Goal: Contribute content: Add original content to the website for others to see

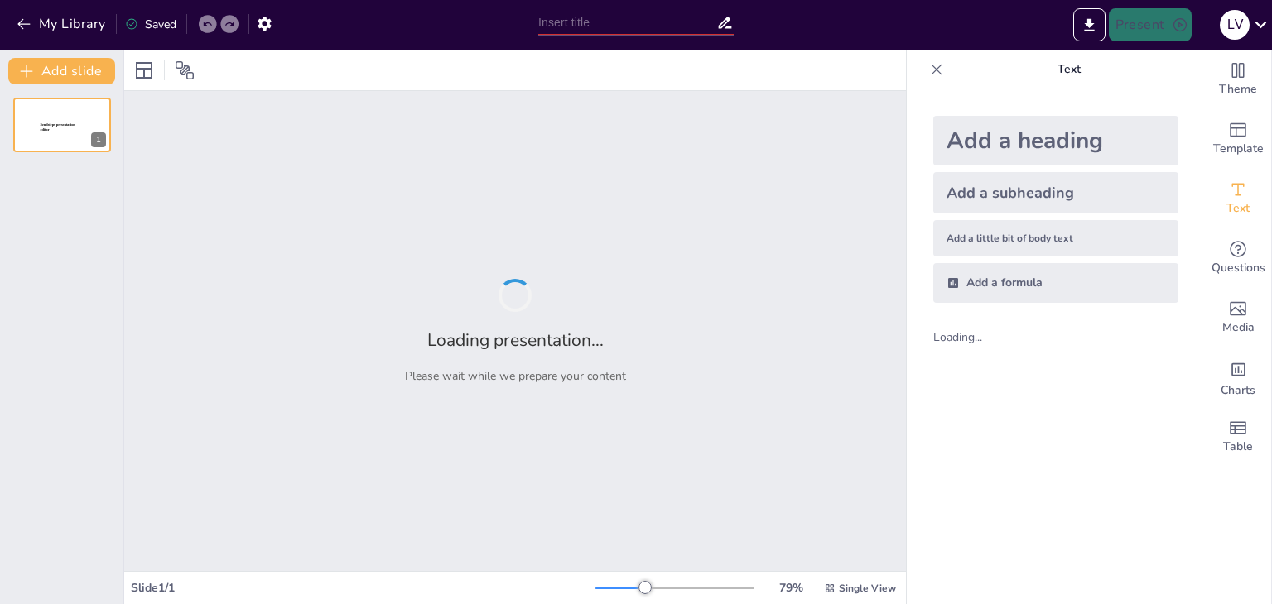
type input "Comparative and Superlative Adjectives: Let's Get Comparing!"
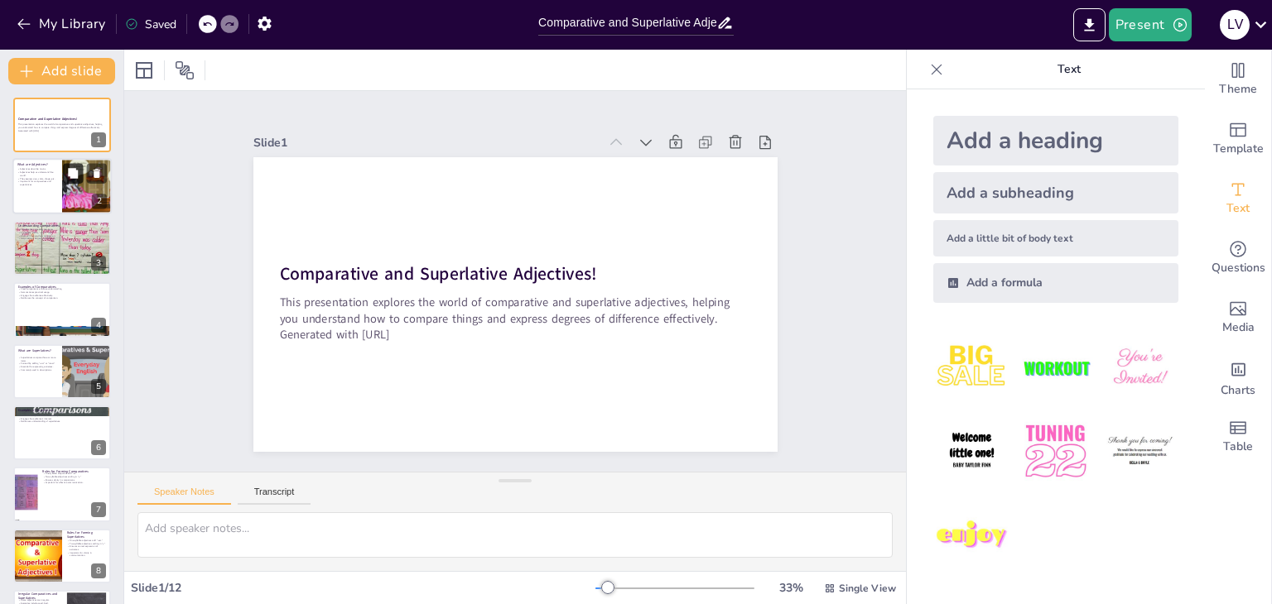
click at [70, 175] on icon at bounding box center [73, 174] width 10 height 10
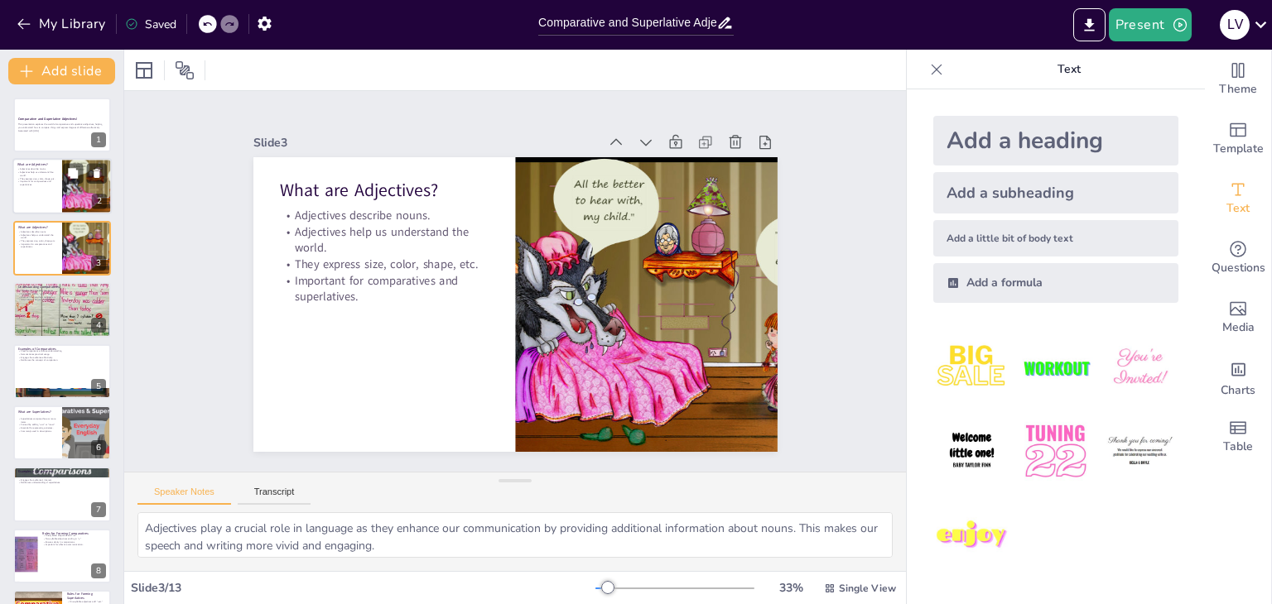
click at [89, 196] on div at bounding box center [86, 187] width 90 height 56
click at [455, 521] on icon at bounding box center [443, 532] width 23 height 23
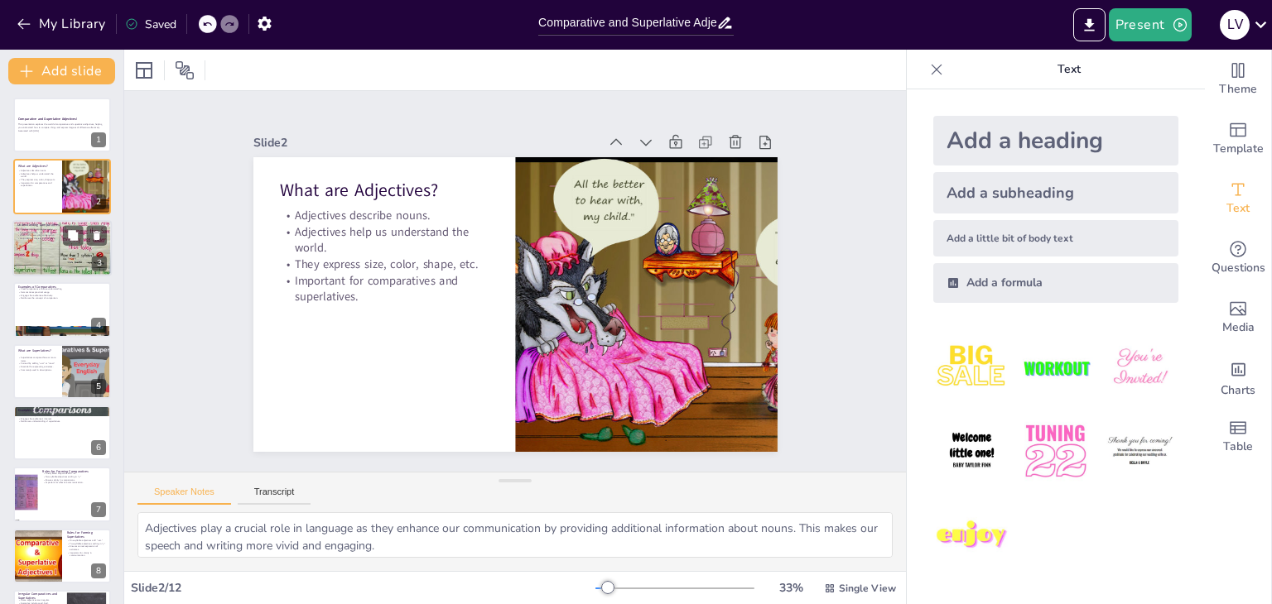
click at [55, 254] on div at bounding box center [61, 249] width 99 height 132
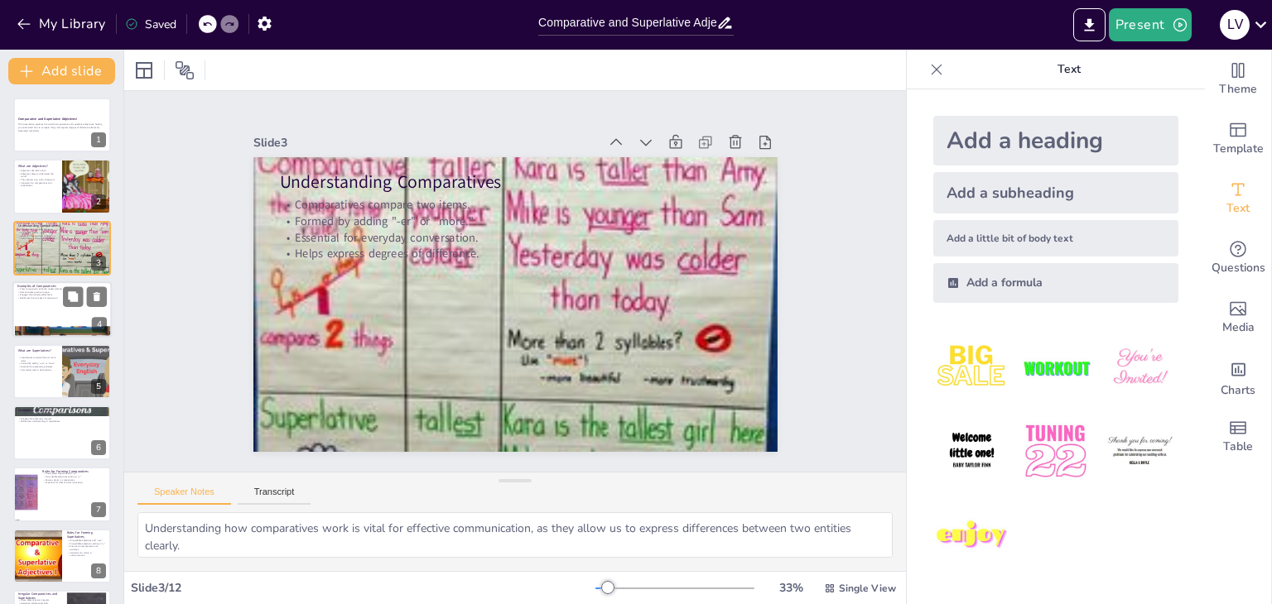
click at [61, 318] on div at bounding box center [61, 309] width 99 height 56
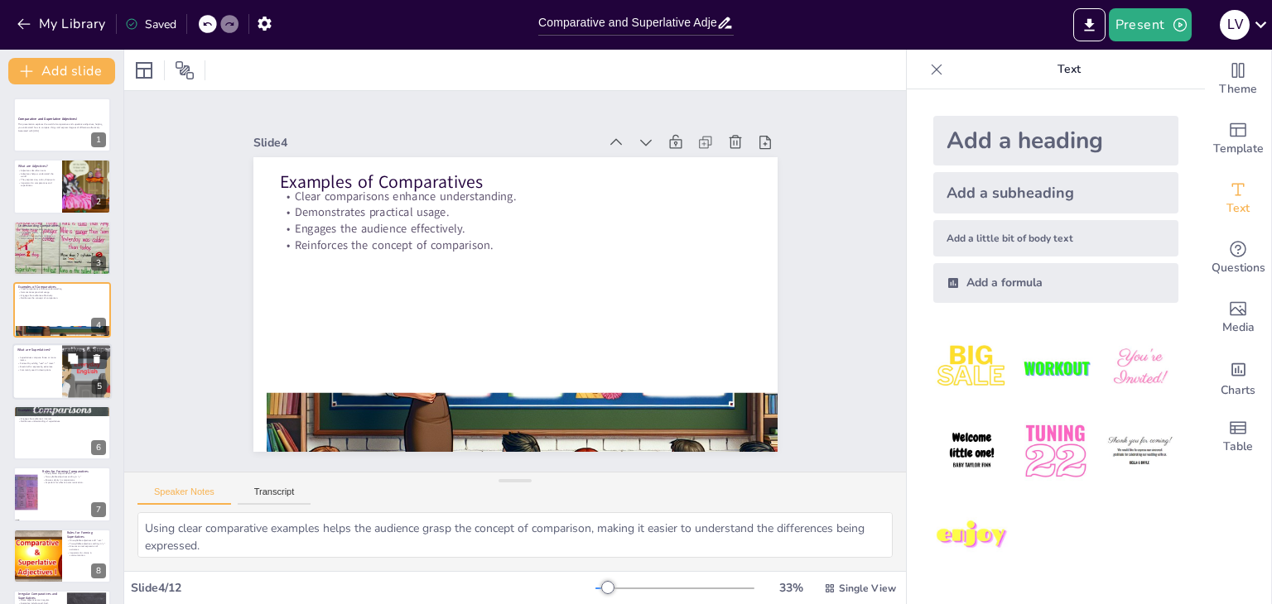
click at [65, 395] on div at bounding box center [86, 372] width 99 height 56
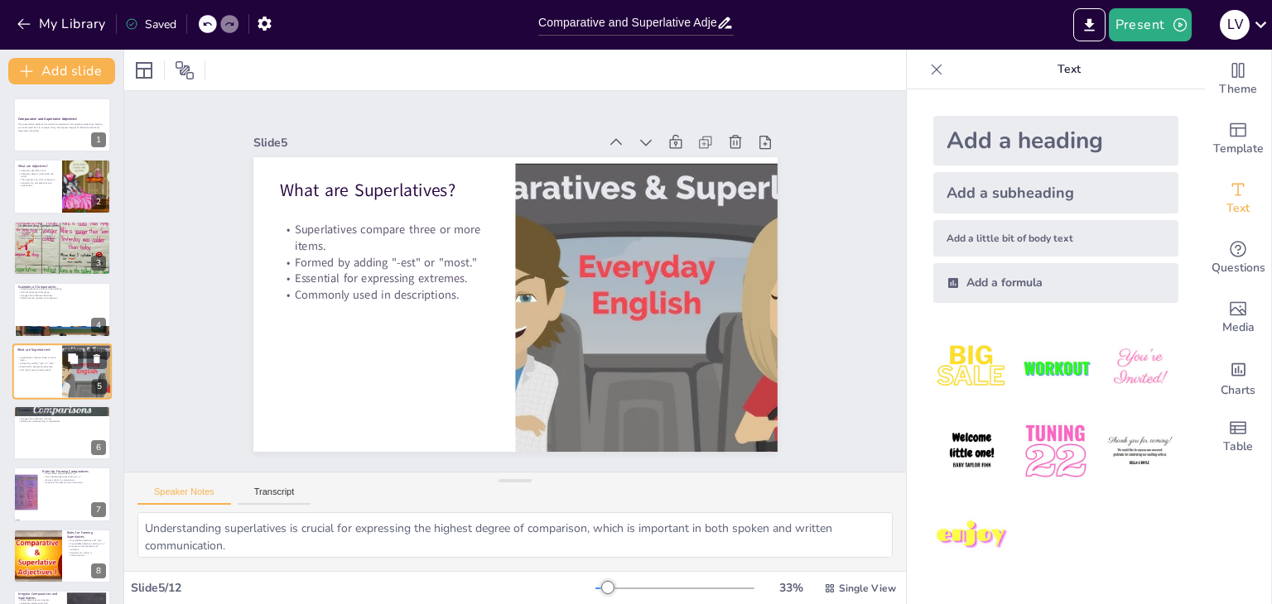
scroll to position [26, 0]
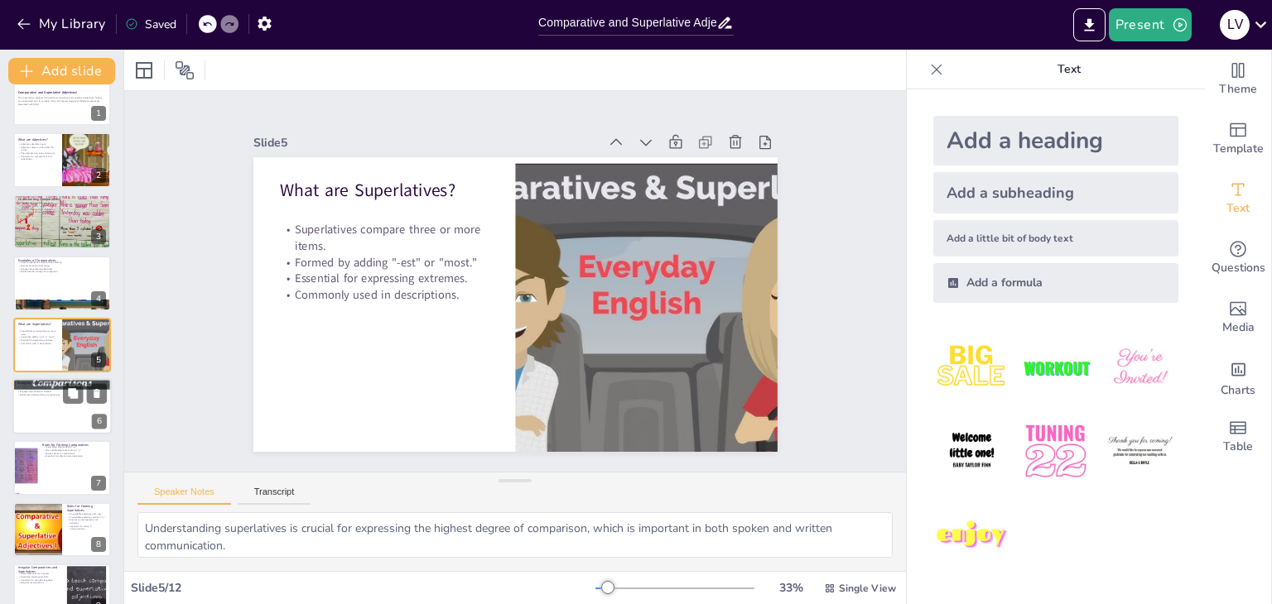
click at [65, 427] on div at bounding box center [61, 406] width 99 height 56
type textarea "Using superlative examples emphasizes the concept of being the best or worst, w…"
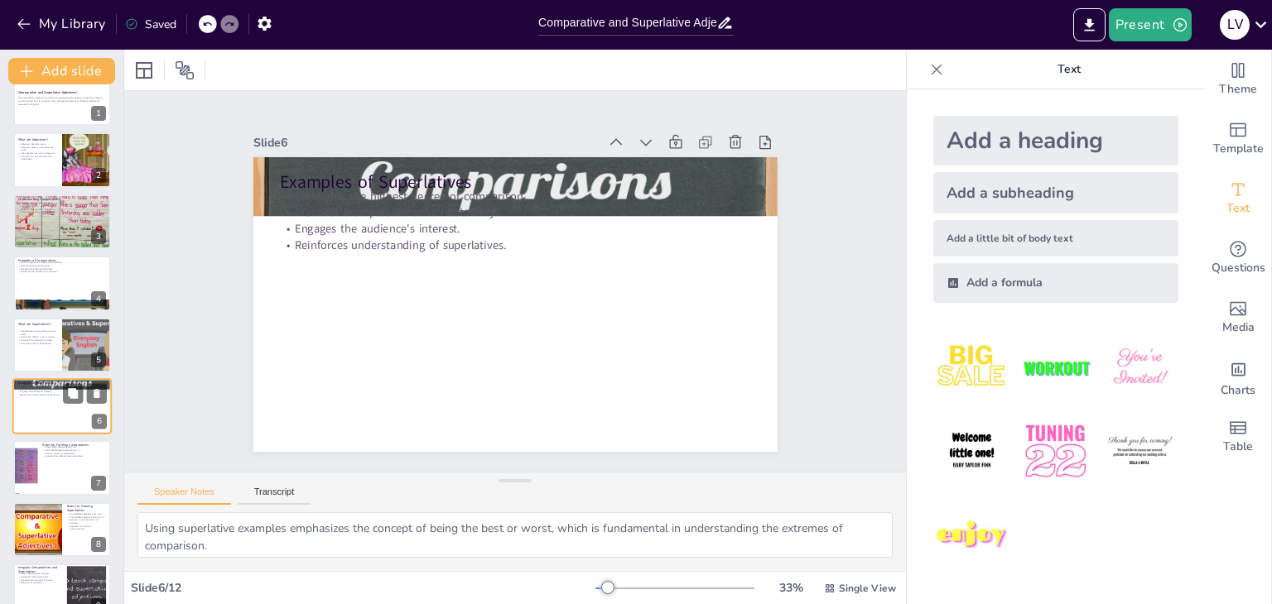
scroll to position [89, 0]
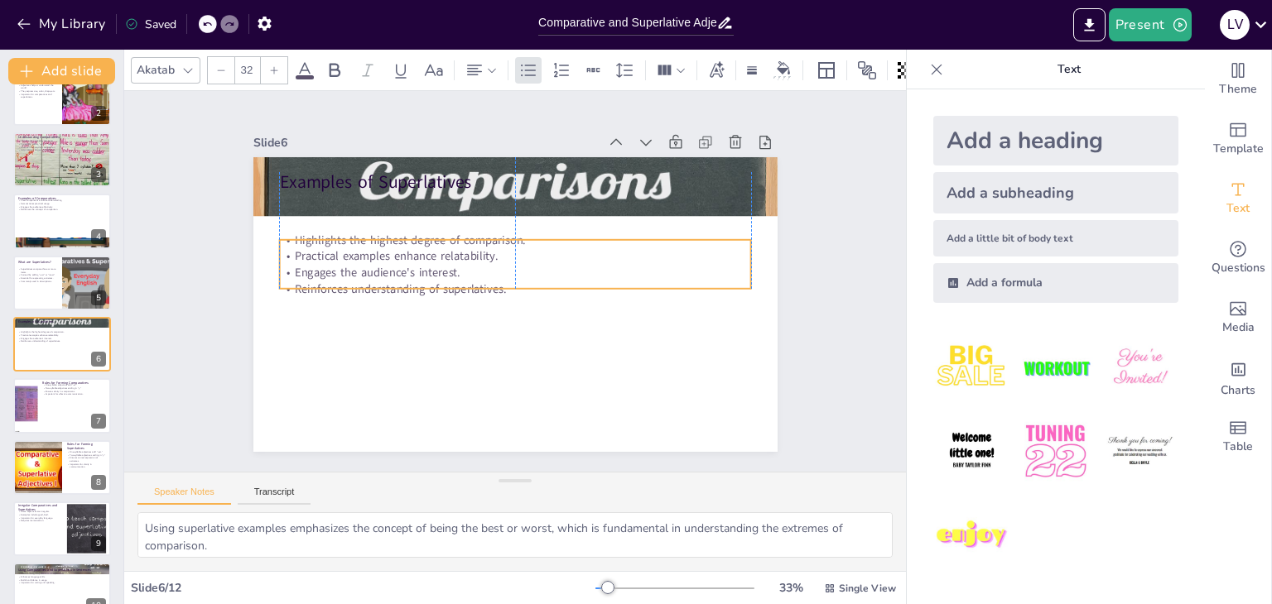
drag, startPoint x: 349, startPoint y: 233, endPoint x: 351, endPoint y: 276, distance: 43.9
click at [351, 276] on p "Reinforces understanding of superlatives." at bounding box center [513, 274] width 464 height 114
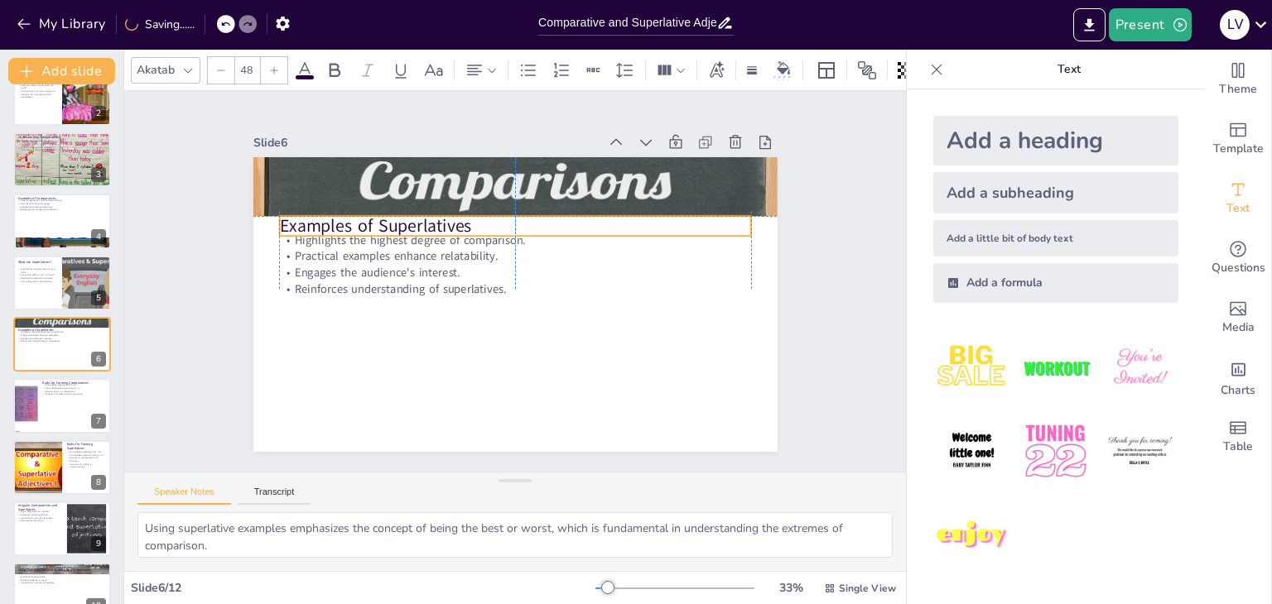
drag, startPoint x: 363, startPoint y: 202, endPoint x: 364, endPoint y: 221, distance: 19.1
click at [459, 221] on p "Examples of Superlatives" at bounding box center [566, 259] width 214 height 440
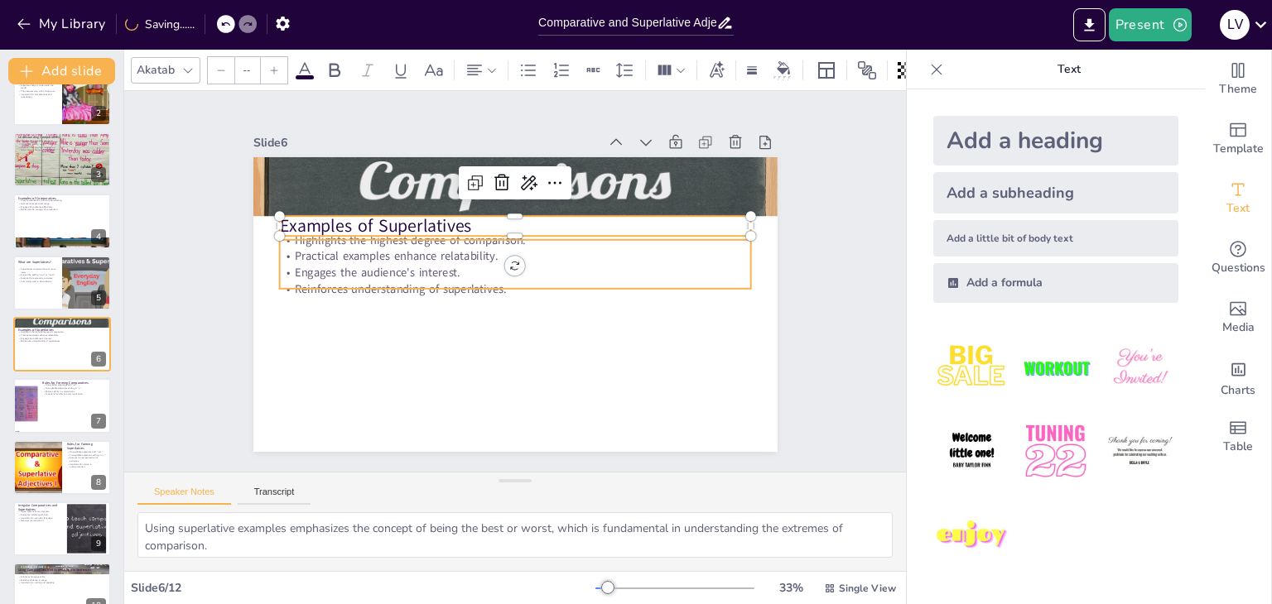
type input "32"
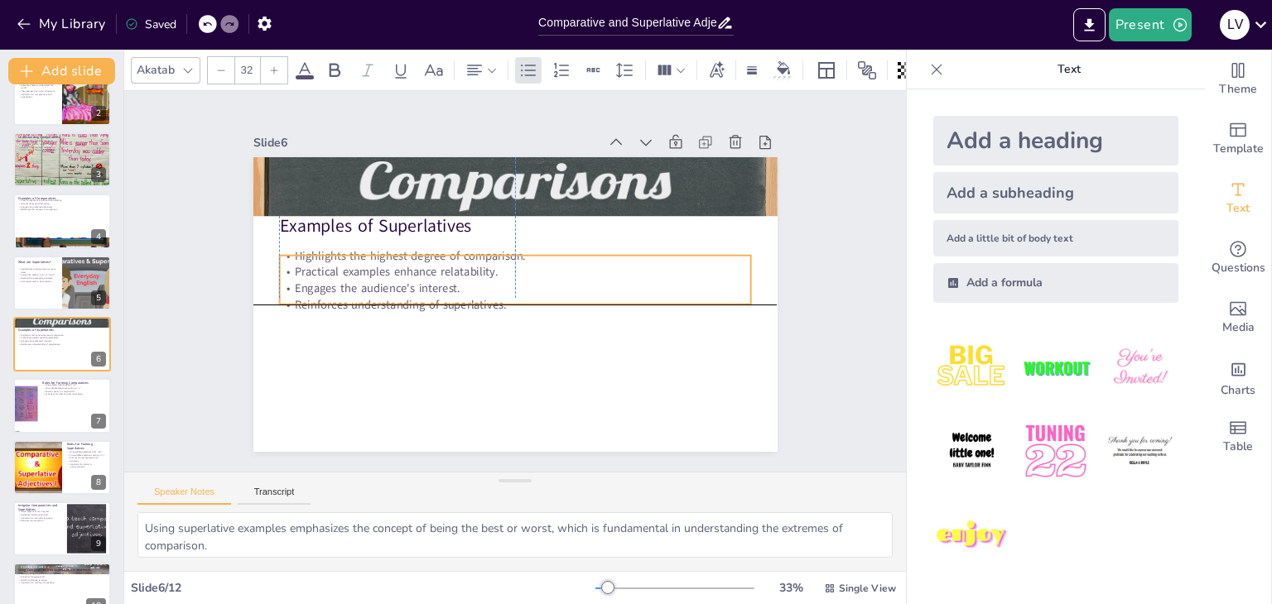
drag, startPoint x: 373, startPoint y: 270, endPoint x: 370, endPoint y: 279, distance: 9.7
click at [370, 279] on p "Engages the audience's interest." at bounding box center [509, 277] width 361 height 328
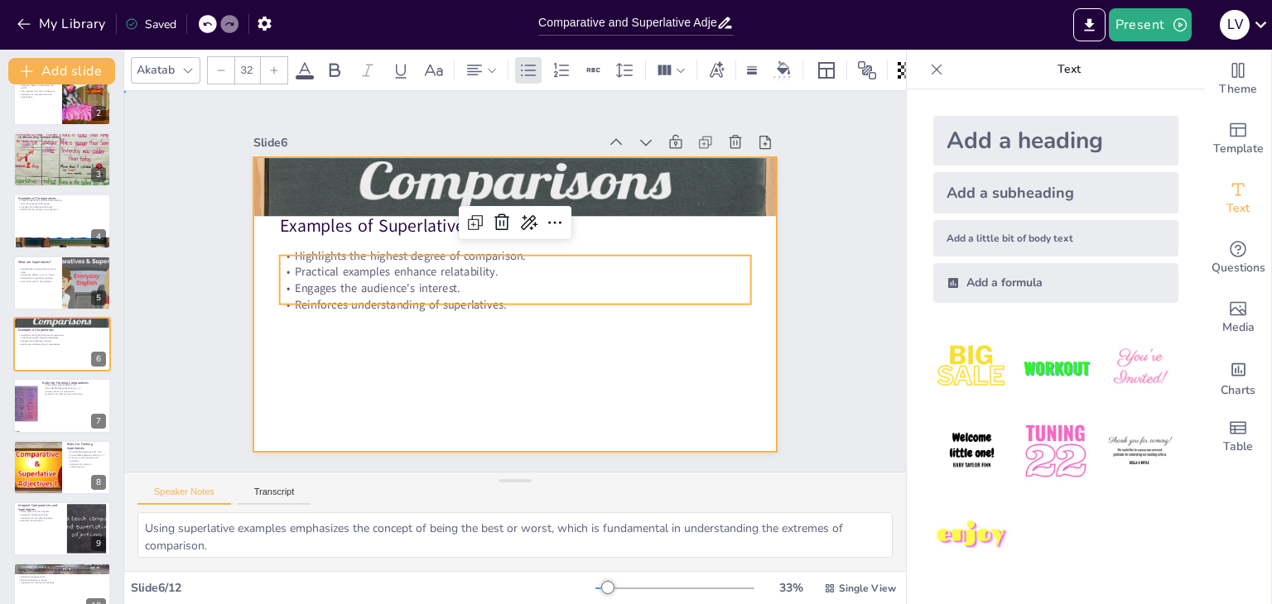
click at [526, 381] on div at bounding box center [492, 277] width 397 height 574
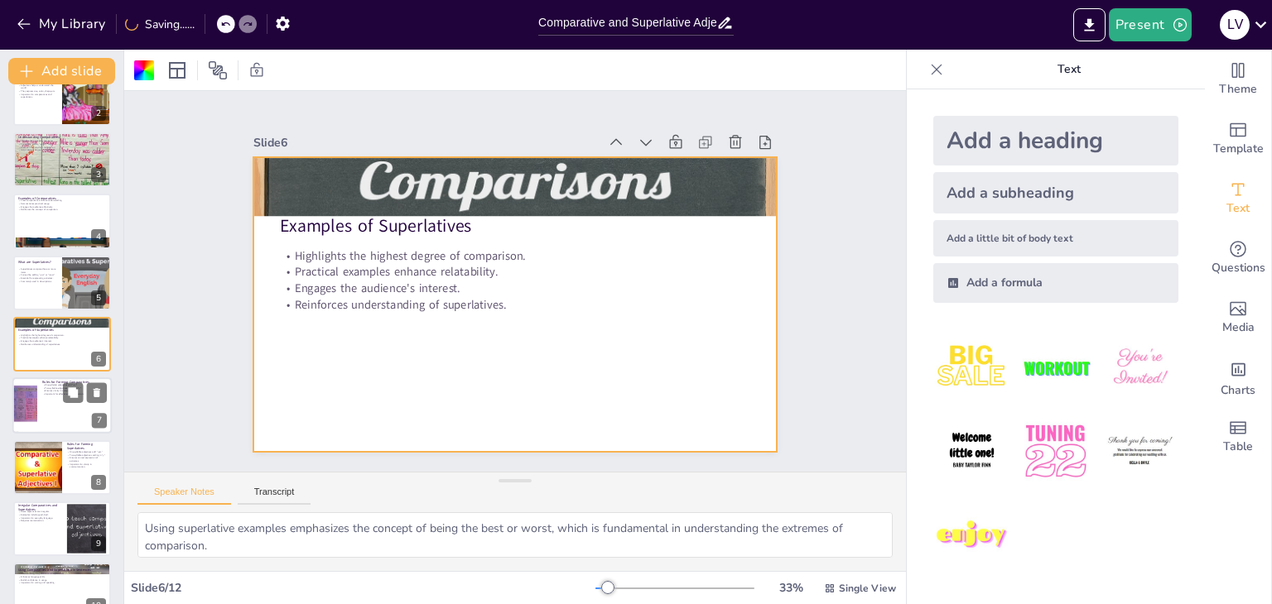
click at [60, 417] on div at bounding box center [61, 406] width 99 height 56
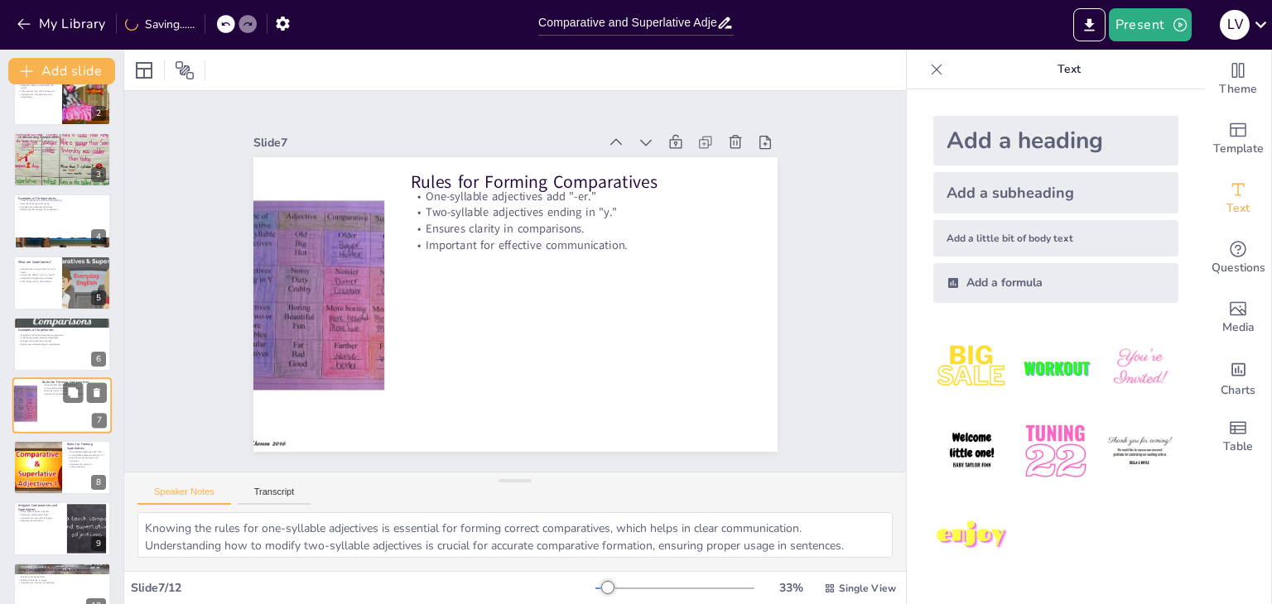
scroll to position [150, 0]
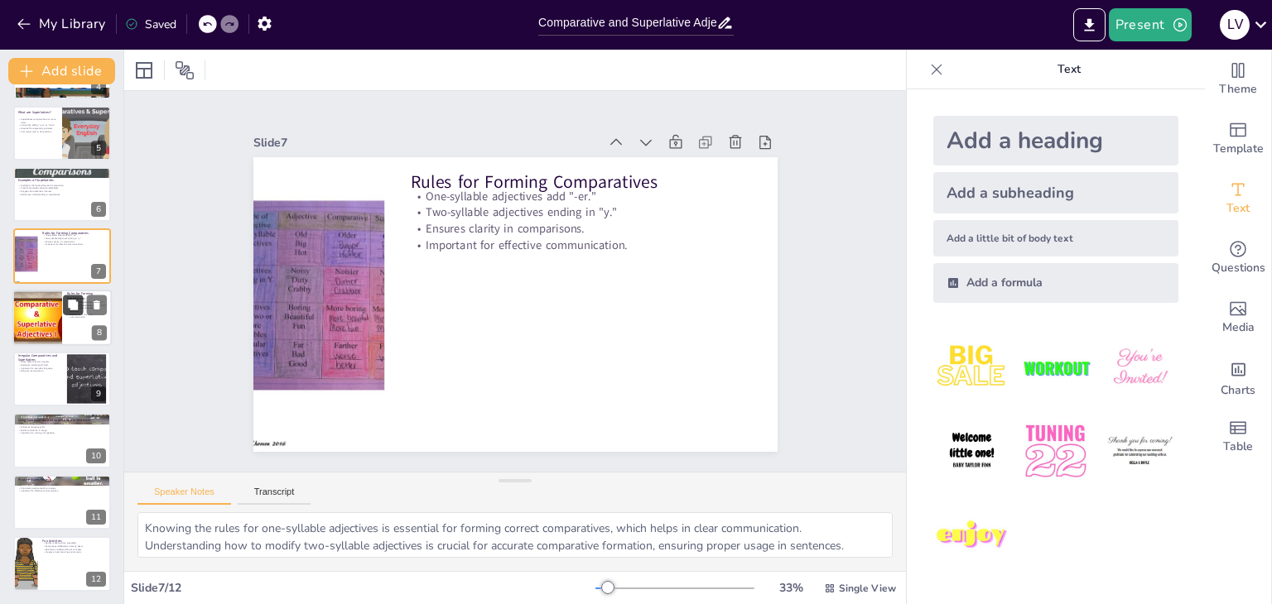
click at [67, 337] on div at bounding box center [61, 318] width 99 height 56
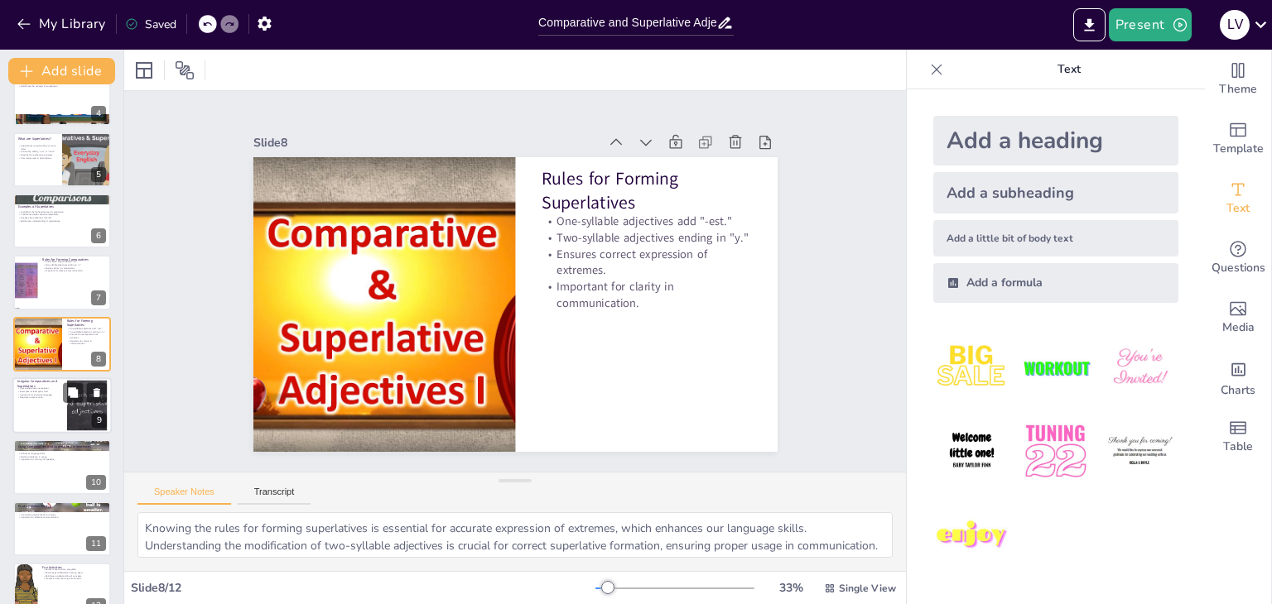
click at [63, 423] on div at bounding box center [61, 405] width 99 height 56
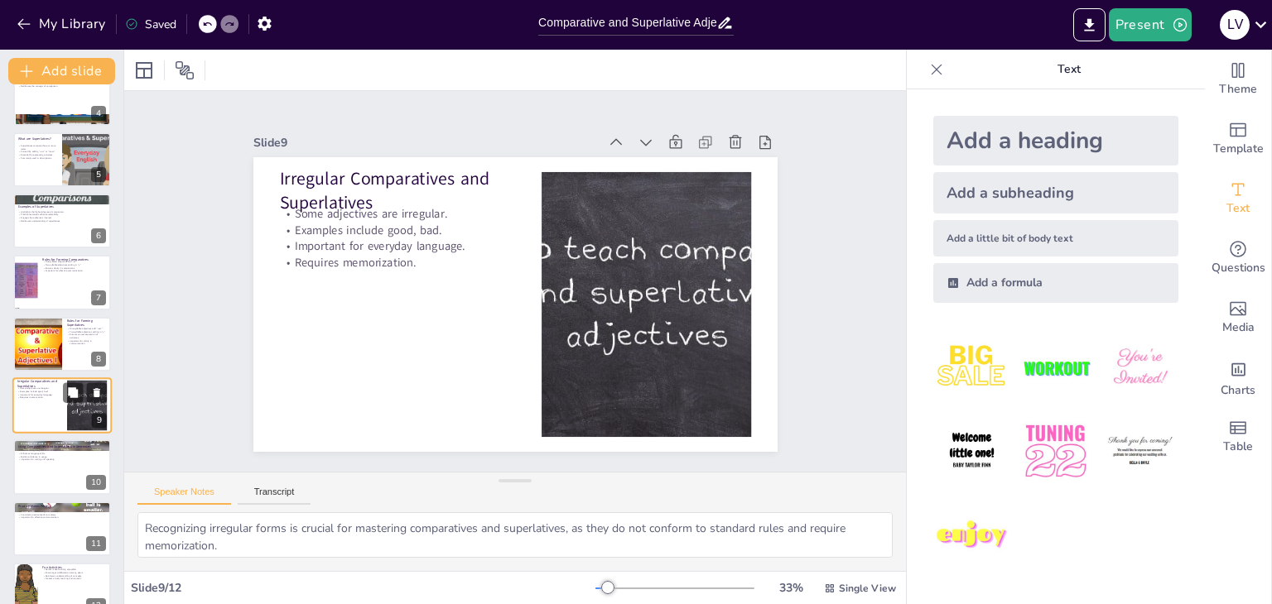
scroll to position [238, 0]
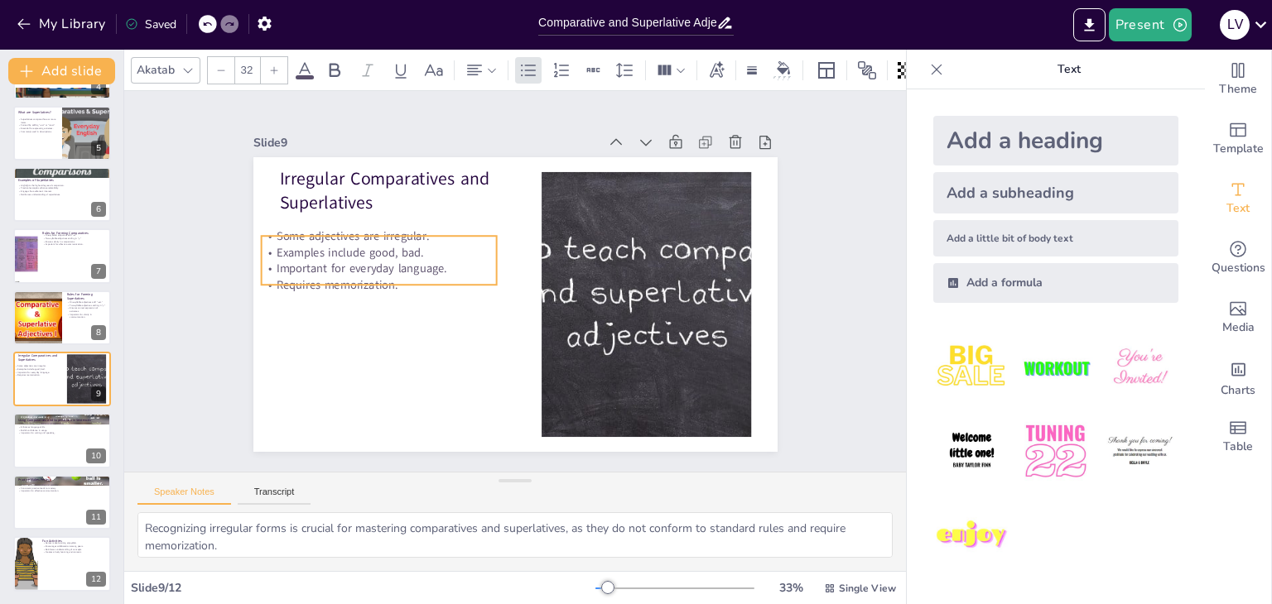
drag, startPoint x: 366, startPoint y: 250, endPoint x: 347, endPoint y: 269, distance: 26.9
click at [347, 269] on p "Requires memorization." at bounding box center [389, 229] width 222 height 111
click at [362, 219] on div at bounding box center [454, 145] width 184 height 167
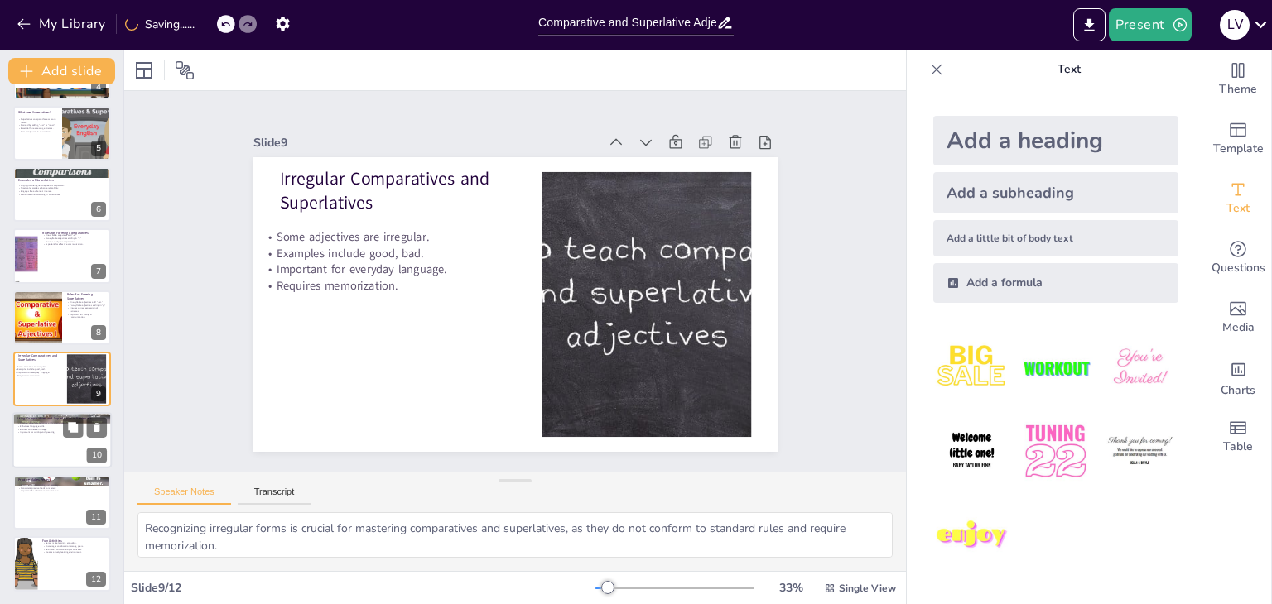
click at [70, 450] on div at bounding box center [61, 441] width 99 height 56
type textarea "Regular practice is essential for mastering the use of comparatives and superla…"
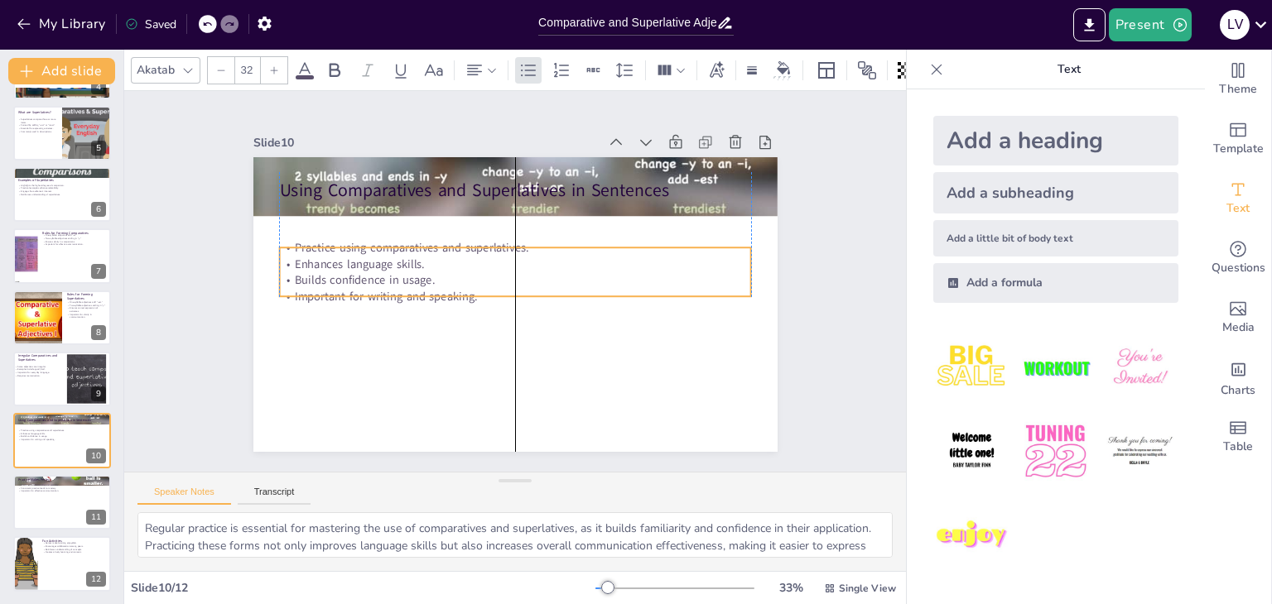
drag, startPoint x: 437, startPoint y: 235, endPoint x: 436, endPoint y: 270, distance: 34.8
click at [507, 270] on p "Builds confidence in usage." at bounding box center [515, 282] width 17 height 472
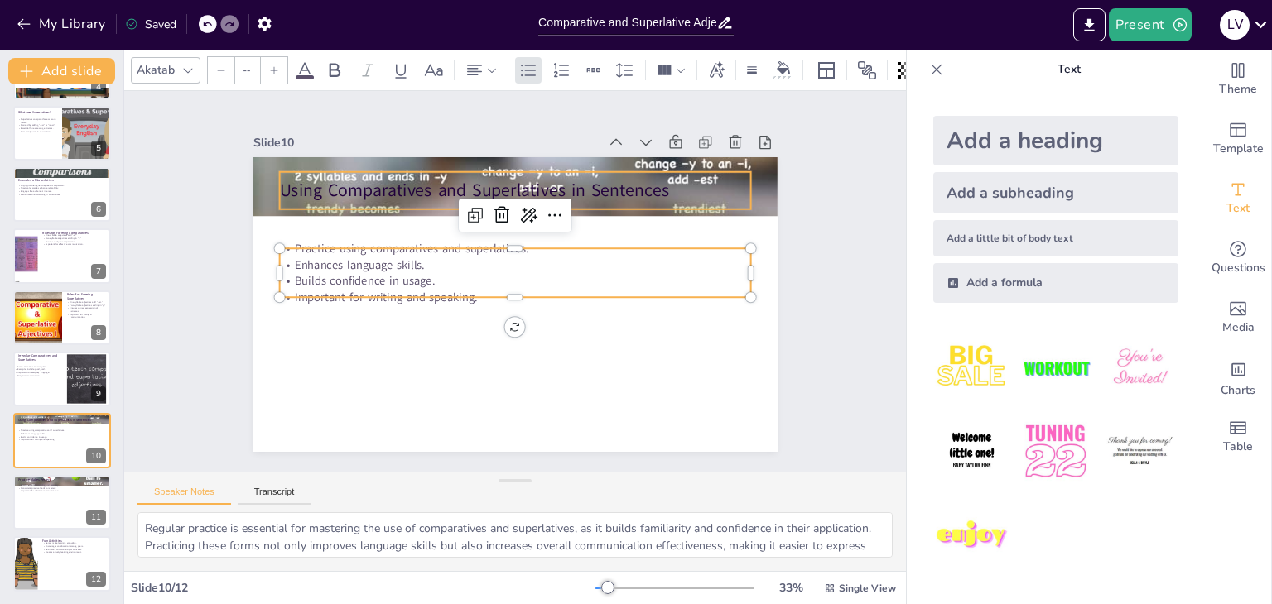
type input "48"
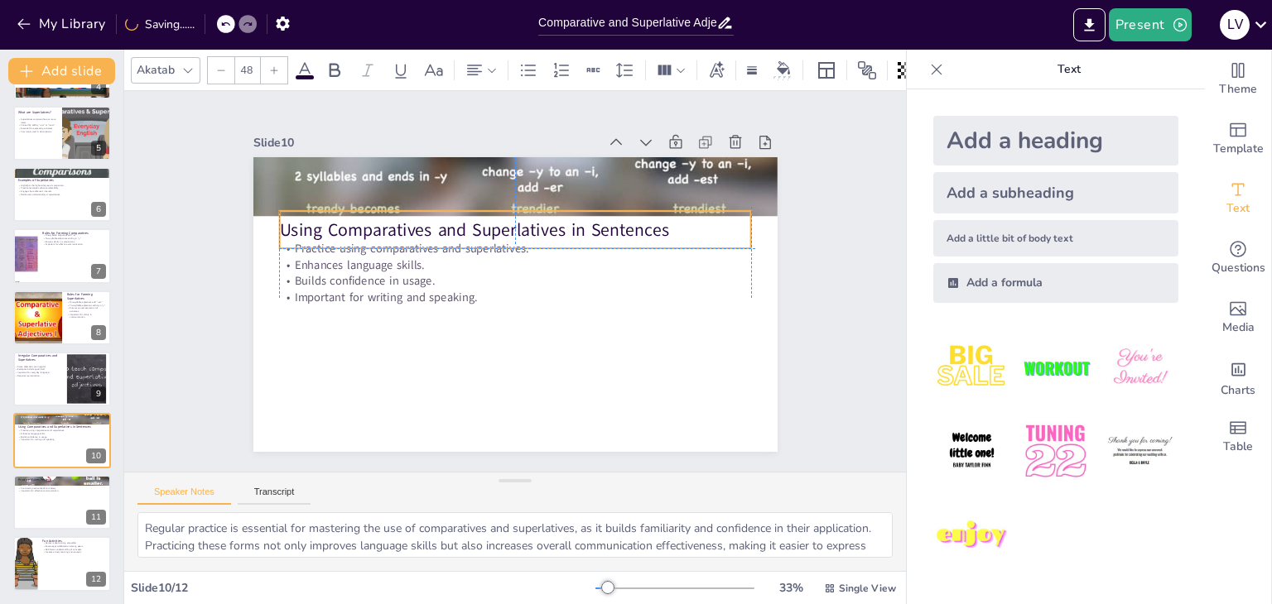
drag, startPoint x: 406, startPoint y: 186, endPoint x: 411, endPoint y: 221, distance: 35.0
click at [411, 221] on p "Using Comparatives and Superlatives in Sentences" at bounding box center [535, 234] width 440 height 214
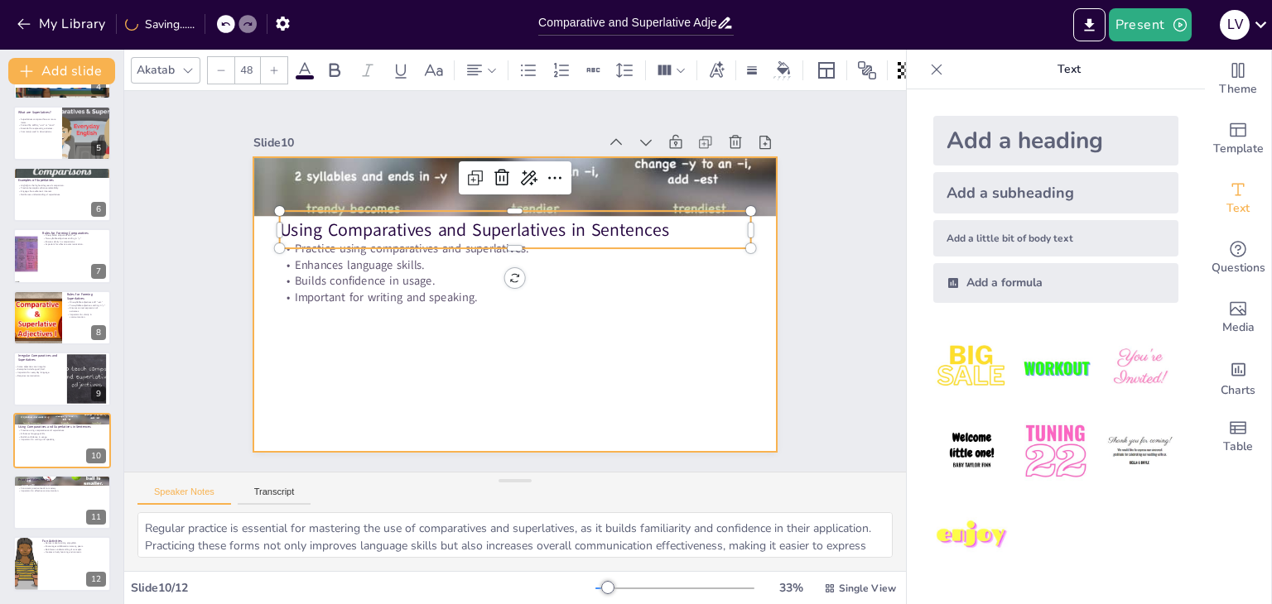
click at [556, 342] on div at bounding box center [496, 295] width 546 height 597
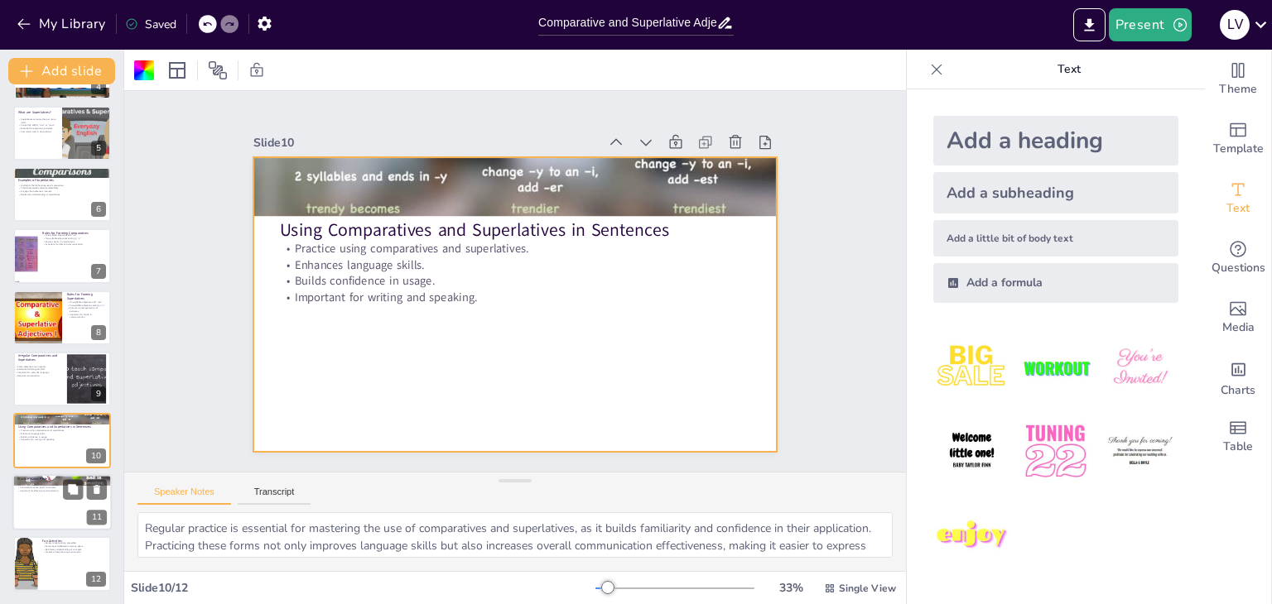
click at [56, 507] on div at bounding box center [61, 502] width 99 height 56
type textarea "Participating in various exercises helps reinforce the understanding of compara…"
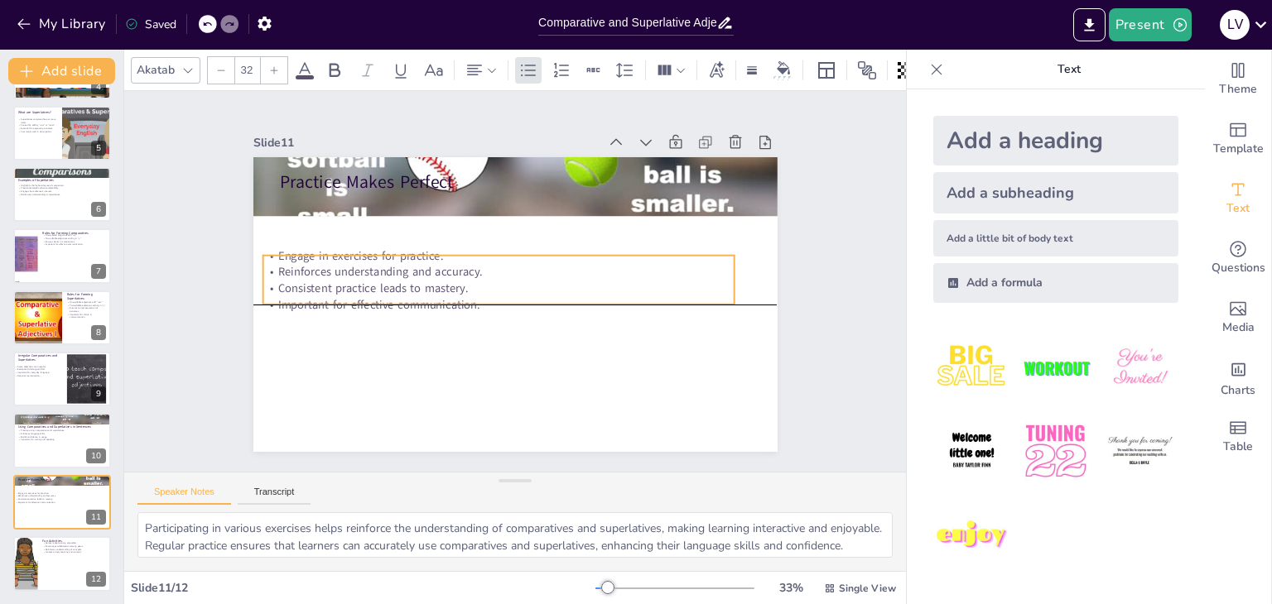
drag, startPoint x: 358, startPoint y: 240, endPoint x: 341, endPoint y: 295, distance: 57.1
click at [397, 295] on p "Important for effective communication." at bounding box center [500, 256] width 207 height 437
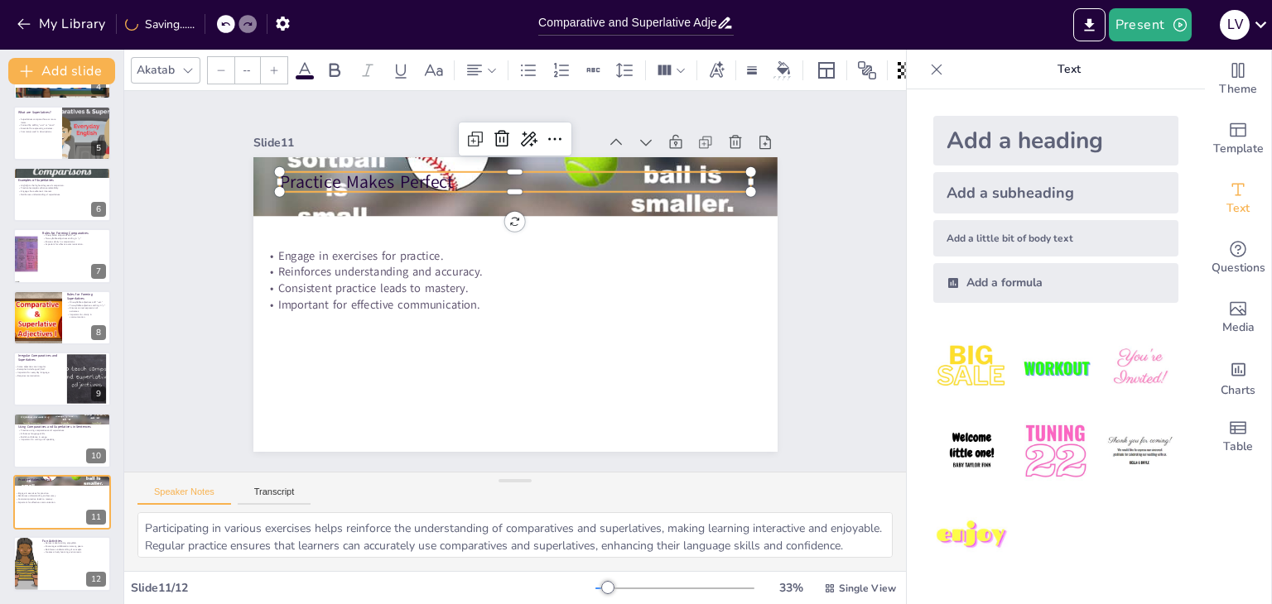
type input "48"
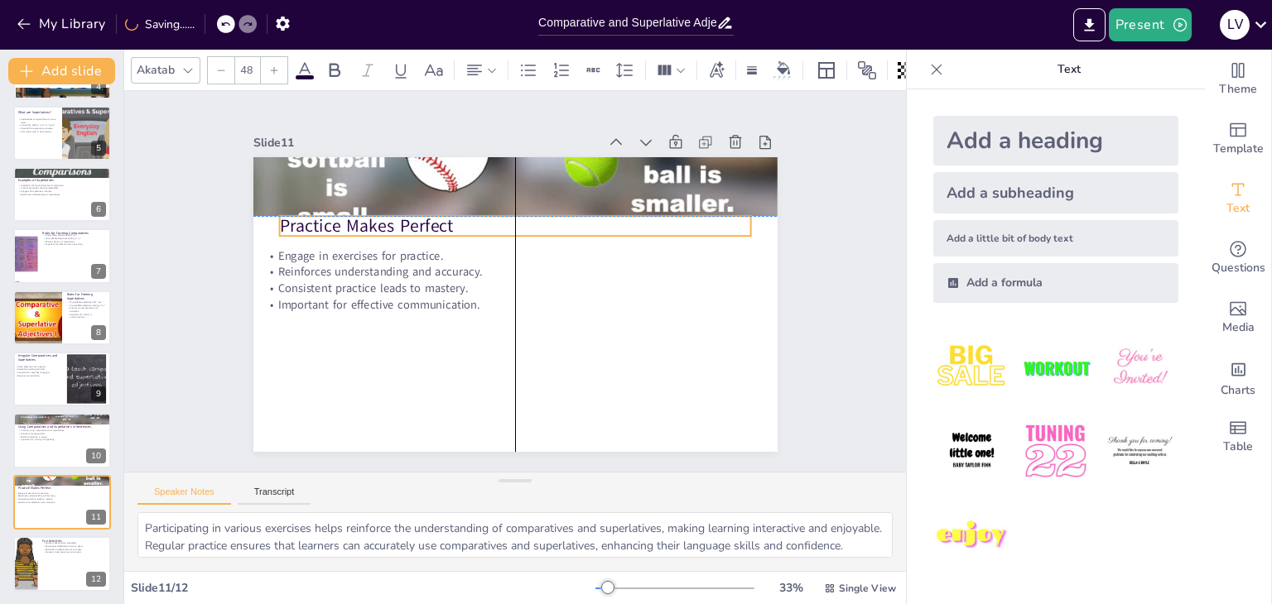
drag, startPoint x: 346, startPoint y: 180, endPoint x: 340, endPoint y: 226, distance: 46.7
click at [368, 226] on p "Practice Makes Perfect" at bounding box center [551, 323] width 367 height 334
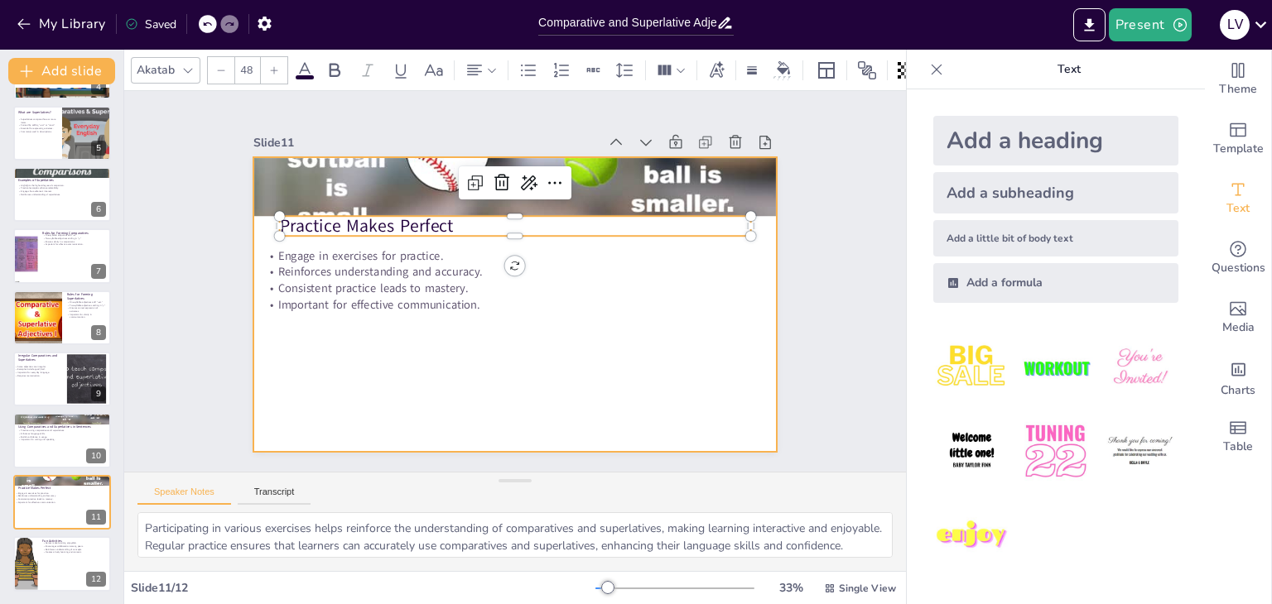
click at [361, 363] on div at bounding box center [499, 299] width 587 height 570
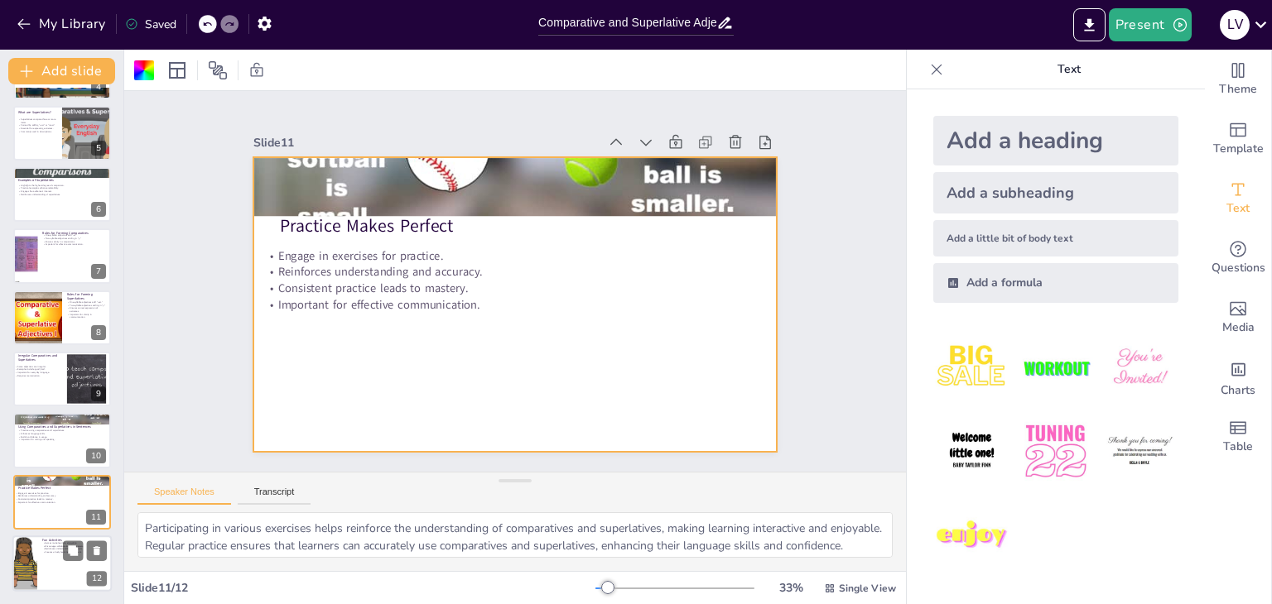
click at [74, 566] on div at bounding box center [61, 564] width 99 height 56
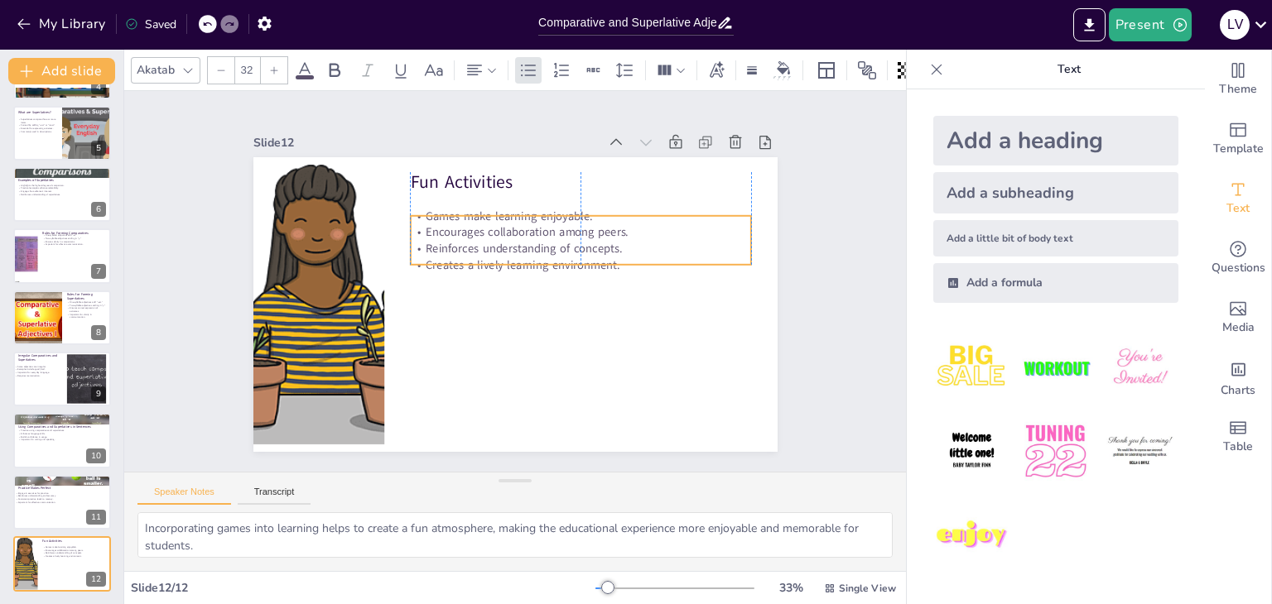
drag, startPoint x: 459, startPoint y: 215, endPoint x: 464, endPoint y: 235, distance: 20.3
click at [464, 235] on p "Reinforces understanding of concepts." at bounding box center [587, 270] width 329 height 121
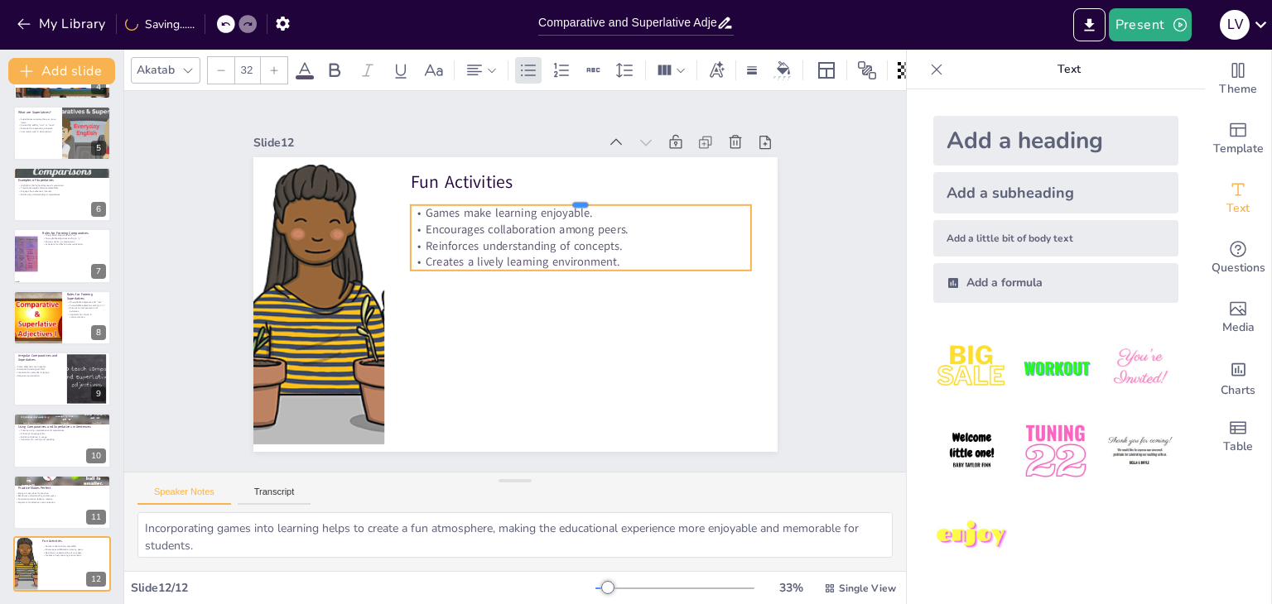
drag, startPoint x: 565, startPoint y: 207, endPoint x: 566, endPoint y: 196, distance: 10.8
click at [566, 196] on div at bounding box center [612, 242] width 301 height 182
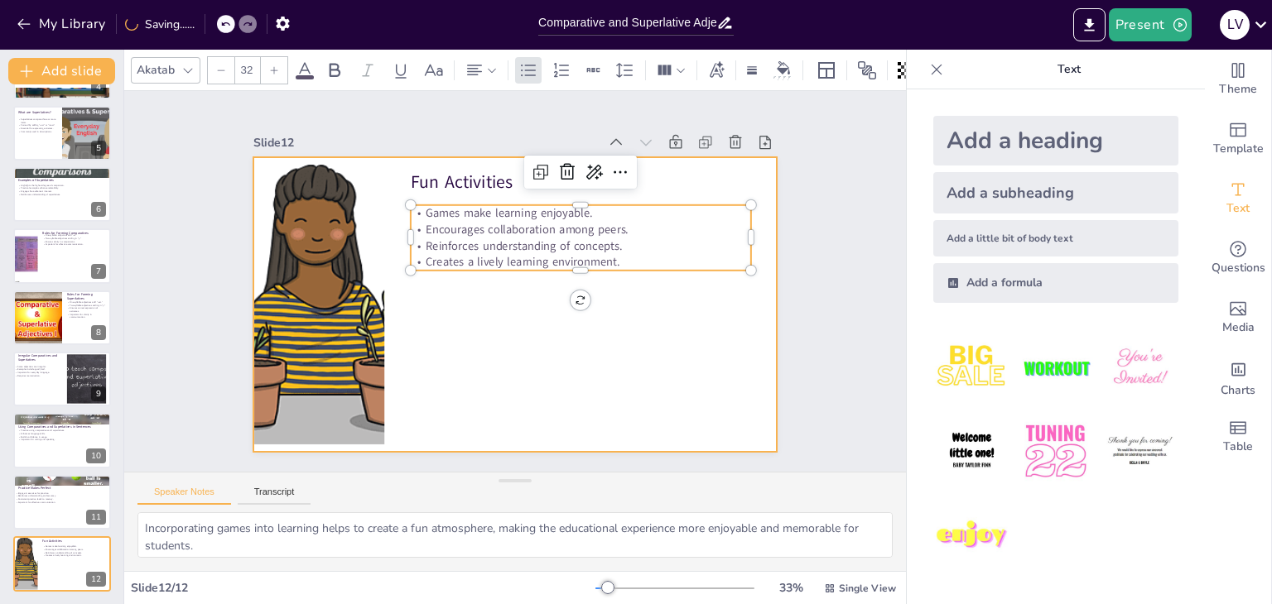
click at [517, 311] on div at bounding box center [505, 302] width 599 height 482
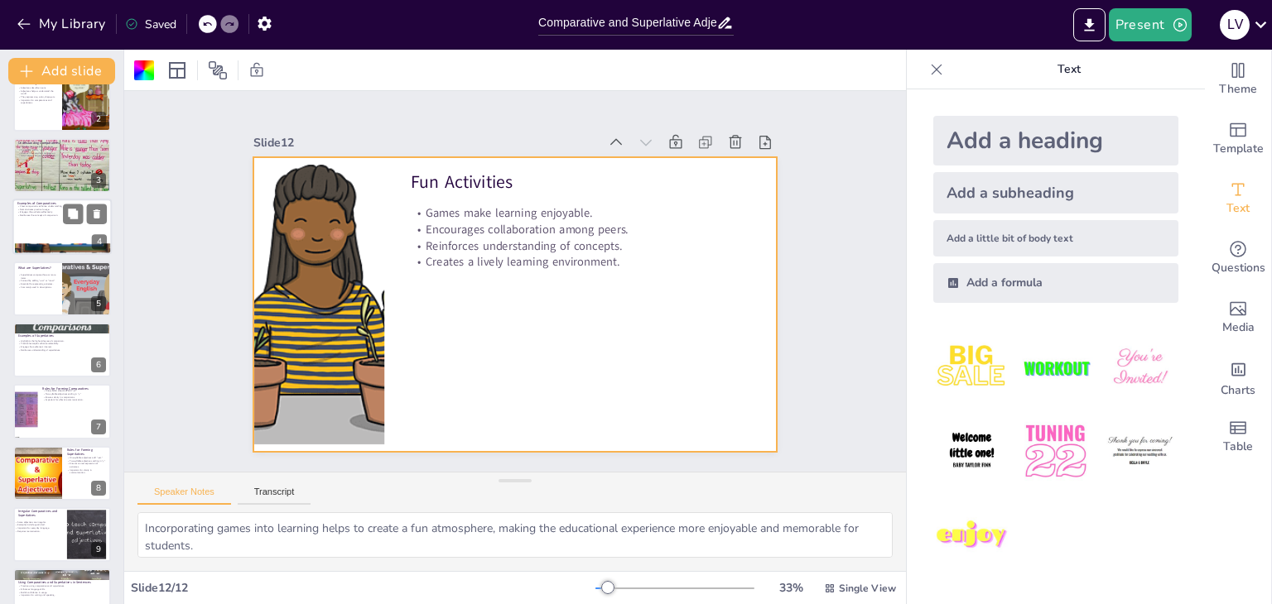
scroll to position [0, 0]
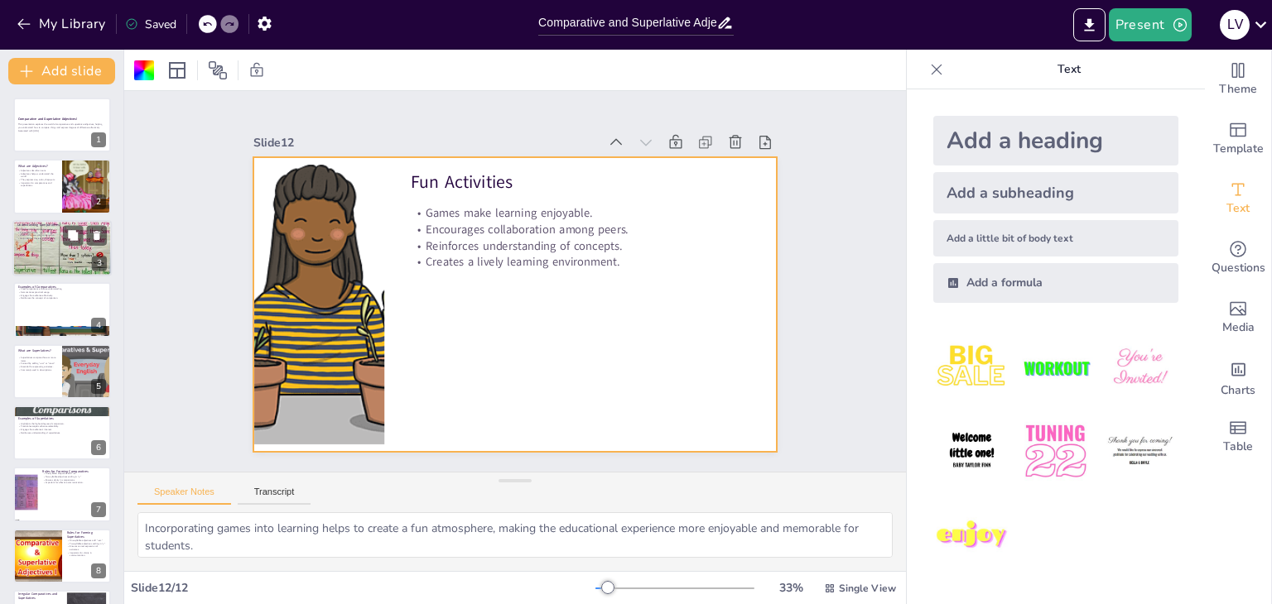
click at [70, 257] on div at bounding box center [61, 249] width 99 height 132
type textarea "Understanding how comparatives work is vital for effective communication, as th…"
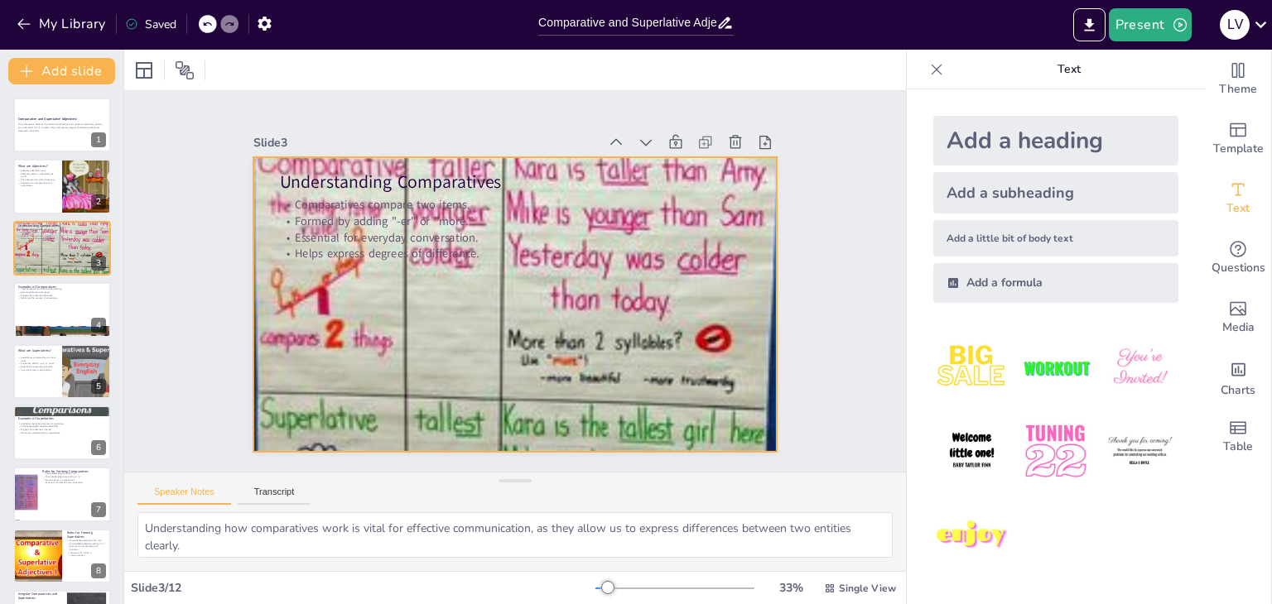
click at [529, 378] on div at bounding box center [493, 289] width 819 height 712
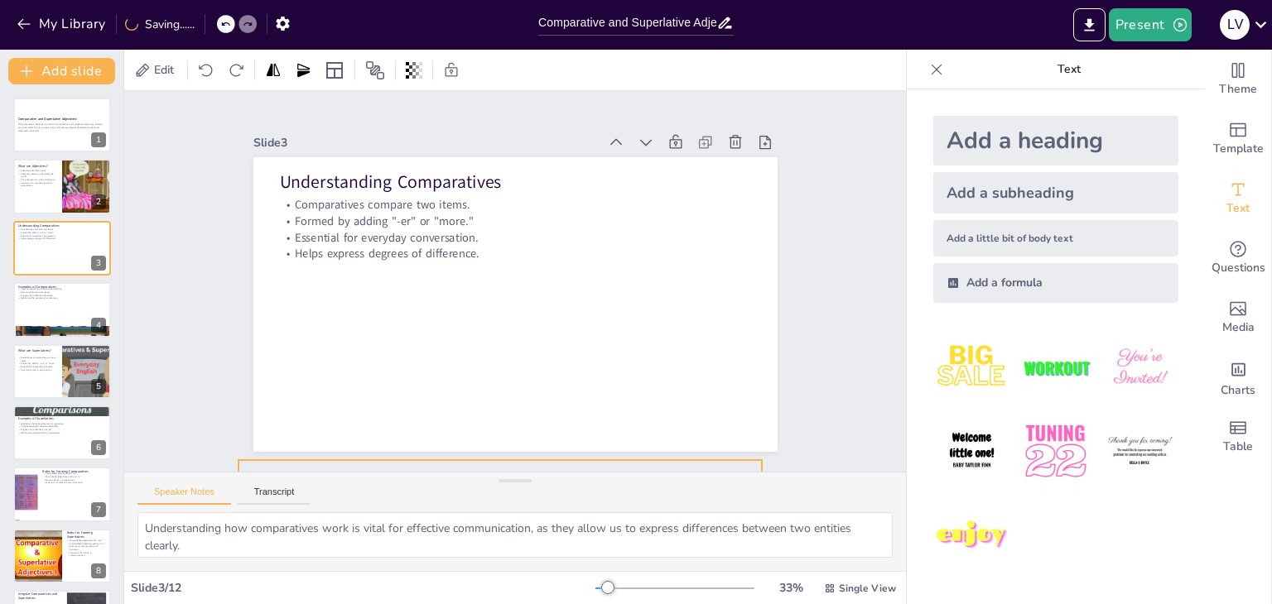
drag, startPoint x: 535, startPoint y: 350, endPoint x: 517, endPoint y: 642, distance: 292.8
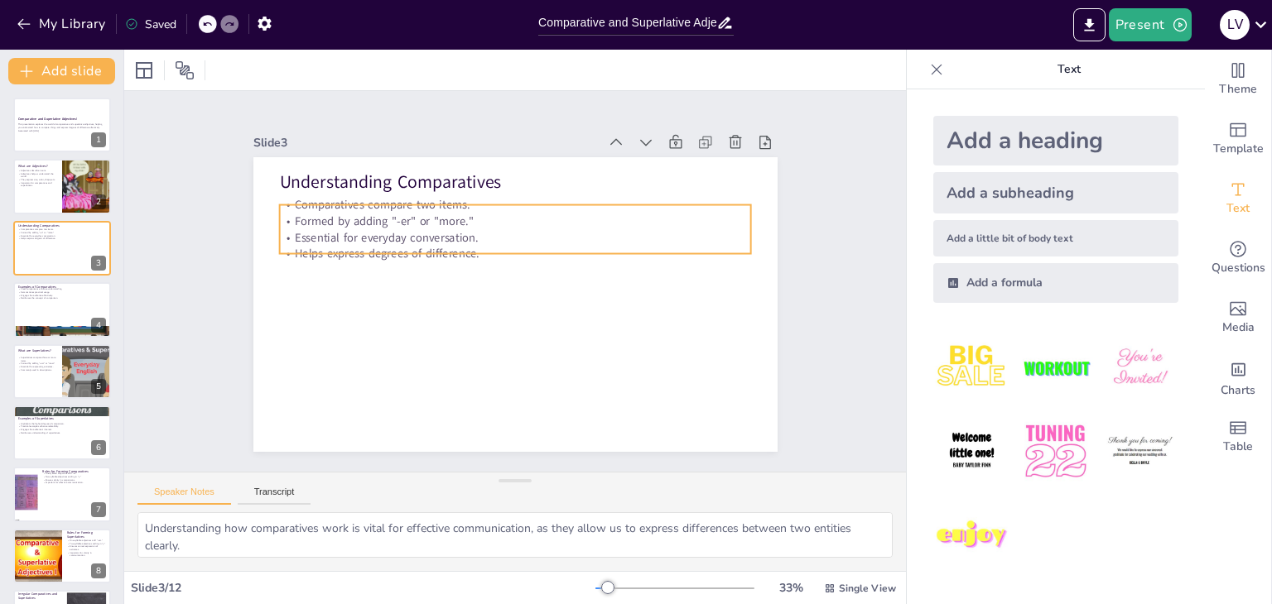
click at [513, 250] on div "Understanding Comparatives Comparatives compare two items. Formed by adding "-e…" at bounding box center [503, 301] width 601 height 517
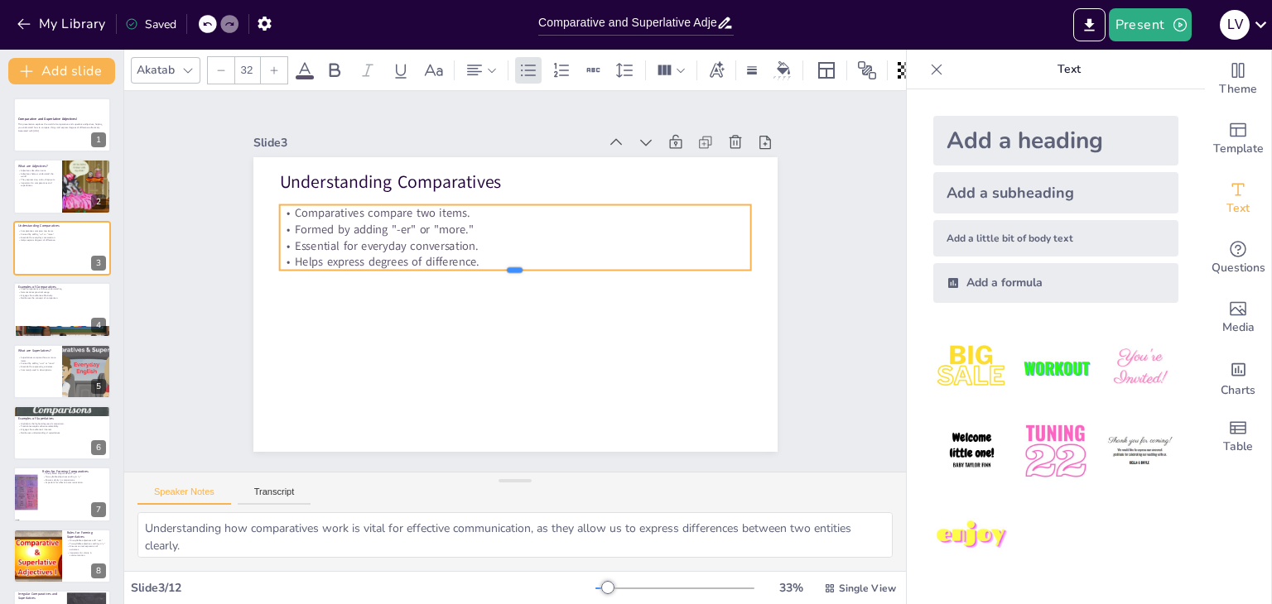
click at [508, 256] on div "Understanding Comparatives Comparatives compare two items. Formed by adding "-e…" at bounding box center [505, 302] width 599 height 483
click at [602, 326] on div at bounding box center [511, 258] width 574 height 397
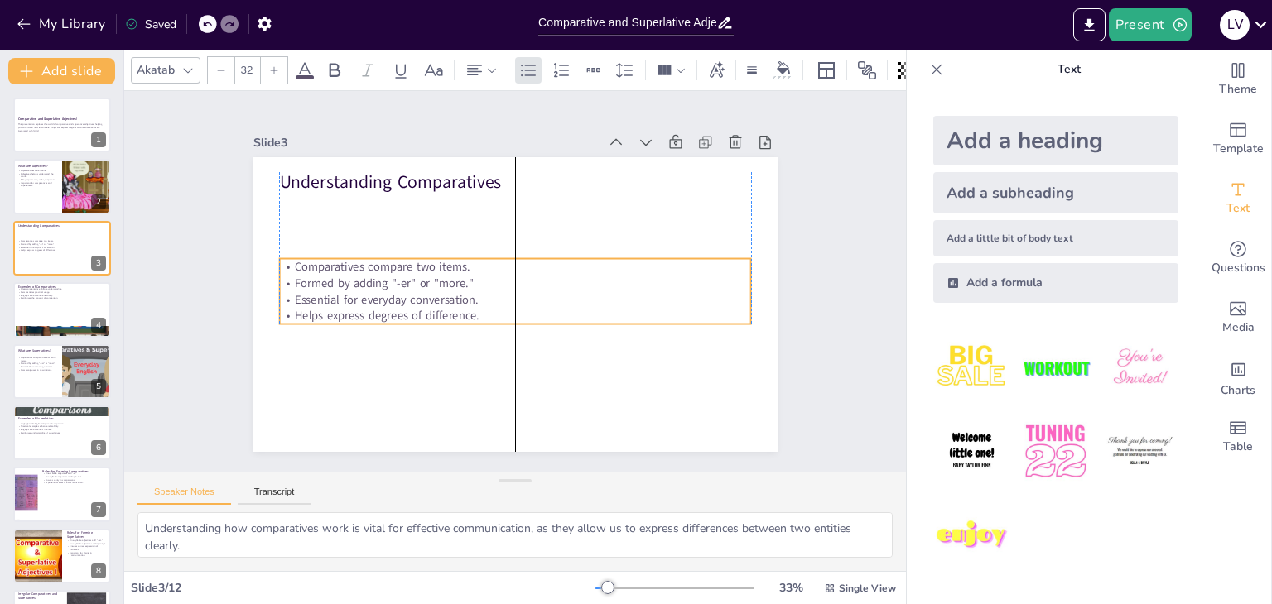
drag, startPoint x: 416, startPoint y: 245, endPoint x: 422, endPoint y: 286, distance: 41.8
click at [417, 298] on p "Essential for everyday conversation." at bounding box center [497, 287] width 161 height 454
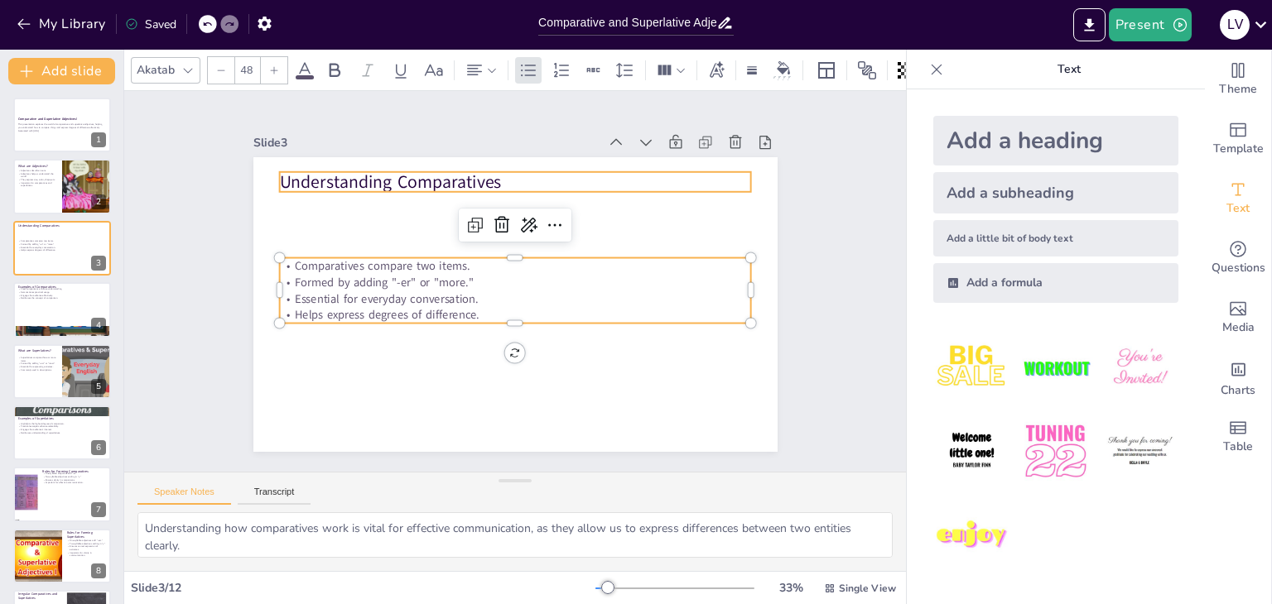
click at [450, 176] on p "Understanding Comparatives" at bounding box center [581, 208] width 367 height 334
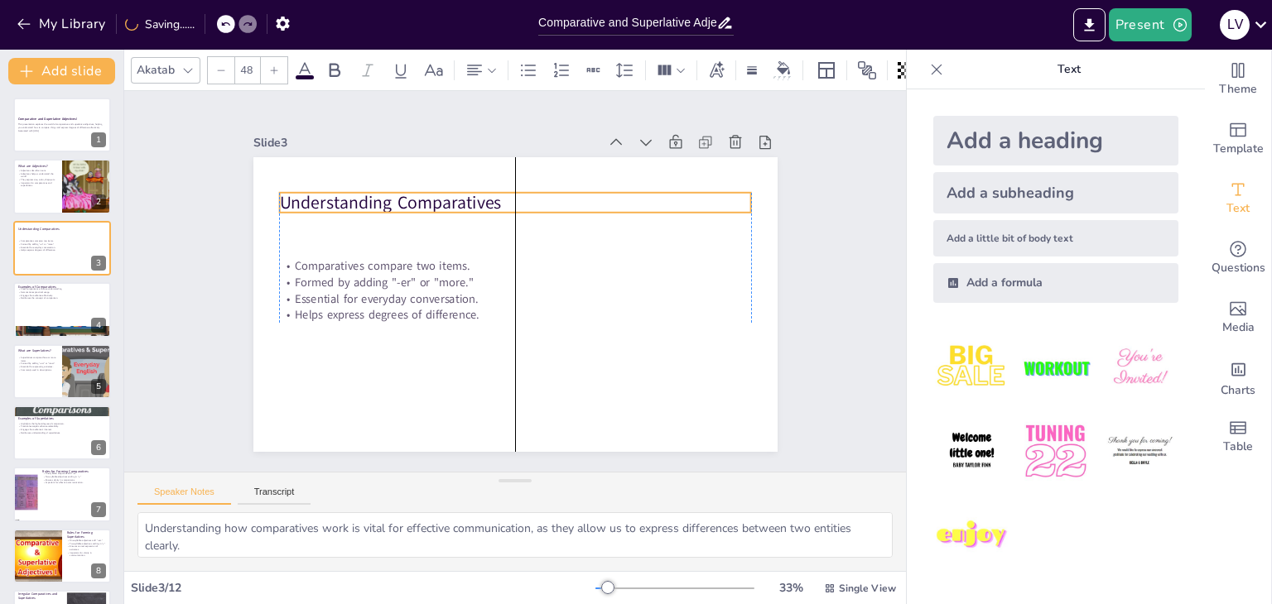
drag, startPoint x: 498, startPoint y: 183, endPoint x: 499, endPoint y: 204, distance: 20.7
click at [499, 204] on p "Understanding Comparatives" at bounding box center [531, 204] width 466 height 122
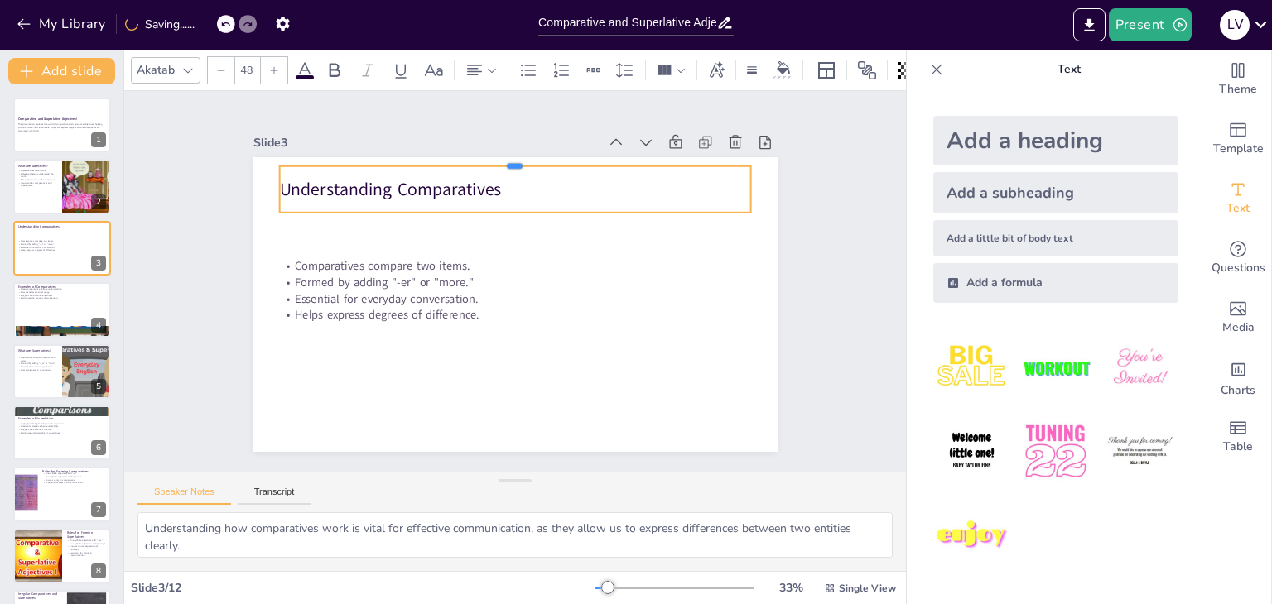
drag, startPoint x: 501, startPoint y: 183, endPoint x: 500, endPoint y: 155, distance: 28.2
click at [524, 155] on div at bounding box center [626, 232] width 204 height 436
click at [480, 177] on p "Understanding Comparatives" at bounding box center [595, 235] width 257 height 421
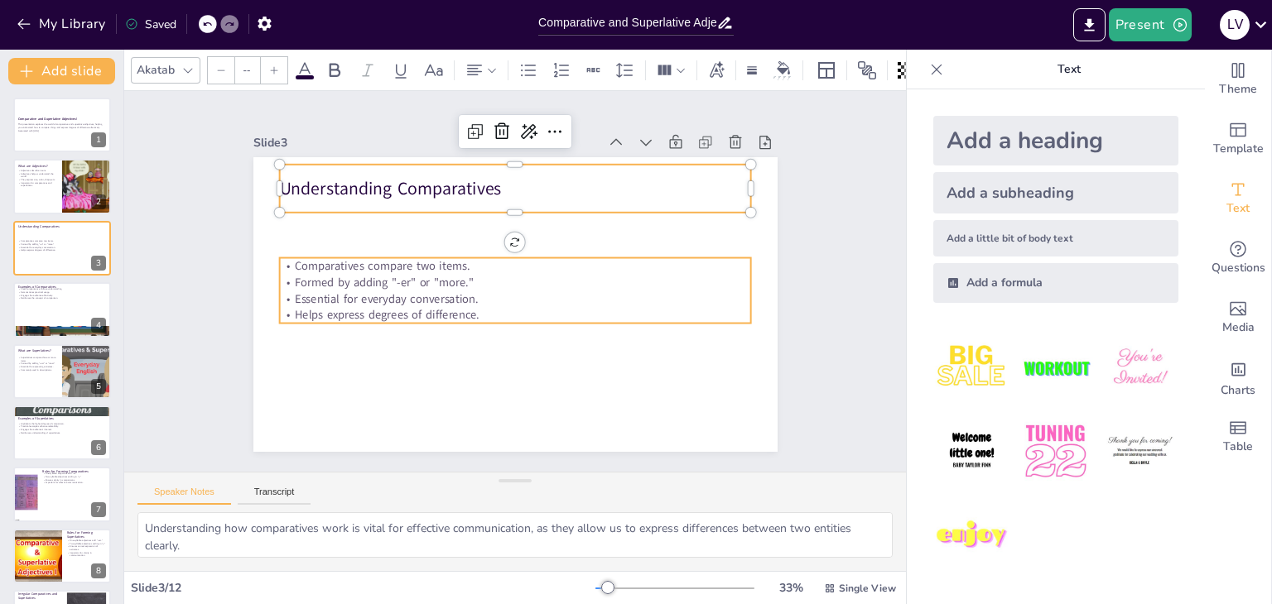
type input "32"
click at [586, 313] on p "Helps express degrees of difference." at bounding box center [486, 298] width 250 height 416
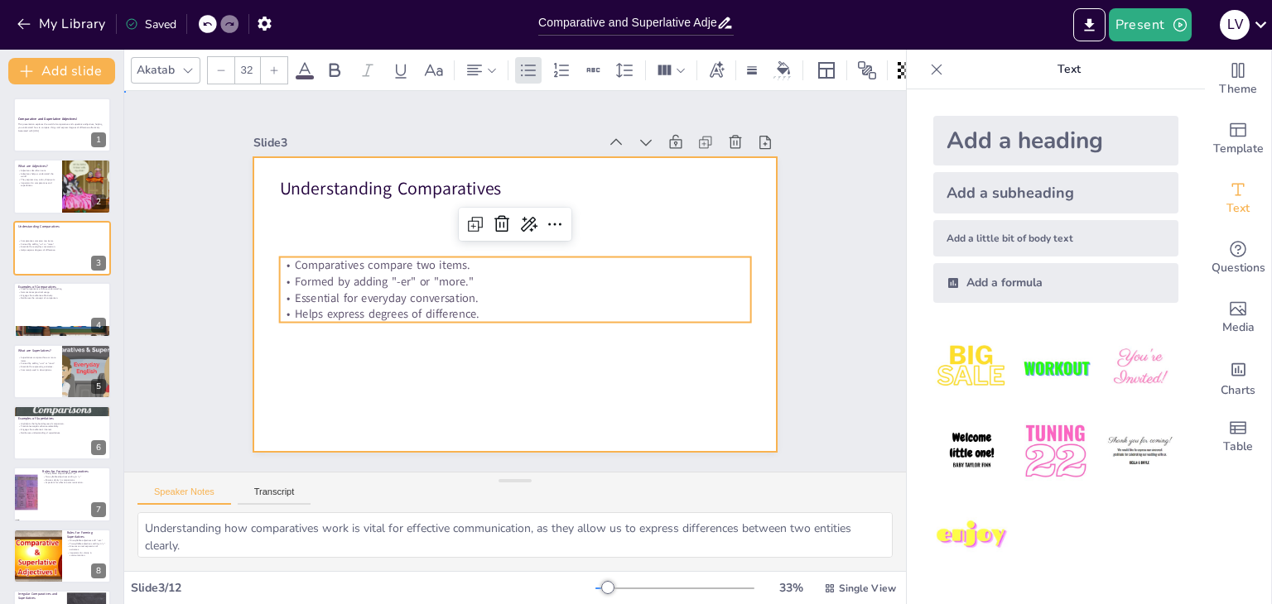
click at [533, 354] on div at bounding box center [496, 295] width 546 height 597
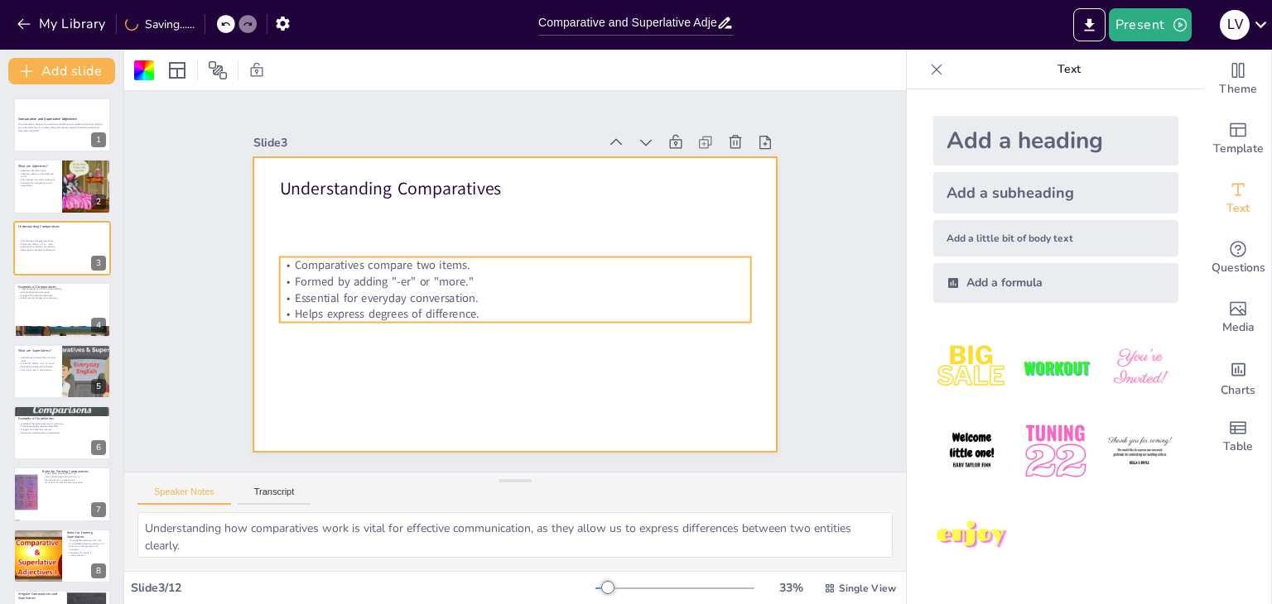
drag, startPoint x: 368, startPoint y: 274, endPoint x: 354, endPoint y: 272, distance: 14.3
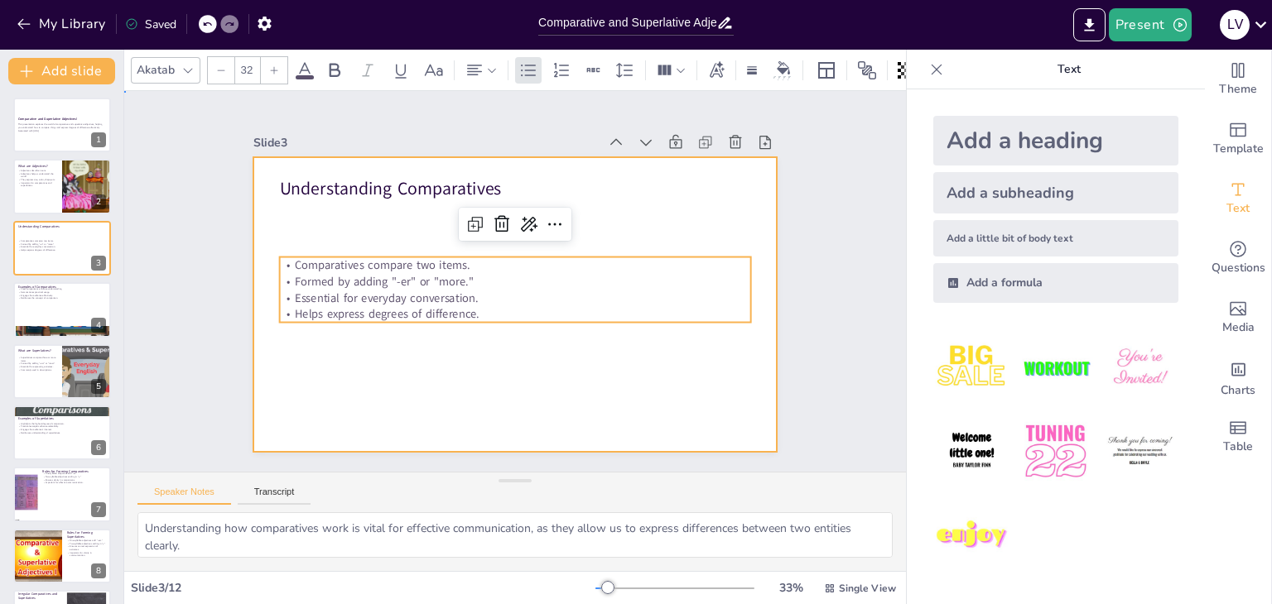
click at [301, 223] on div at bounding box center [505, 302] width 599 height 483
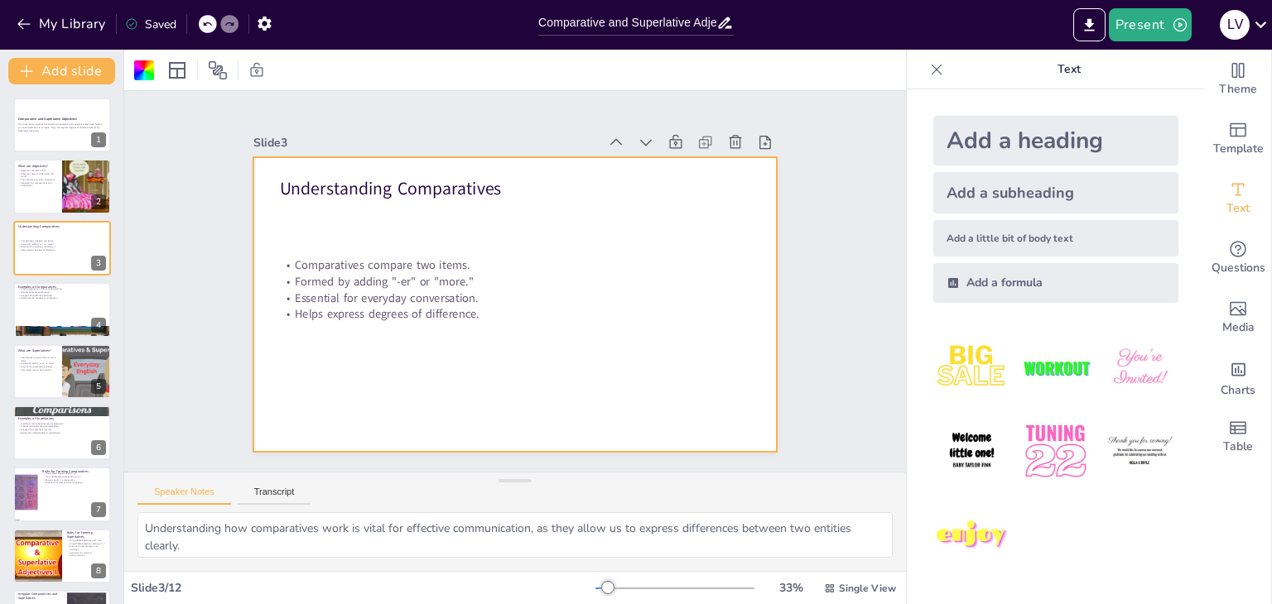
click at [921, 67] on div "Text Add a heading Add a subheading Add a little bit of body text Add a formula" at bounding box center [1055, 327] width 298 height 555
click at [1155, 19] on button "Present" at bounding box center [1149, 24] width 83 height 33
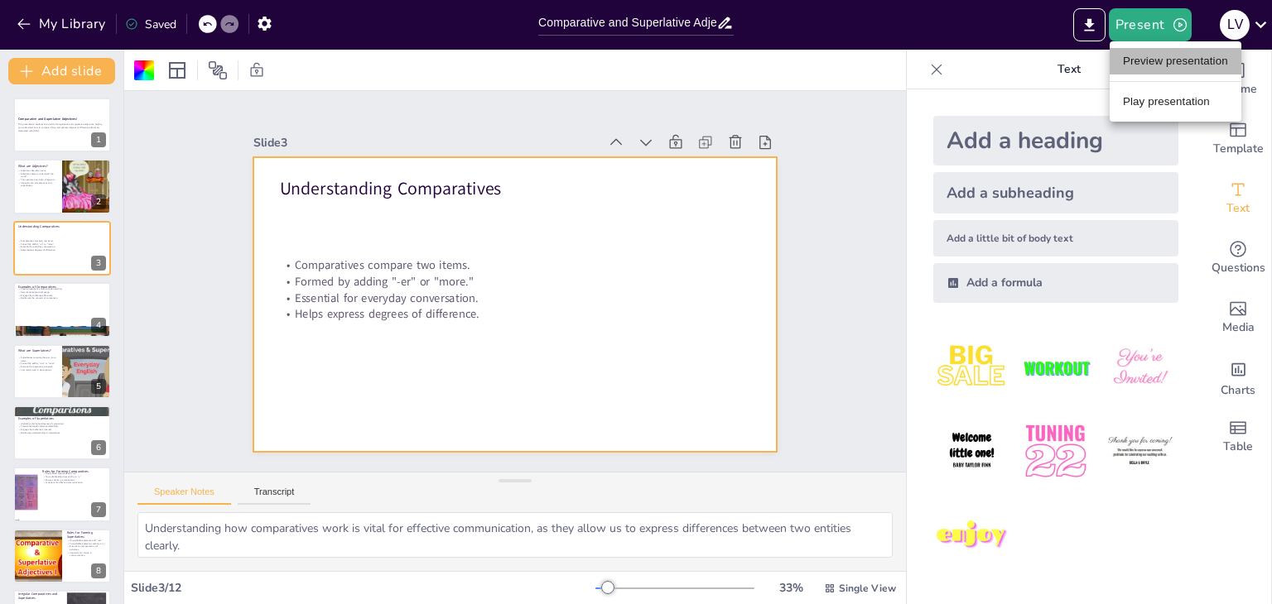
click at [1153, 58] on li "Preview presentation" at bounding box center [1175, 61] width 132 height 26
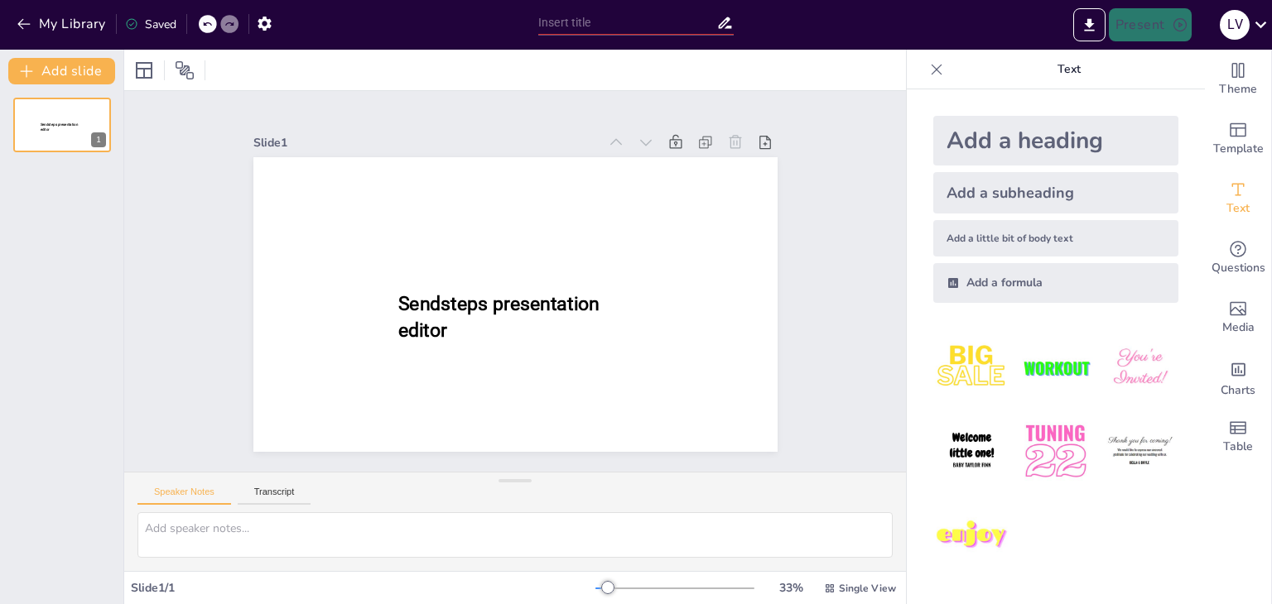
type input "Comparative and Superlative Adjectives: Let's Get Comparing!"
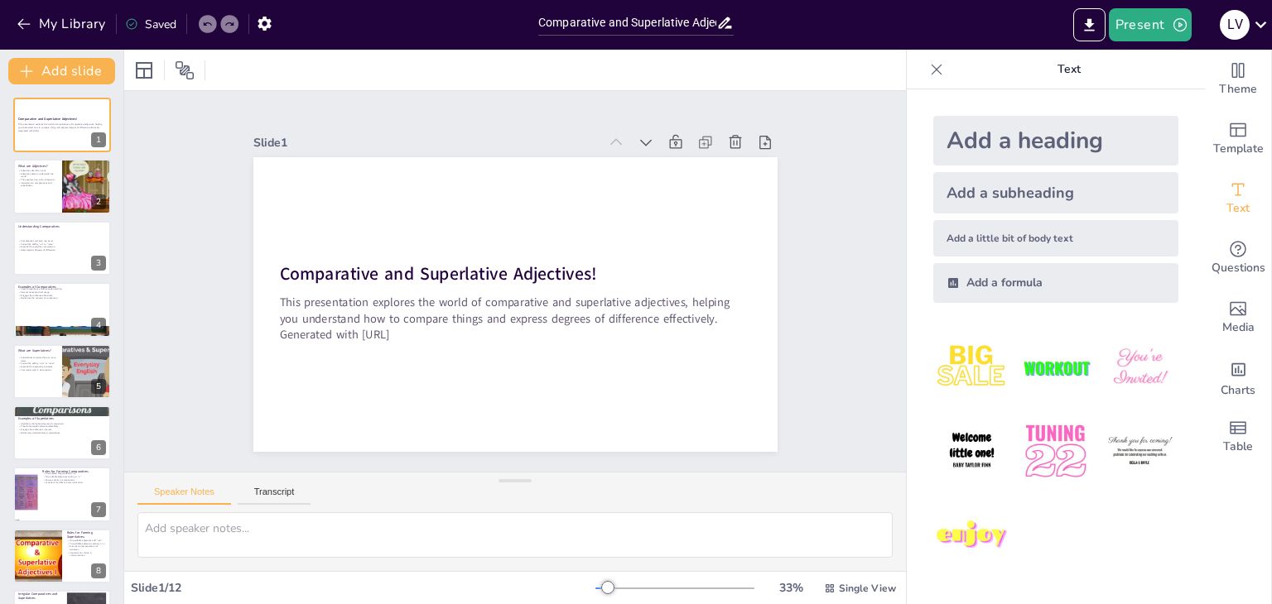
drag, startPoint x: 0, startPoint y: 0, endPoint x: 1140, endPoint y: 65, distance: 1141.8
click at [1140, 65] on div "My Library Saved Comparative and Superlative Adjectives: Let's Get Comparing! P…" at bounding box center [636, 302] width 1272 height 604
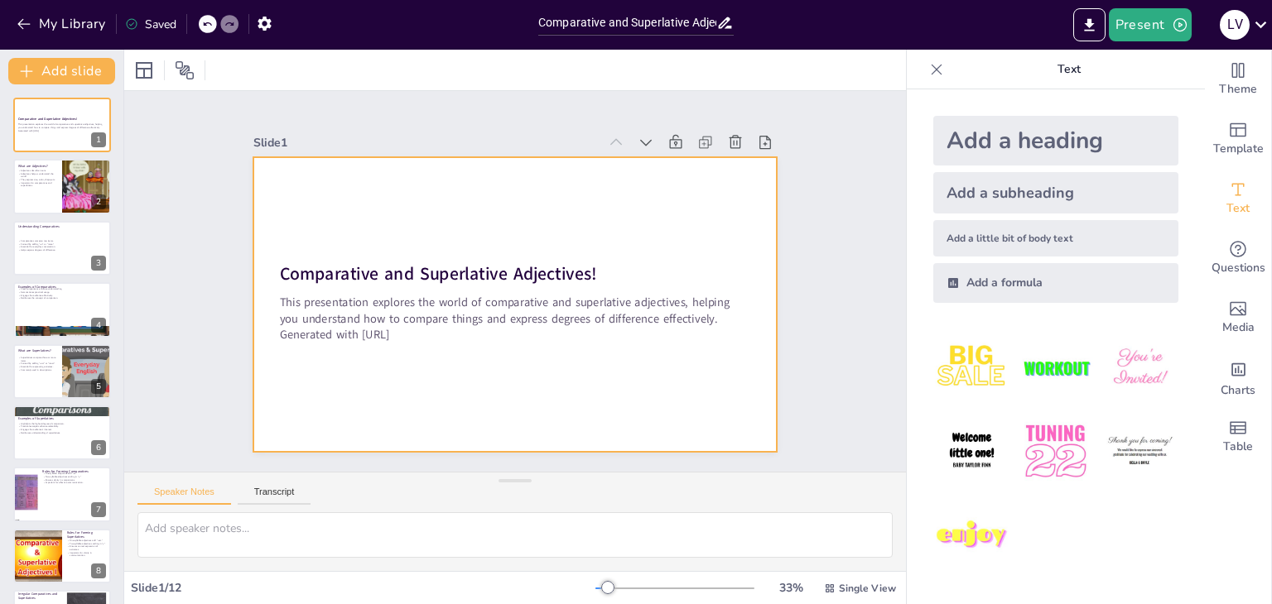
click at [552, 241] on div at bounding box center [515, 304] width 524 height 295
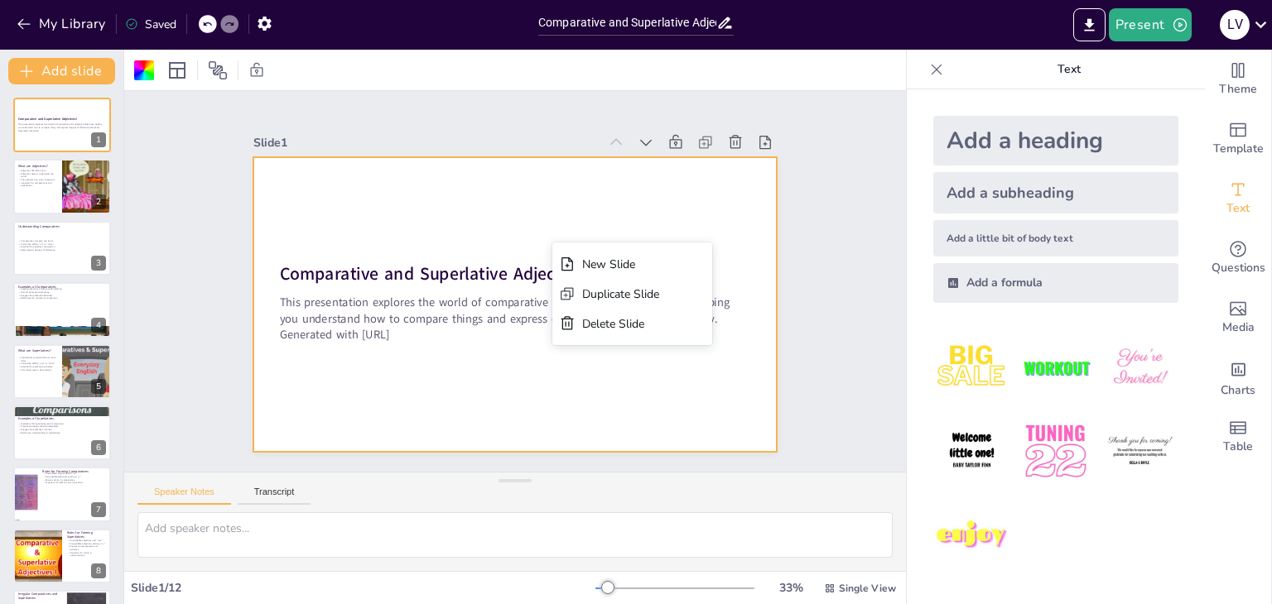
click at [581, 274] on div "New Slide" at bounding box center [632, 264] width 160 height 30
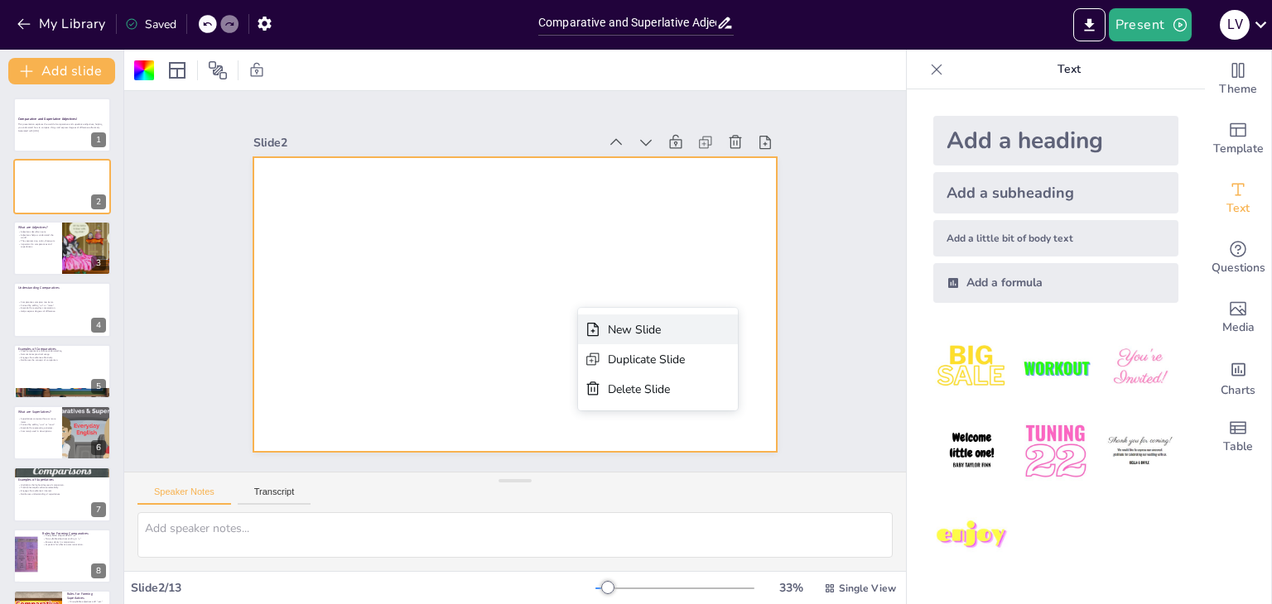
click at [593, 315] on div "New Slide Duplicate Slide Delete Slide" at bounding box center [658, 359] width 160 height 103
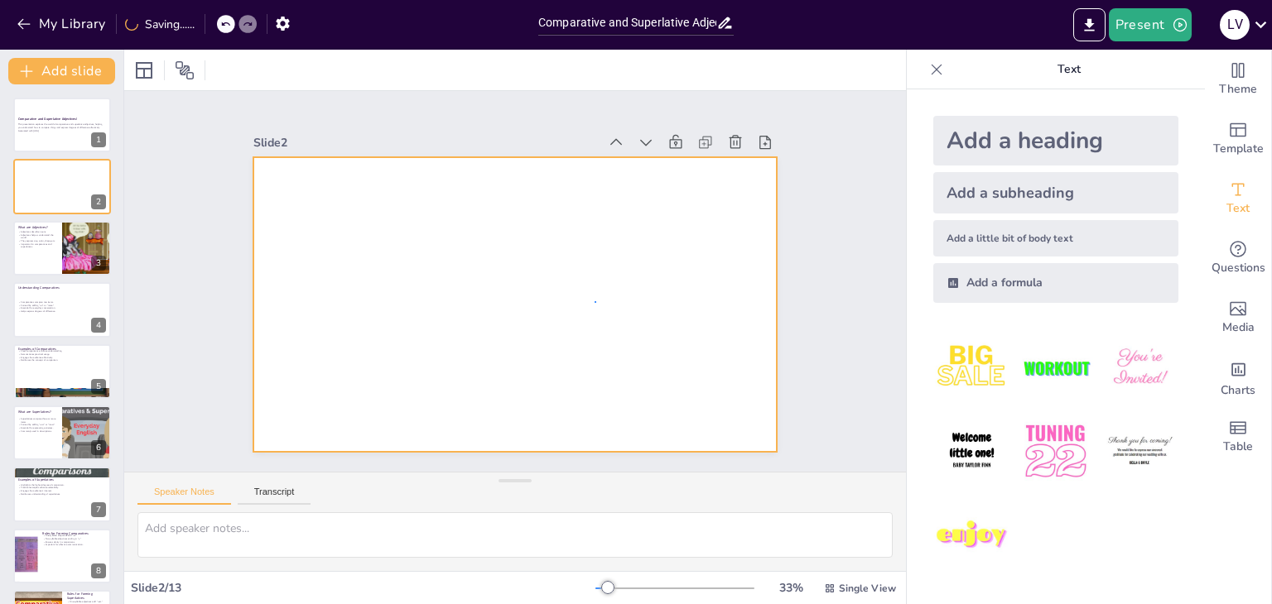
click at [605, 295] on div at bounding box center [515, 304] width 524 height 295
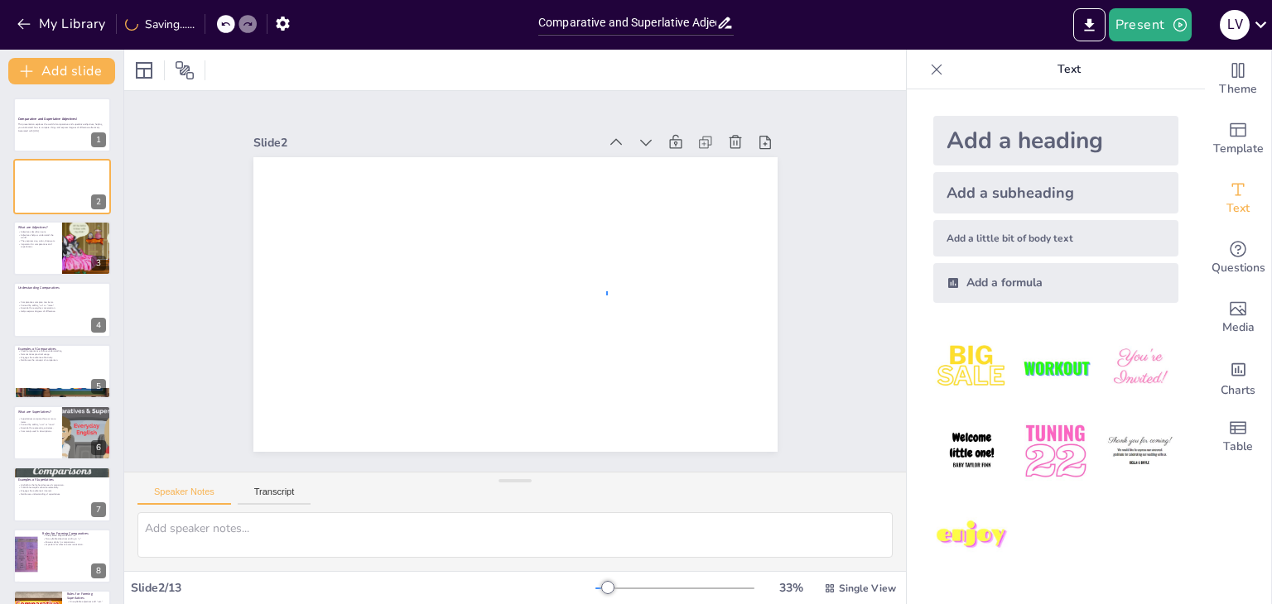
click at [604, 296] on div at bounding box center [515, 304] width 524 height 295
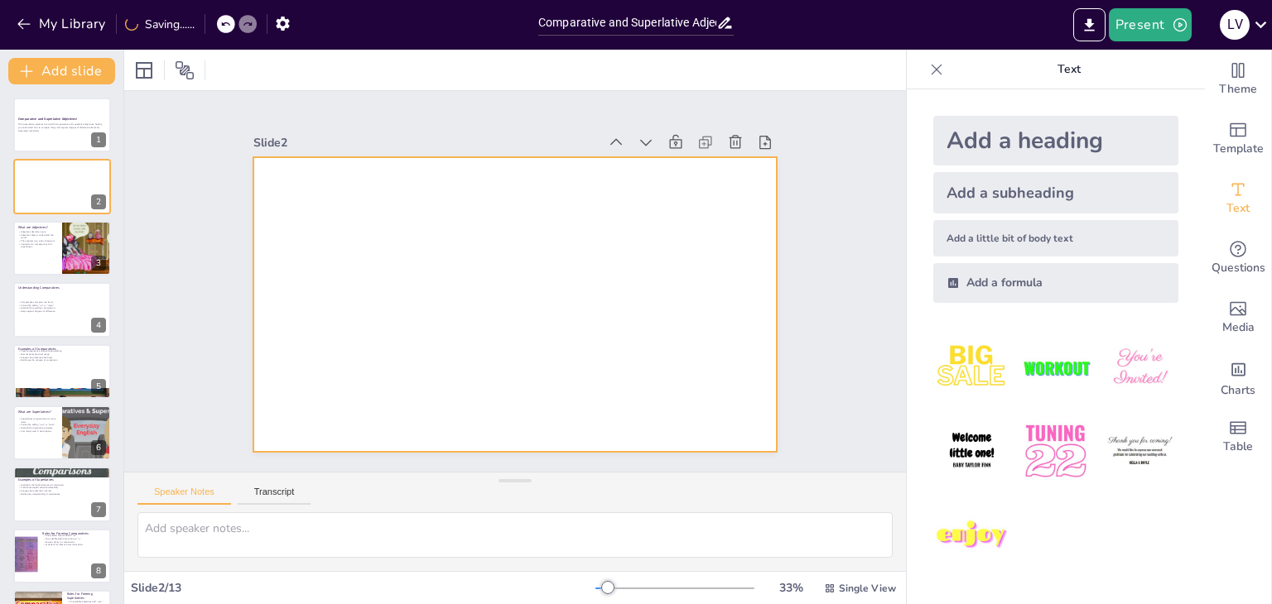
click at [1079, 450] on div "Document fonts Akatab Recently used Akatab Popular fonts Lato Montserrat Open S…" at bounding box center [636, 327] width 1272 height 555
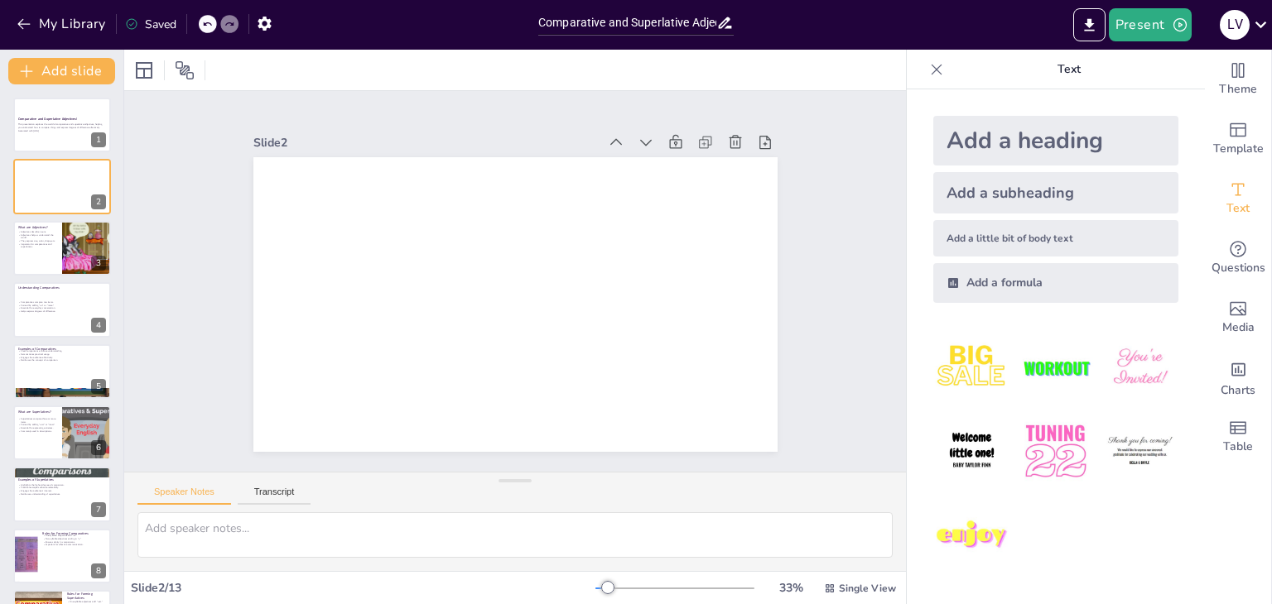
drag, startPoint x: 1175, startPoint y: 412, endPoint x: 1171, endPoint y: 398, distance: 14.5
drag, startPoint x: 1171, startPoint y: 398, endPoint x: 643, endPoint y: 608, distance: 568.2
click at [906, 555] on div "Document fonts Akatab Recently used Akatab Popular fonts Lato Montserrat Open S…" at bounding box center [636, 327] width 1272 height 555
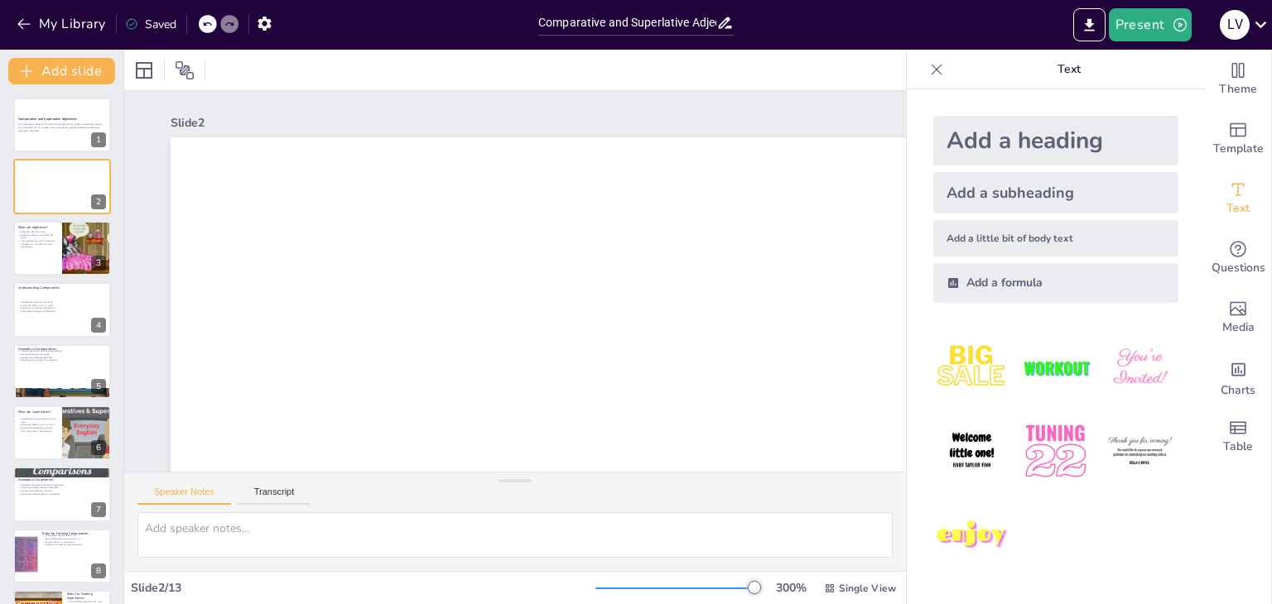
drag, startPoint x: 914, startPoint y: 621, endPoint x: 801, endPoint y: 613, distance: 112.8
drag, startPoint x: 801, startPoint y: 613, endPoint x: 1039, endPoint y: 585, distance: 239.2
drag, startPoint x: 944, startPoint y: 547, endPoint x: 936, endPoint y: 525, distance: 23.6
drag, startPoint x: 936, startPoint y: 525, endPoint x: 930, endPoint y: 509, distance: 17.1
drag, startPoint x: 930, startPoint y: 509, endPoint x: 925, endPoint y: 541, distance: 31.7
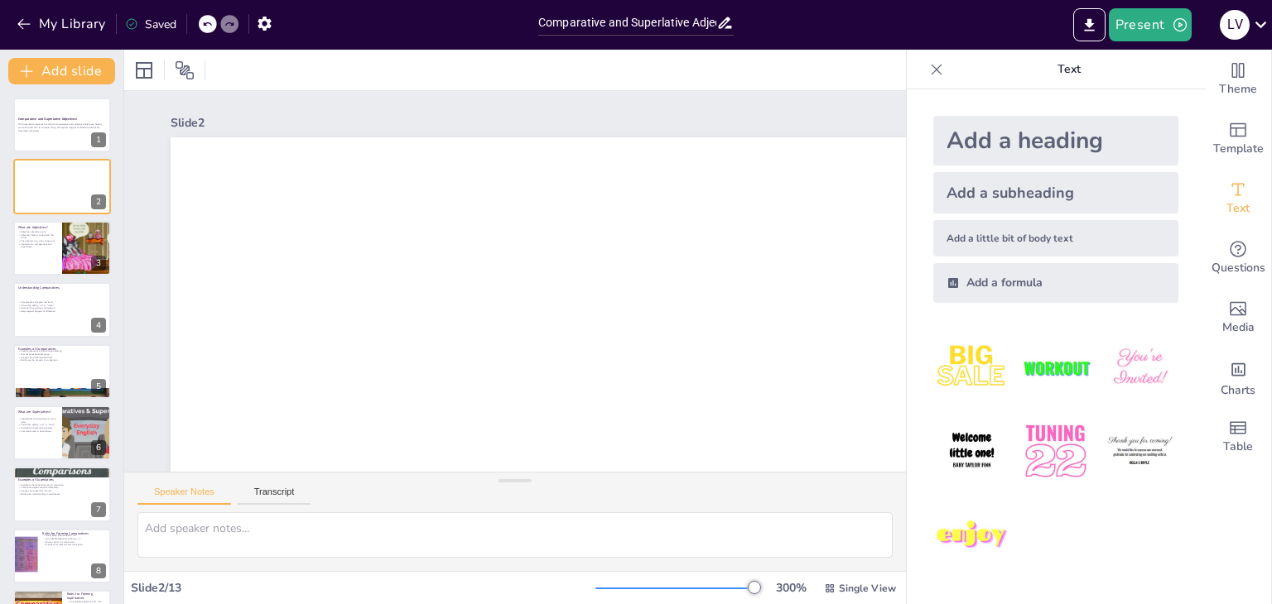
drag, startPoint x: 925, startPoint y: 541, endPoint x: 1256, endPoint y: 544, distance: 330.3
click at [1271, 483] on div "Theme Template Text Questions Media Charts Table" at bounding box center [1237, 327] width 67 height 555
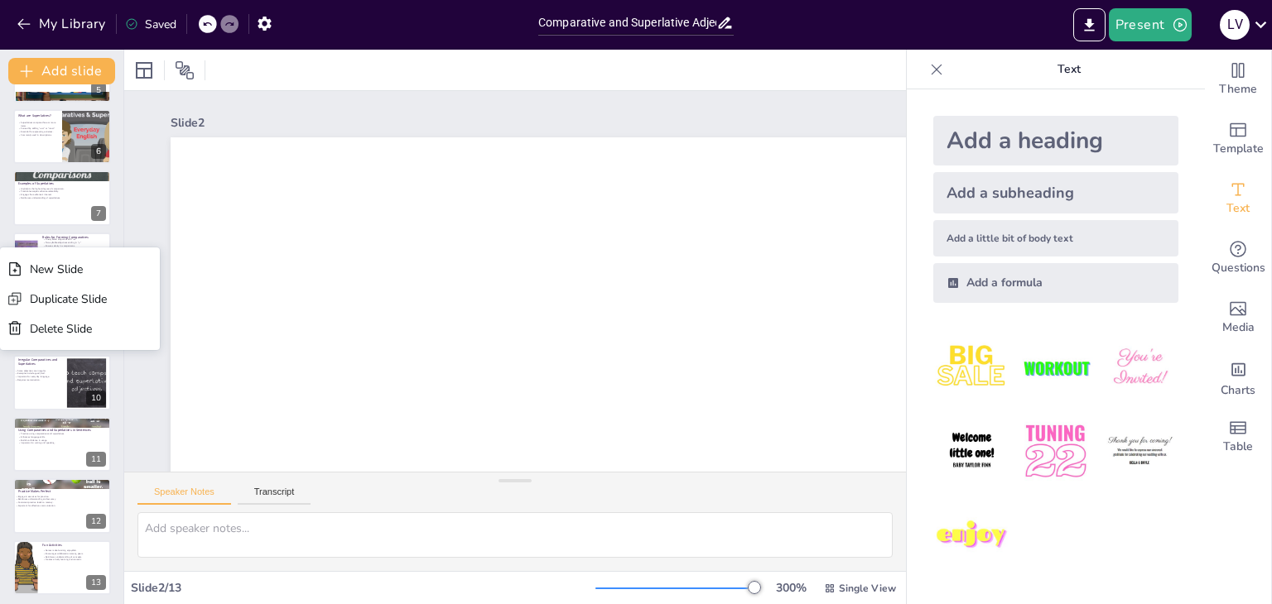
scroll to position [300, 0]
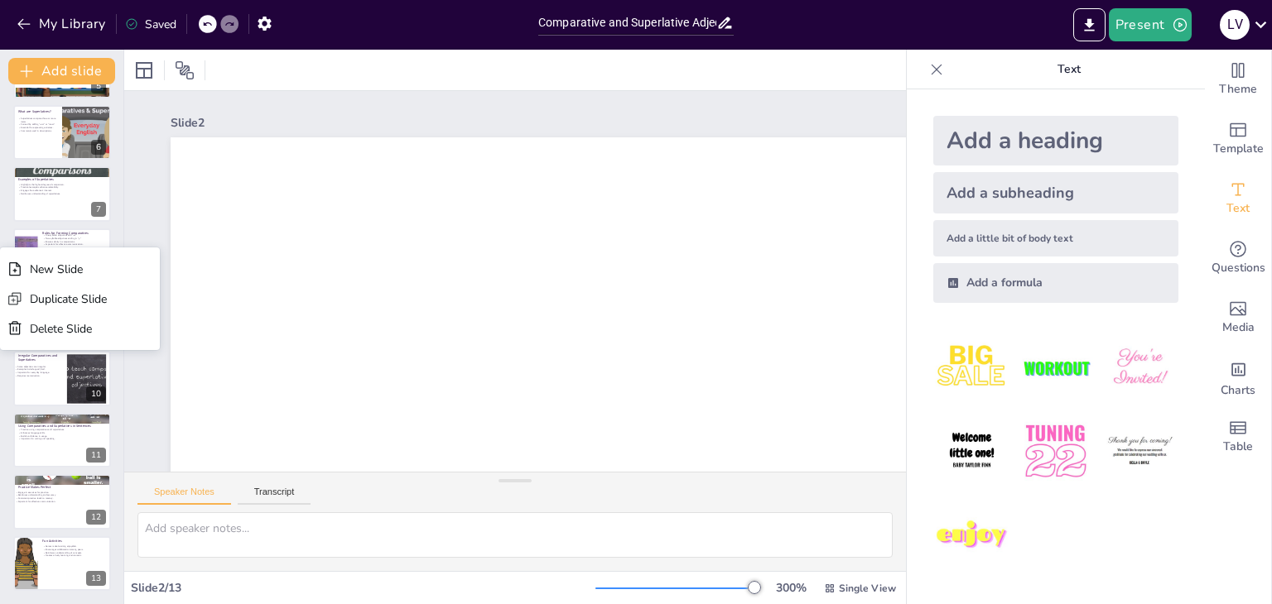
click at [52, 144] on div "Document fonts Akatab Recently used Akatab Popular fonts Lato Montserrat Open S…" at bounding box center [636, 327] width 1272 height 555
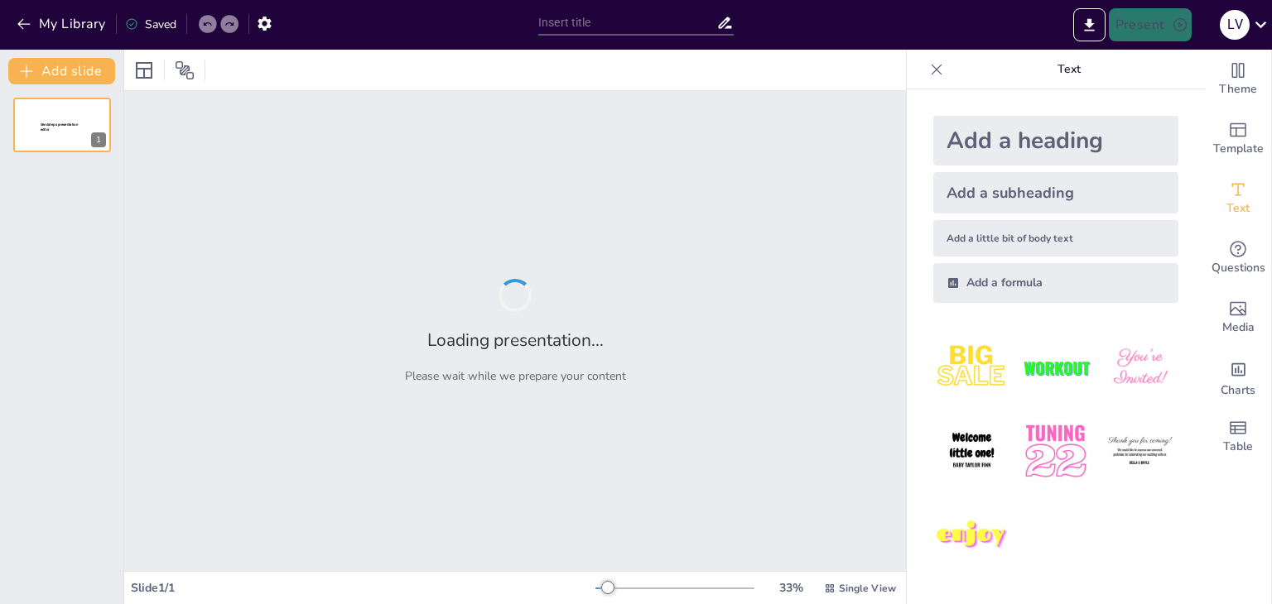
type input "Comparative and Superlative Adjectives: Let's Get Comparing!"
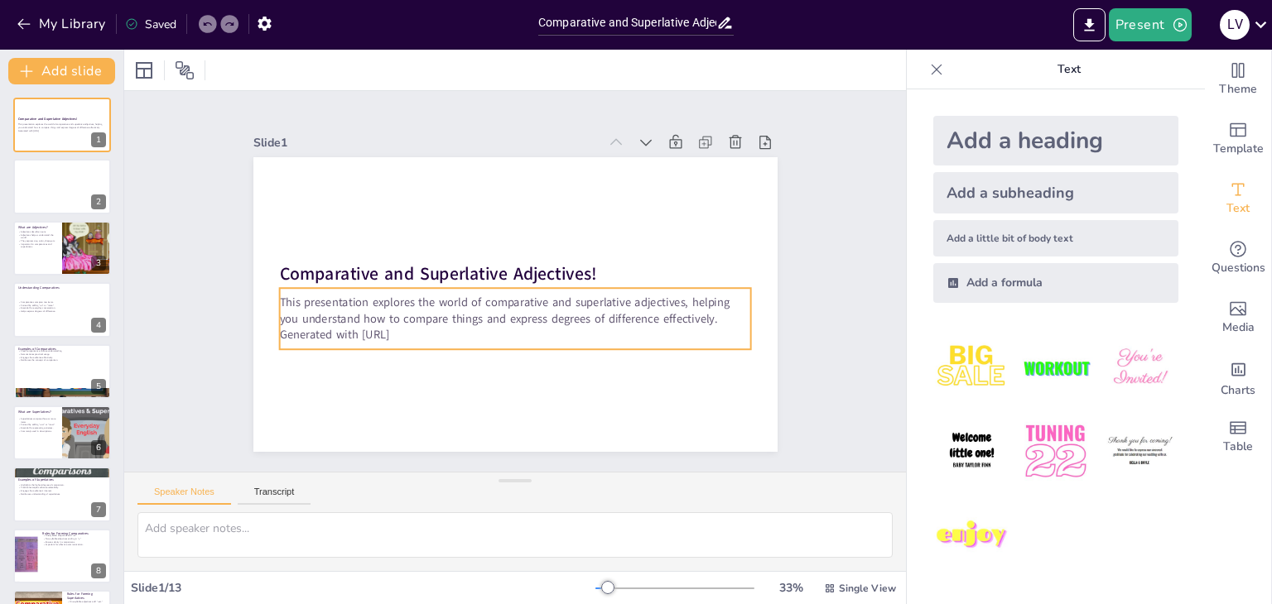
click at [263, 226] on div "Comparative and Superlative Adjectives! This presentation explores the world of…" at bounding box center [442, 181] width 424 height 308
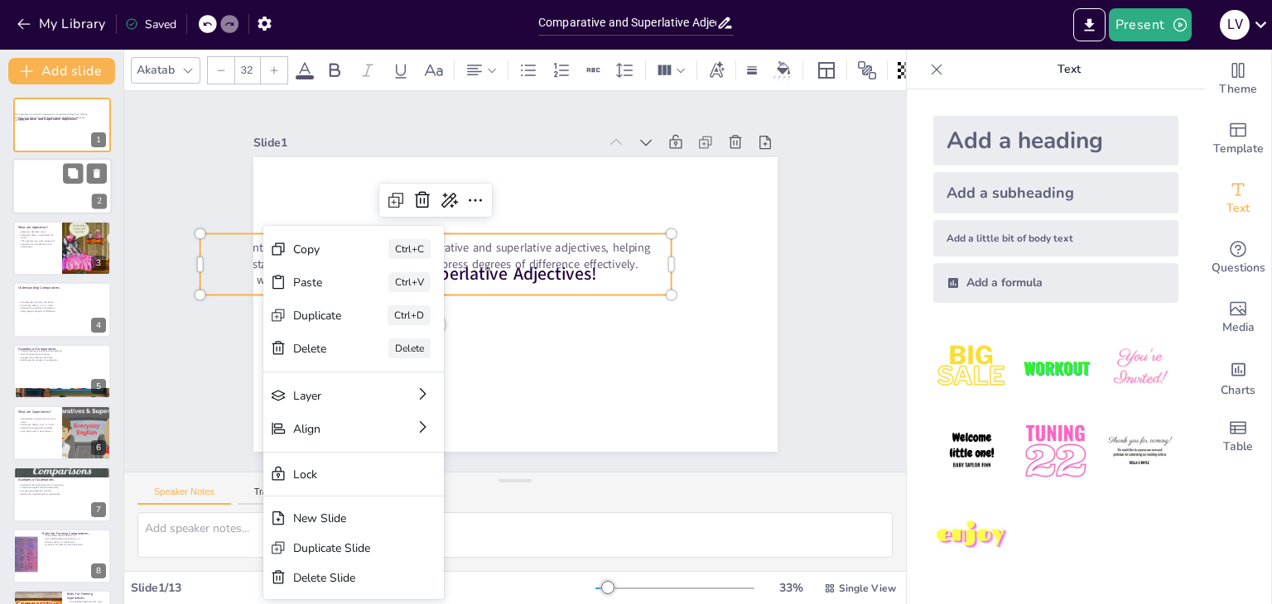
click at [89, 184] on div at bounding box center [61, 187] width 99 height 56
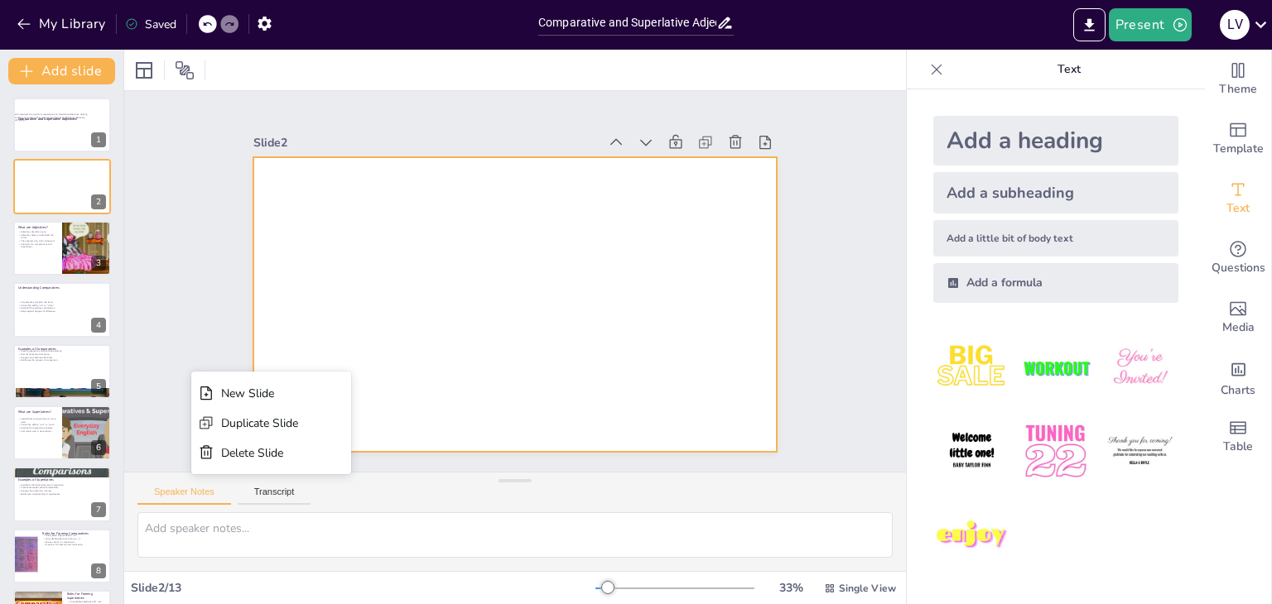
click at [348, 161] on div at bounding box center [491, 282] width 295 height 524
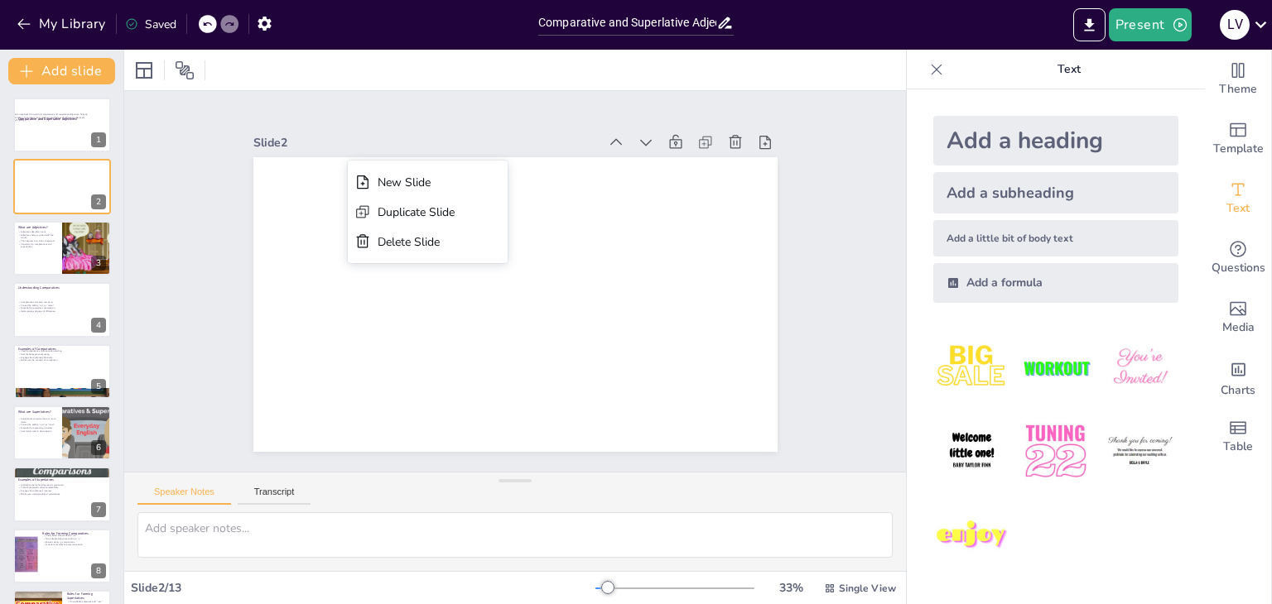
click at [203, 26] on icon at bounding box center [207, 24] width 10 height 10
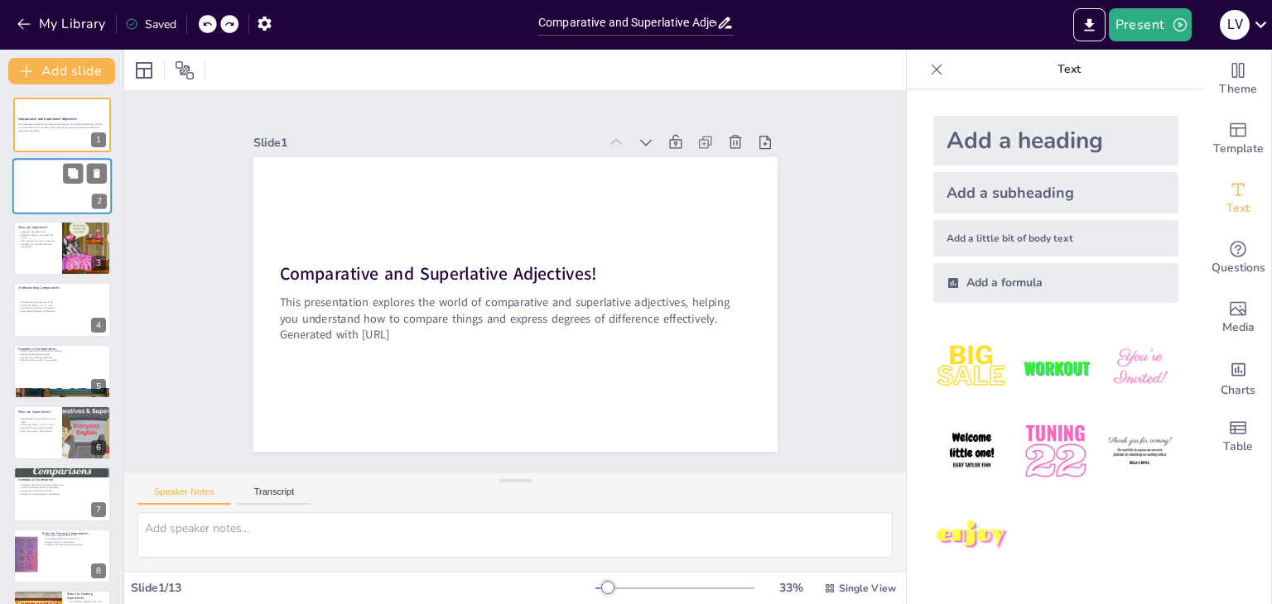
click at [63, 203] on div at bounding box center [61, 187] width 99 height 56
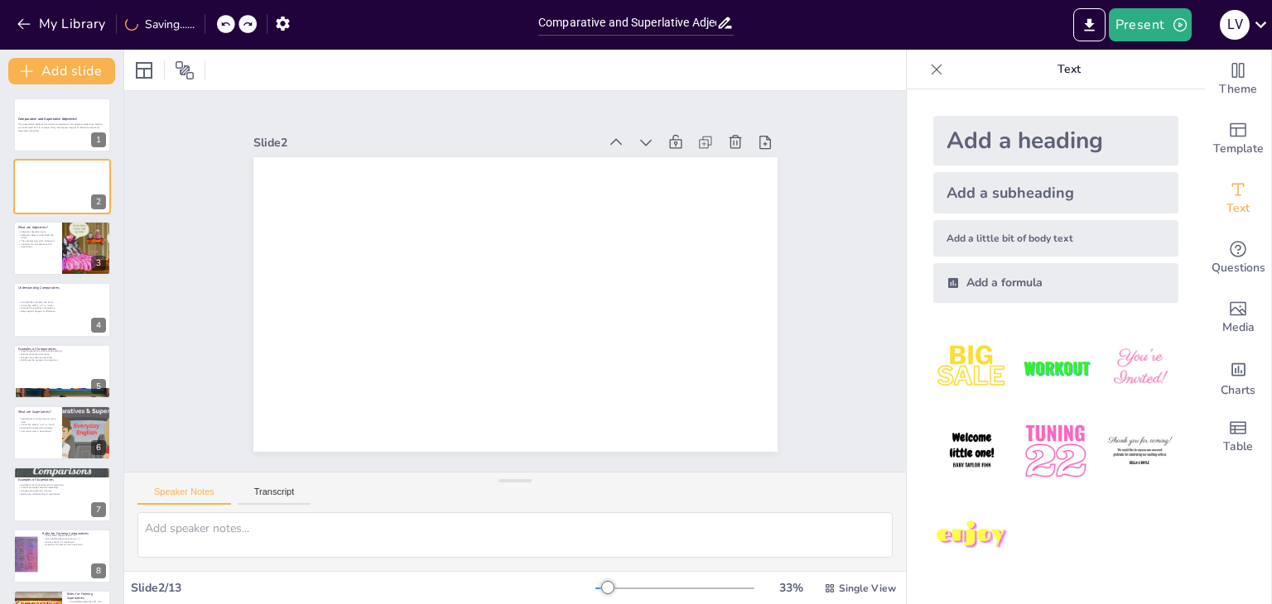
click at [230, 26] on icon at bounding box center [225, 24] width 10 height 10
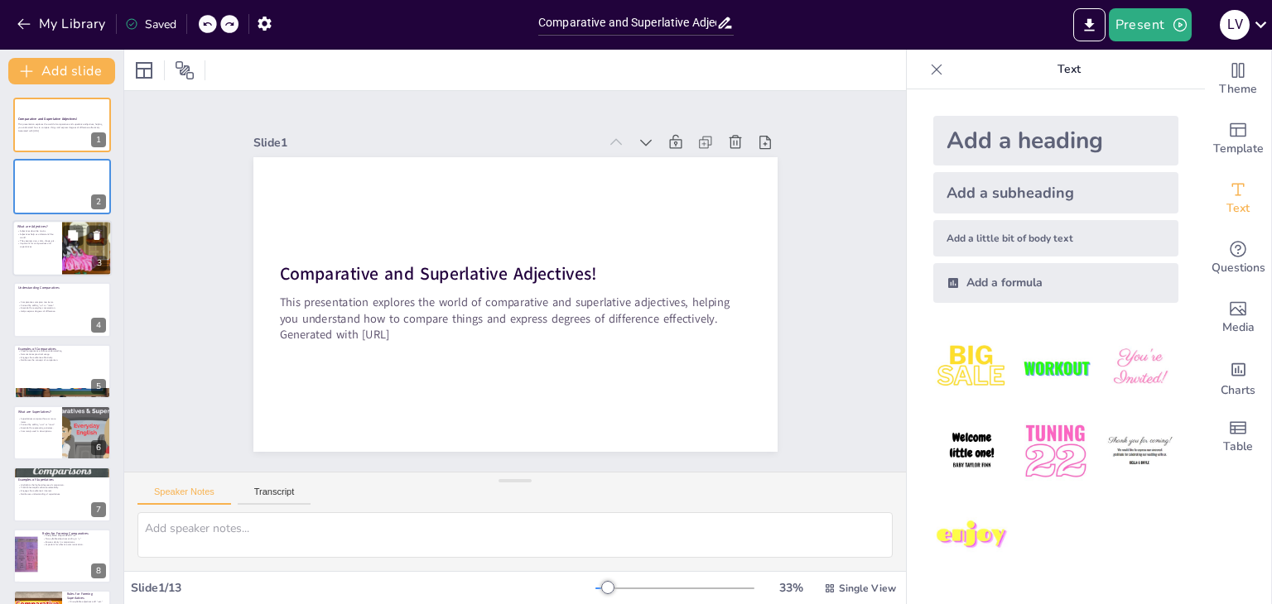
click at [31, 270] on div at bounding box center [61, 248] width 99 height 56
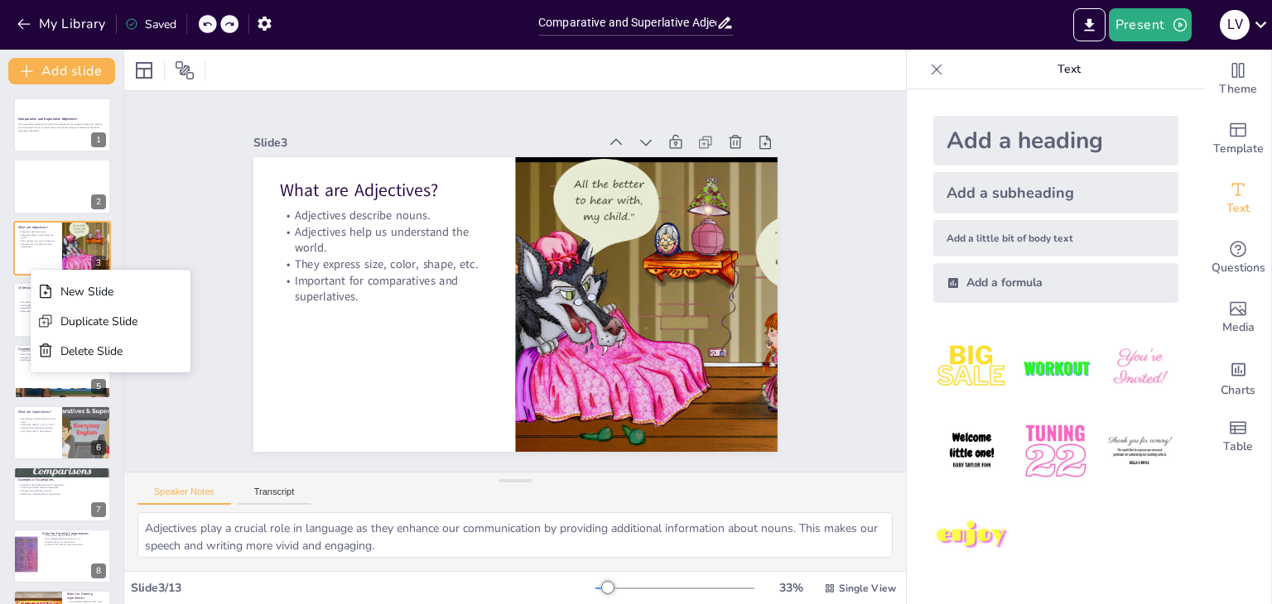
click at [194, 199] on div "Slide 1 Comparative and Superlative Adjectives! This presentation explores the …" at bounding box center [514, 281] width 704 height 604
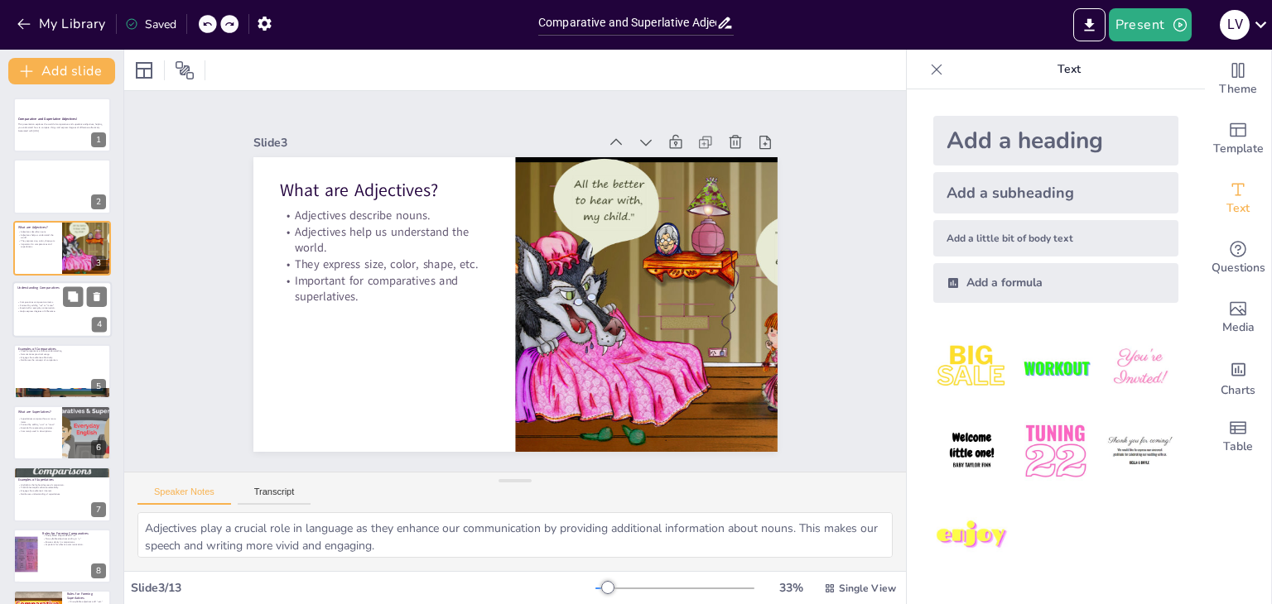
click at [79, 325] on div at bounding box center [61, 309] width 99 height 56
type textarea "Understanding how comparatives work is vital for effective communication, as th…"
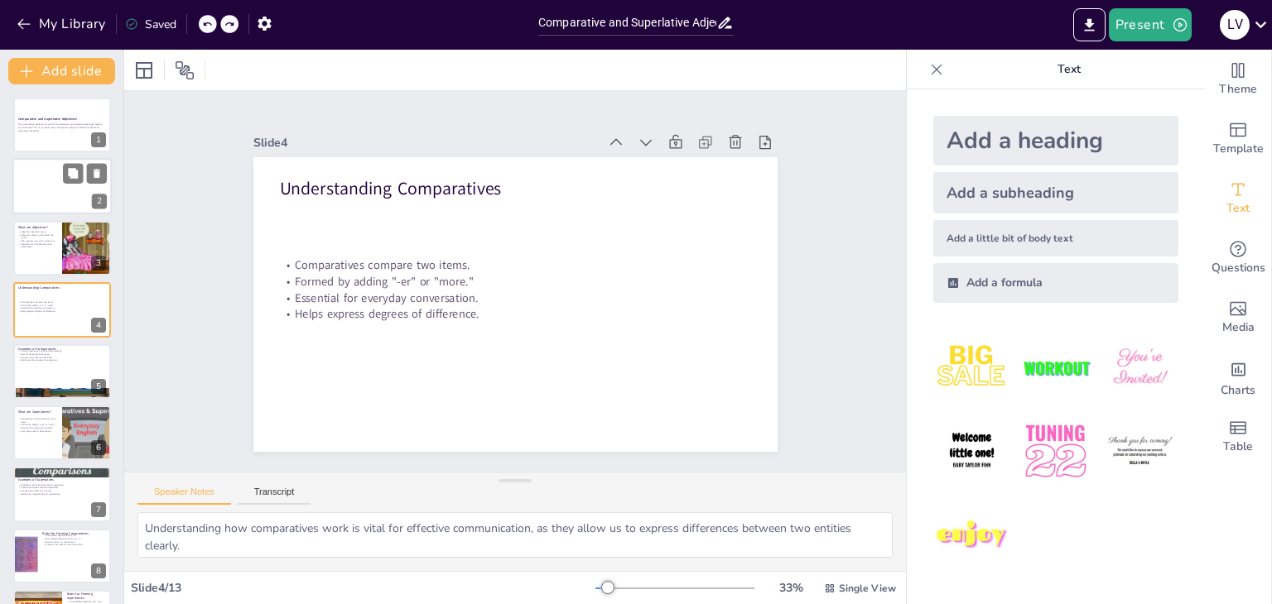
click at [84, 200] on div at bounding box center [61, 187] width 99 height 56
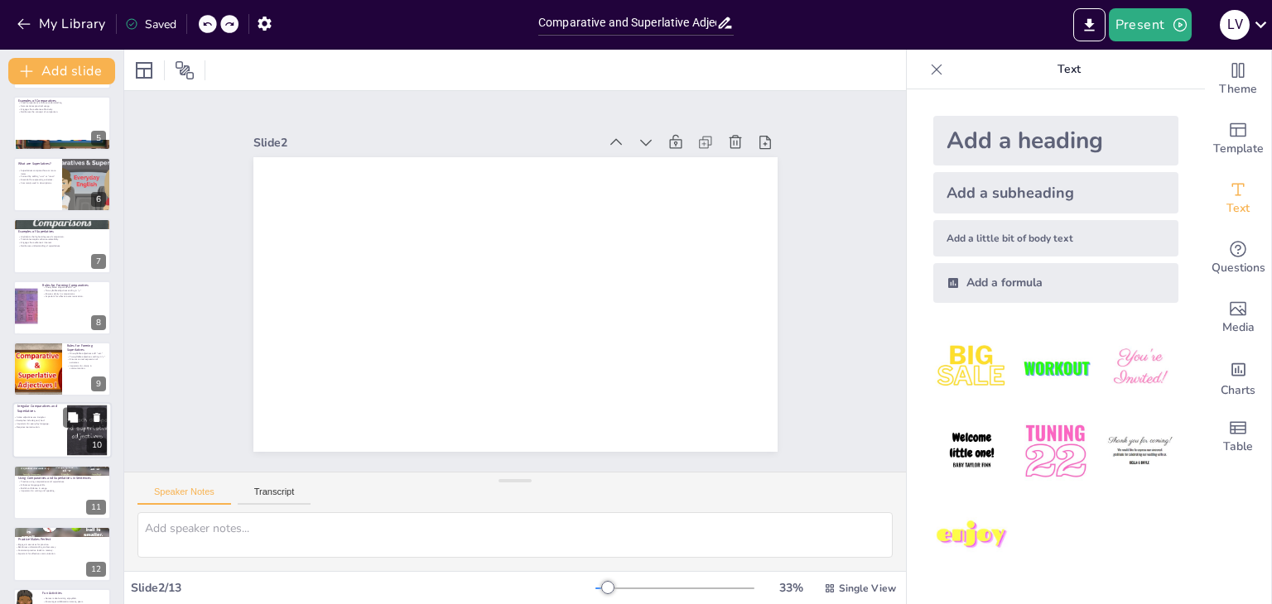
scroll to position [300, 0]
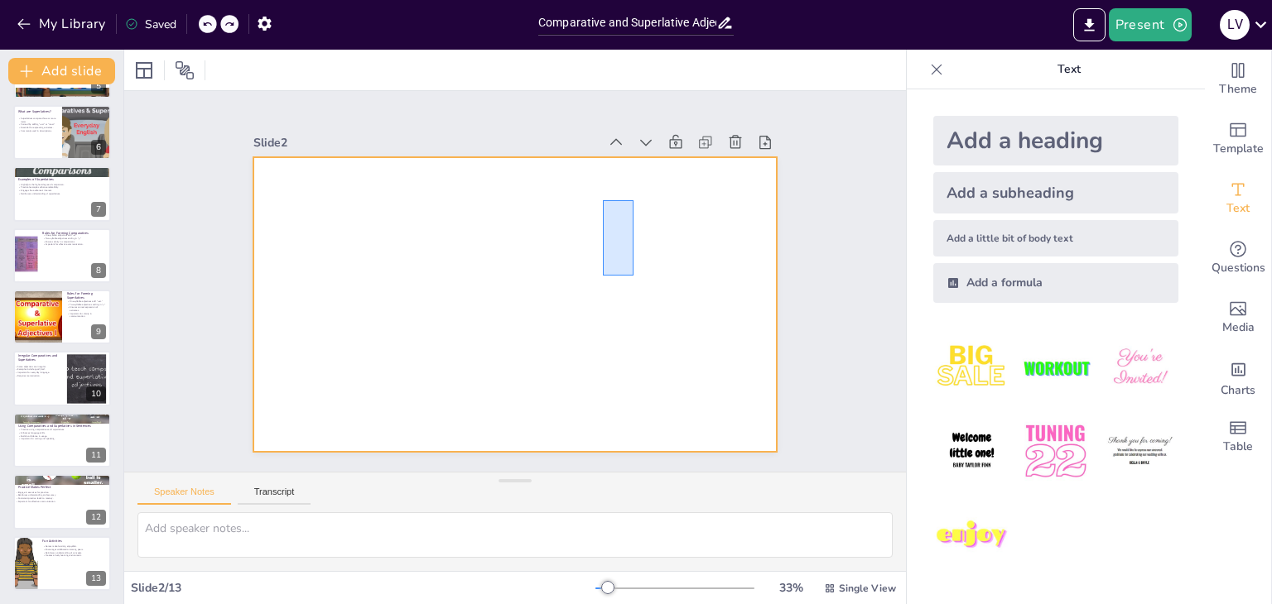
drag, startPoint x: 603, startPoint y: 276, endPoint x: 633, endPoint y: 200, distance: 81.3
click at [633, 200] on div at bounding box center [518, 258] width 552 height 348
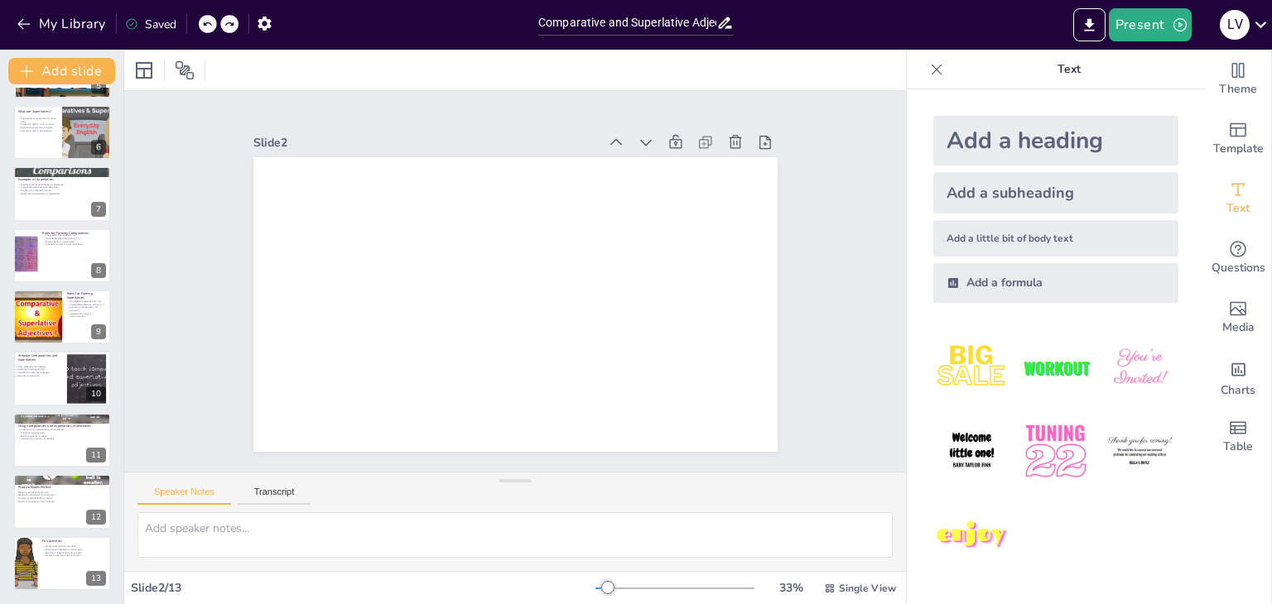
click at [1167, 44] on div "Present L V" at bounding box center [1007, 25] width 530 height 50
click at [1169, 34] on button "Present" at bounding box center [1149, 24] width 83 height 33
click at [1169, 52] on li "Preview presentation" at bounding box center [1174, 61] width 130 height 26
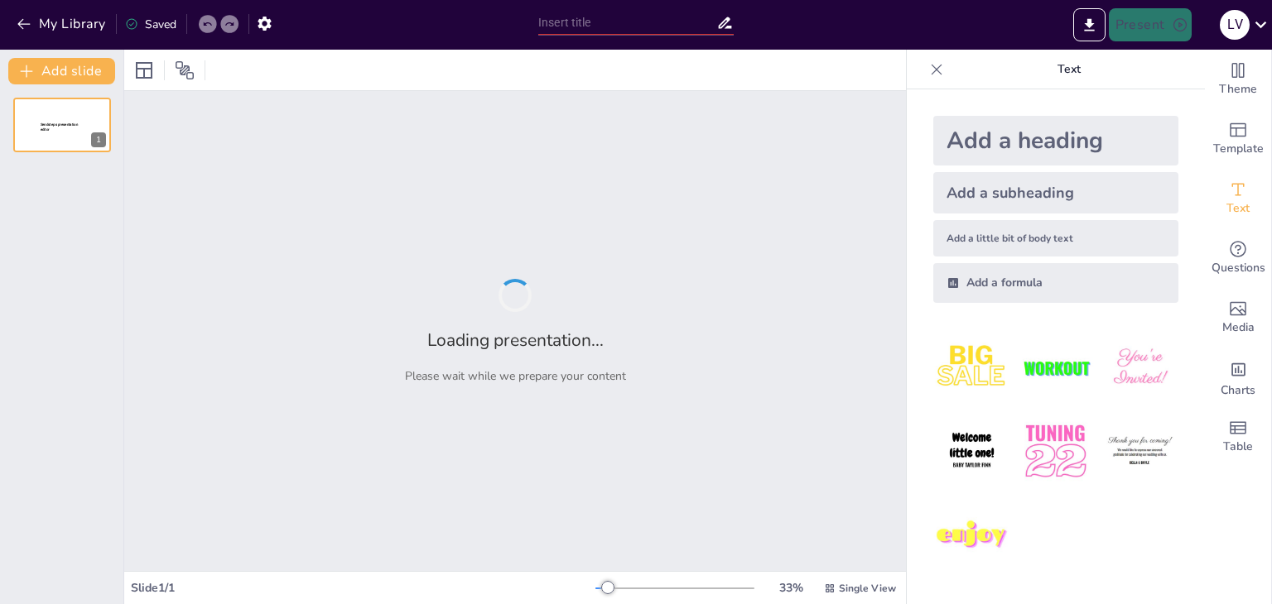
type input "Comparative and Superlative Adjectives: Let's Get Comparing!"
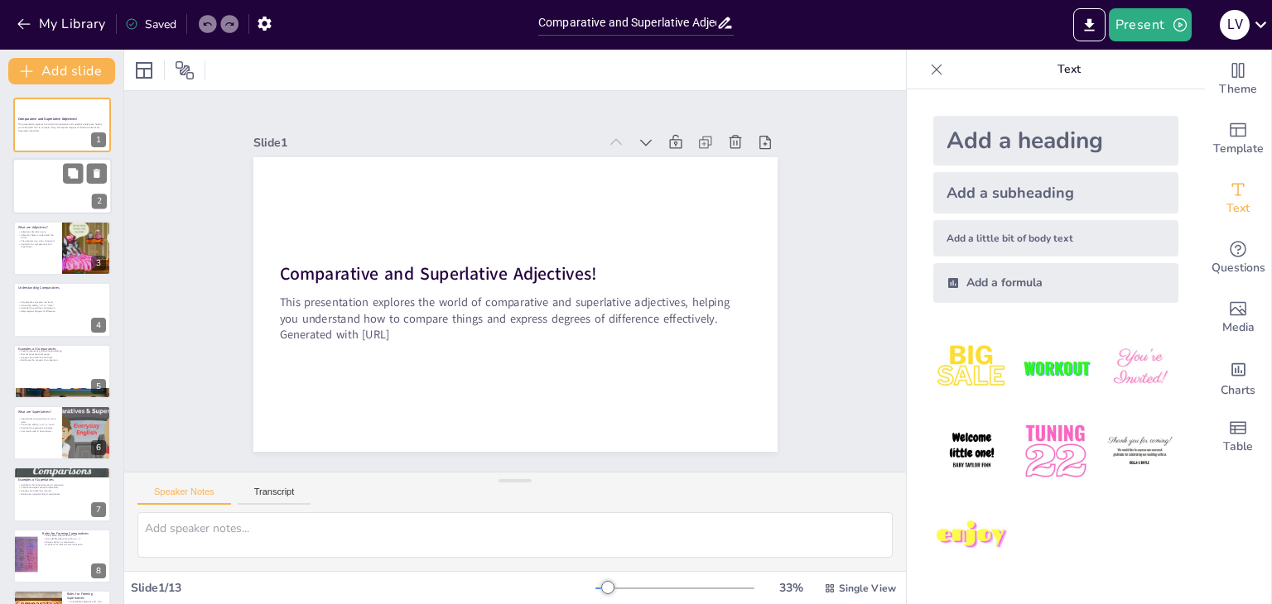
click at [56, 184] on div at bounding box center [61, 187] width 99 height 56
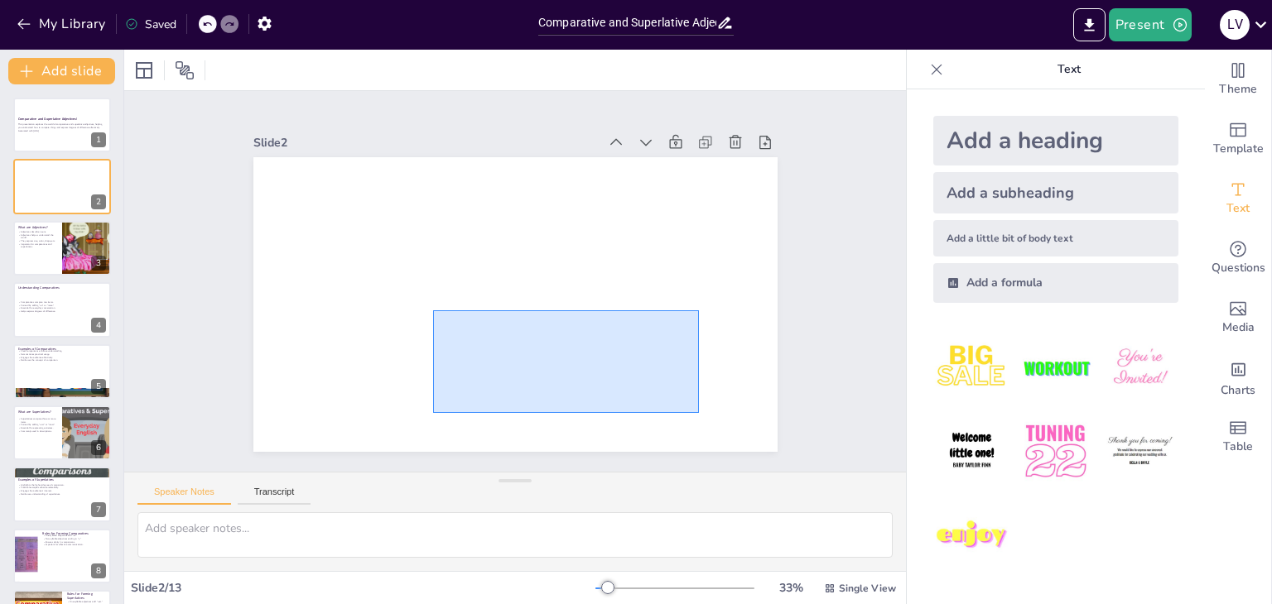
drag, startPoint x: 699, startPoint y: 413, endPoint x: 531, endPoint y: 347, distance: 179.9
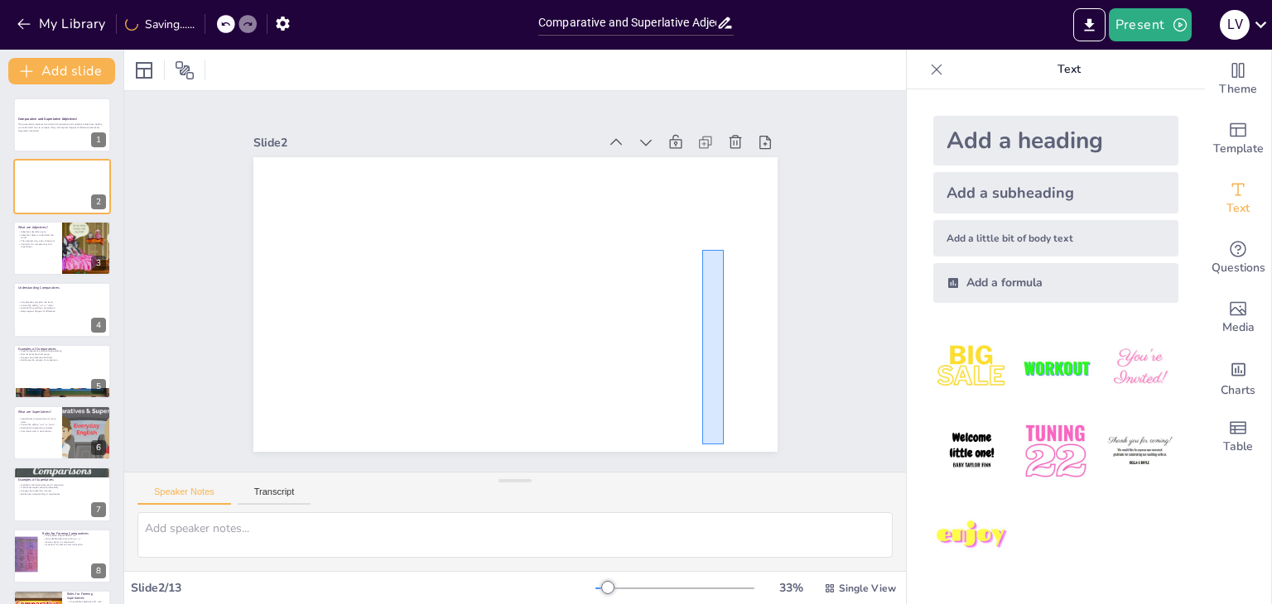
drag, startPoint x: 724, startPoint y: 445, endPoint x: 698, endPoint y: 225, distance: 220.9
drag, startPoint x: 221, startPoint y: 28, endPoint x: 212, endPoint y: 27, distance: 9.1
click at [218, 27] on div at bounding box center [219, 24] width 40 height 18
click at [212, 26] on icon at bounding box center [207, 24] width 10 height 10
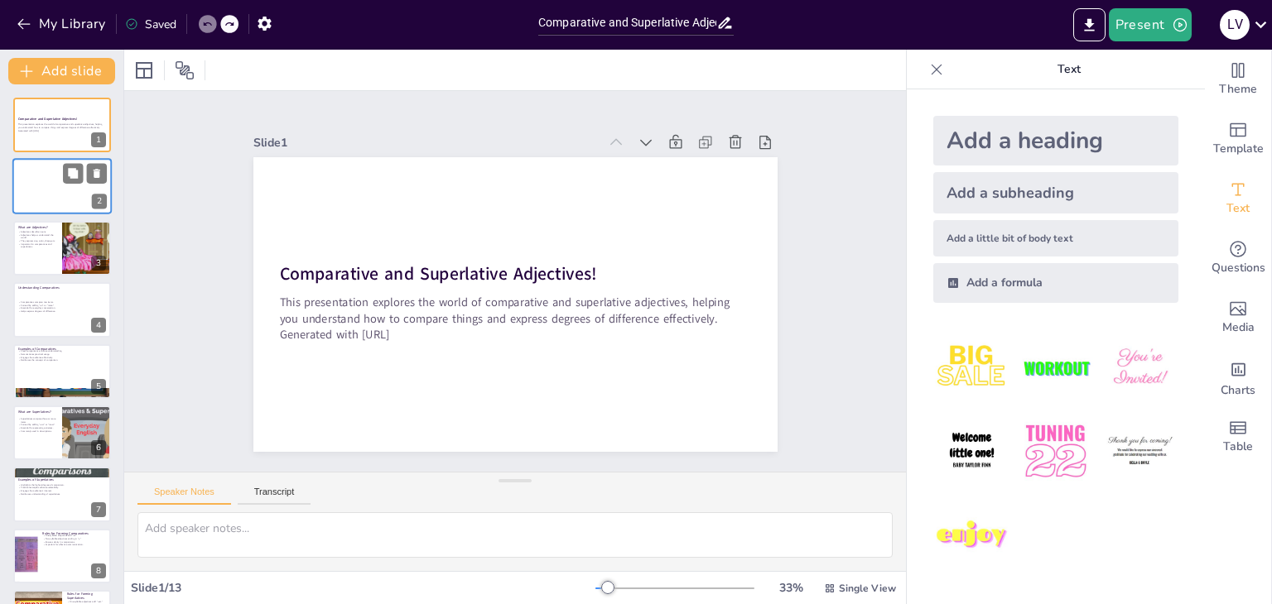
click at [80, 190] on div at bounding box center [61, 187] width 99 height 56
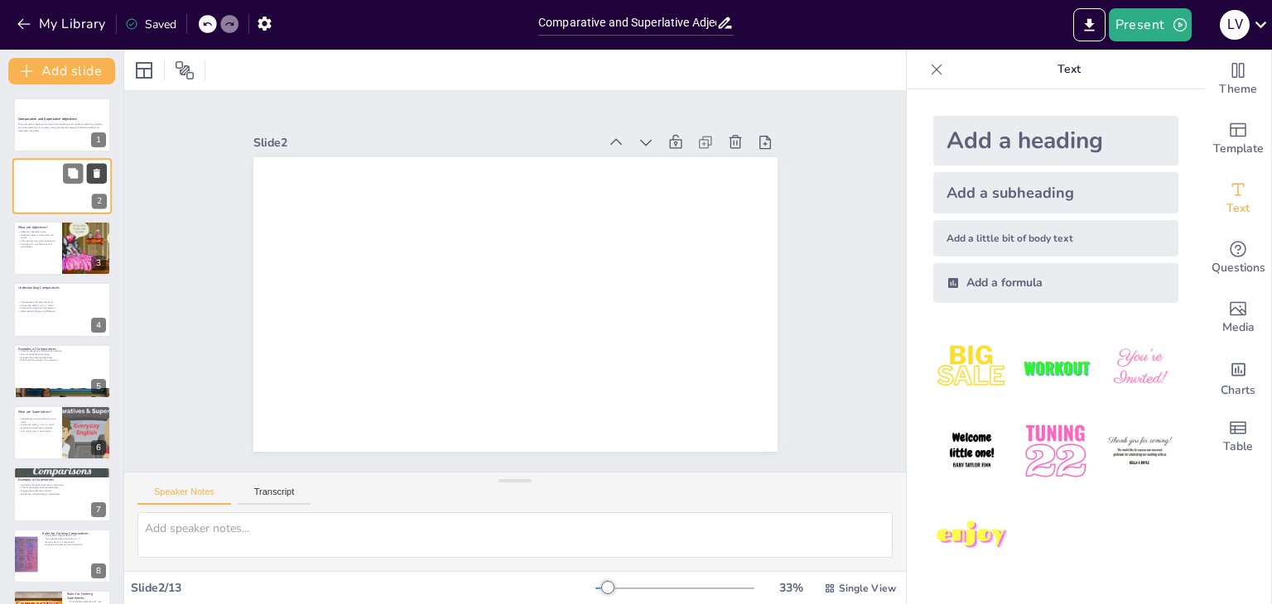
click at [101, 175] on icon at bounding box center [97, 174] width 12 height 12
type textarea "Adjectives play a crucial role in language as they enhance our communication by…"
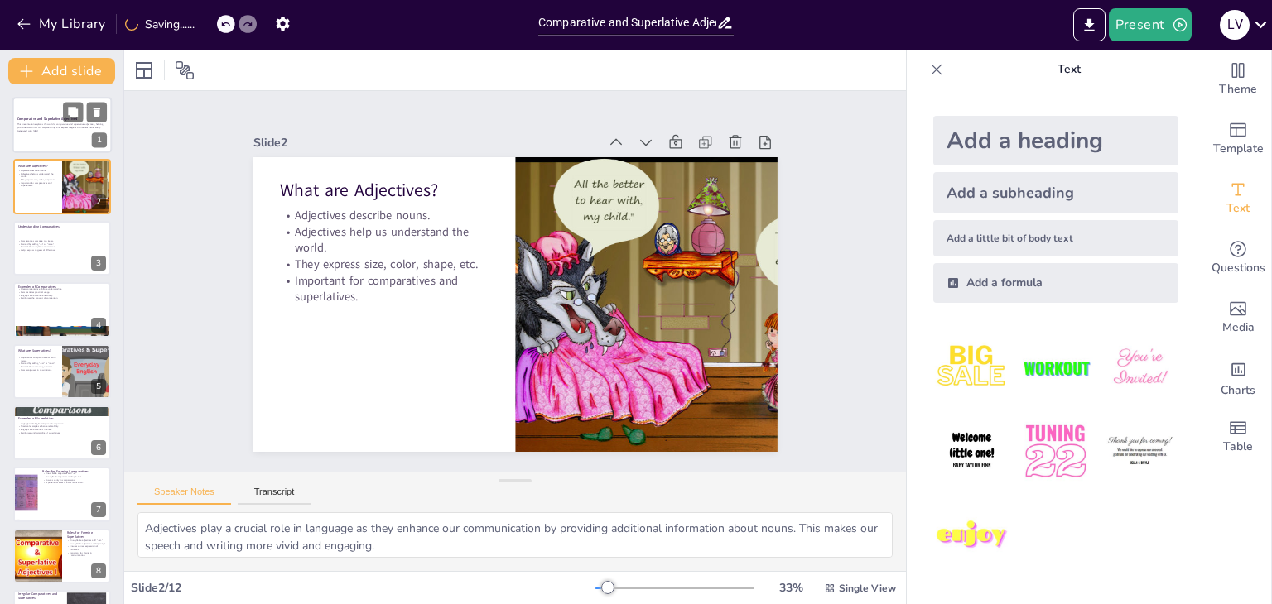
click at [52, 132] on div "This presentation explores the world of comparative and superlative adjectives,…" at bounding box center [61, 128] width 89 height 12
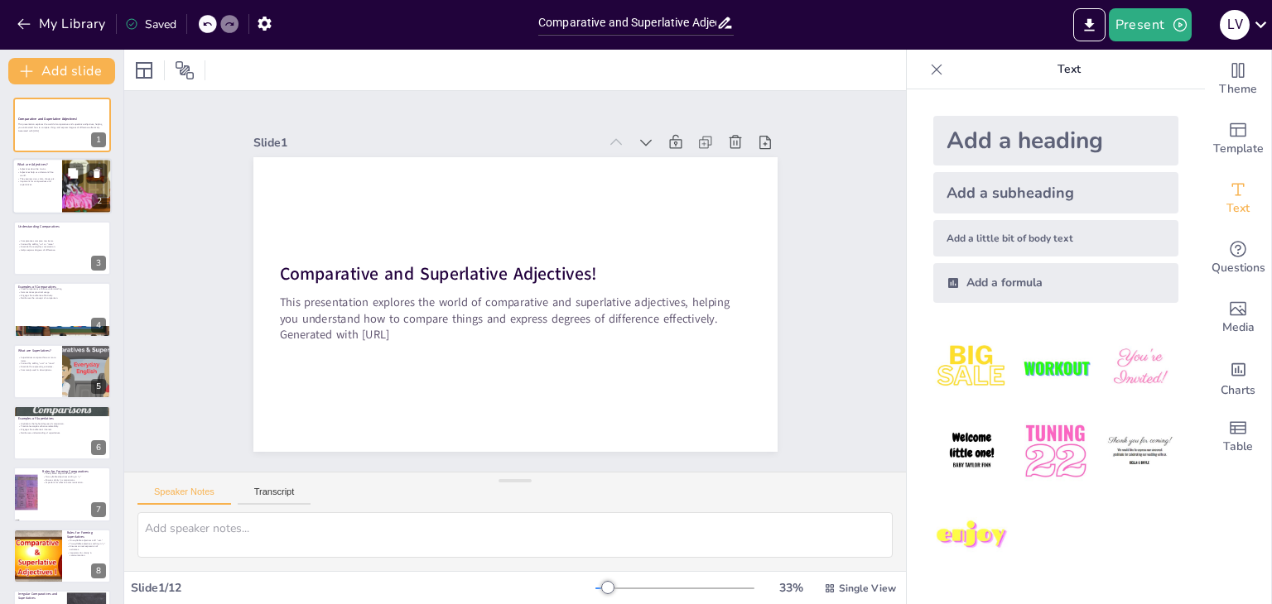
click at [70, 194] on div at bounding box center [86, 187] width 90 height 56
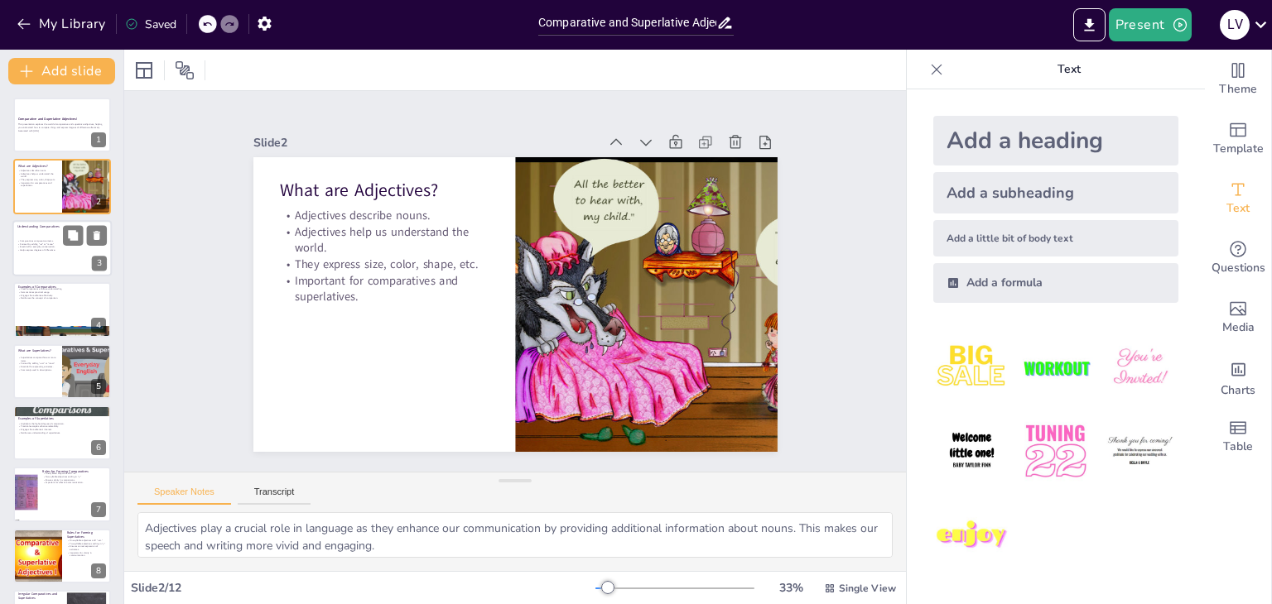
click at [70, 262] on div at bounding box center [61, 248] width 99 height 56
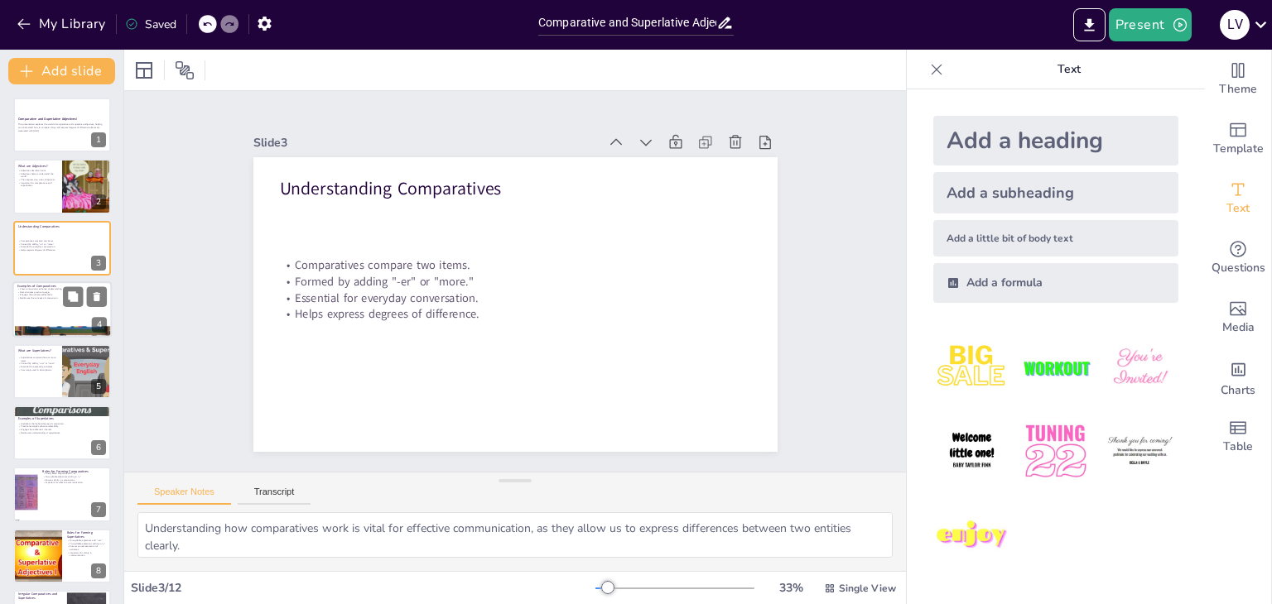
click at [60, 300] on div at bounding box center [61, 309] width 99 height 56
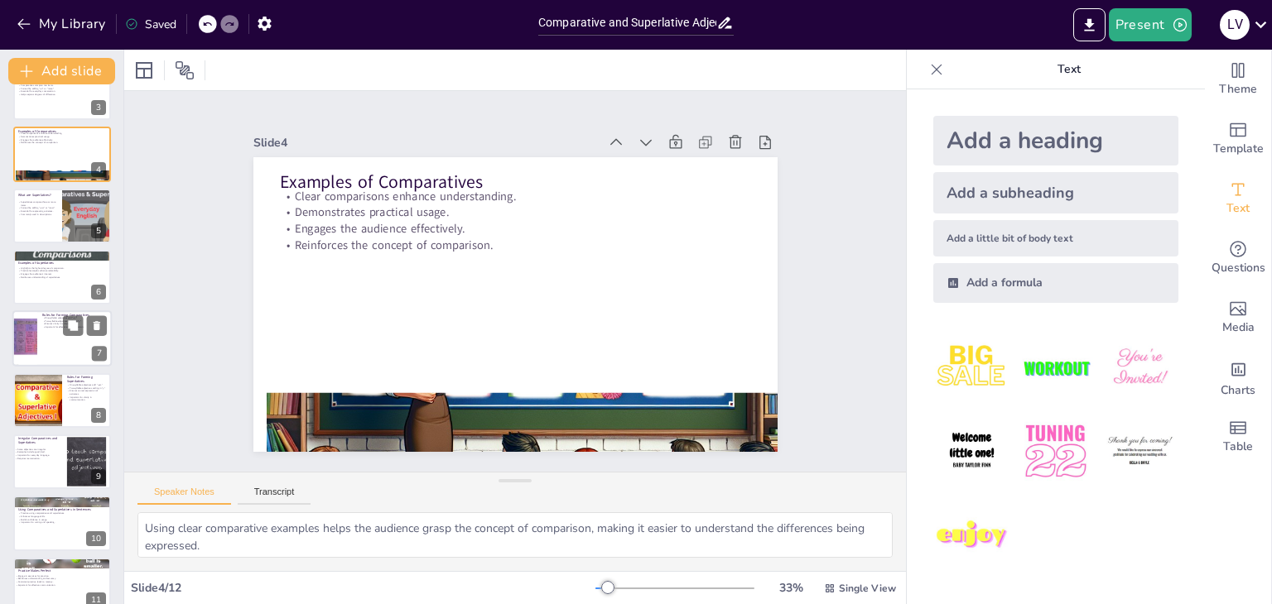
click at [53, 353] on div at bounding box center [61, 339] width 99 height 56
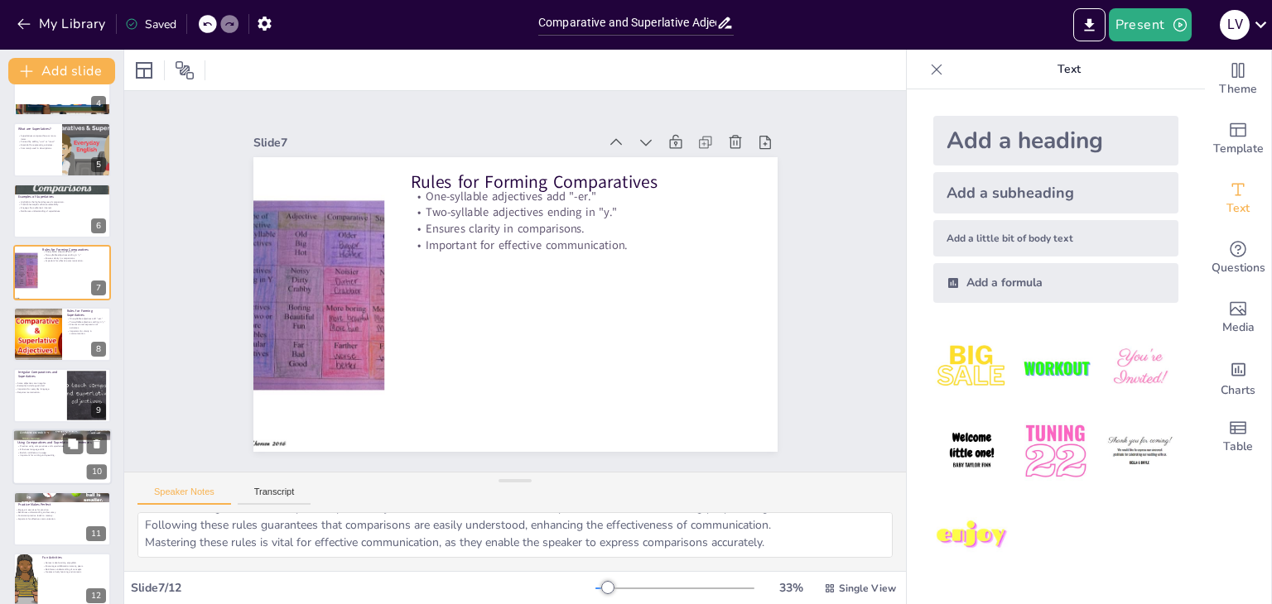
scroll to position [238, 0]
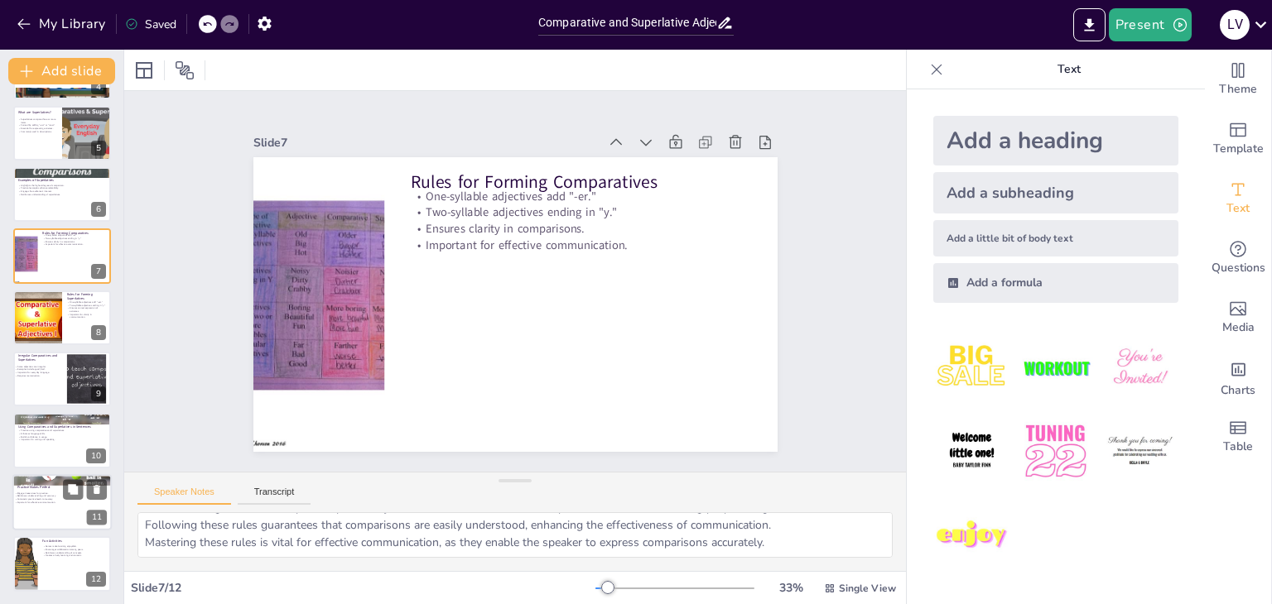
click at [23, 508] on div at bounding box center [61, 502] width 99 height 56
type textarea "Participating in various exercises helps reinforce the understanding of compara…"
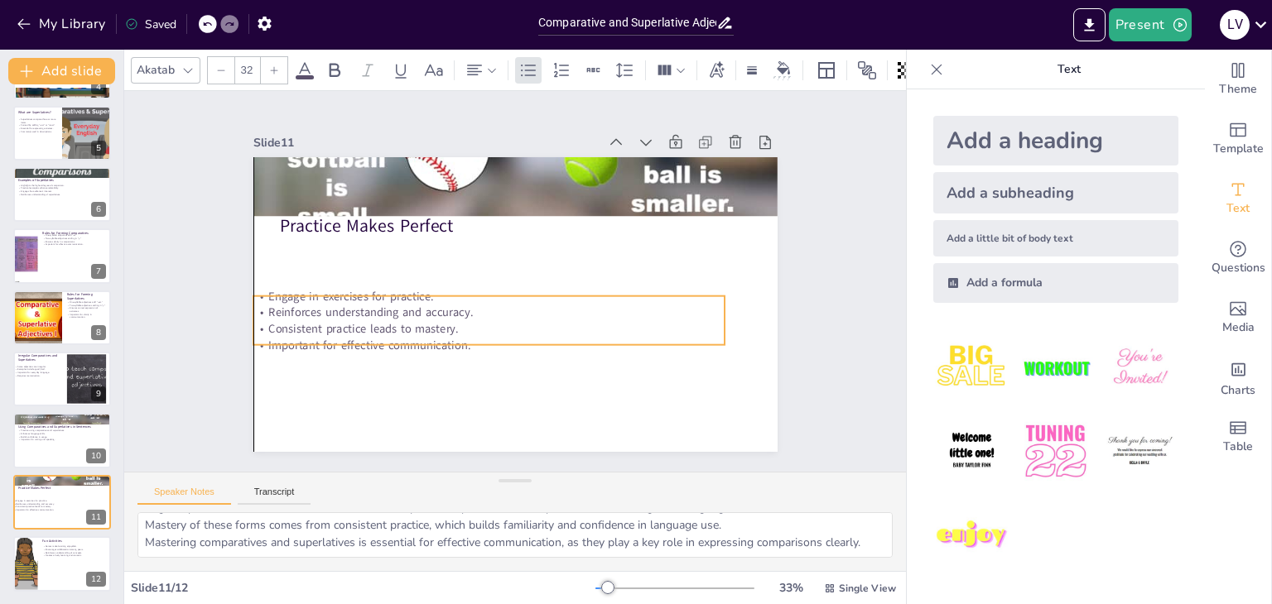
drag, startPoint x: 430, startPoint y: 295, endPoint x: 430, endPoint y: 329, distance: 34.0
click at [432, 335] on p "Important for effective communication." at bounding box center [557, 335] width 250 height 416
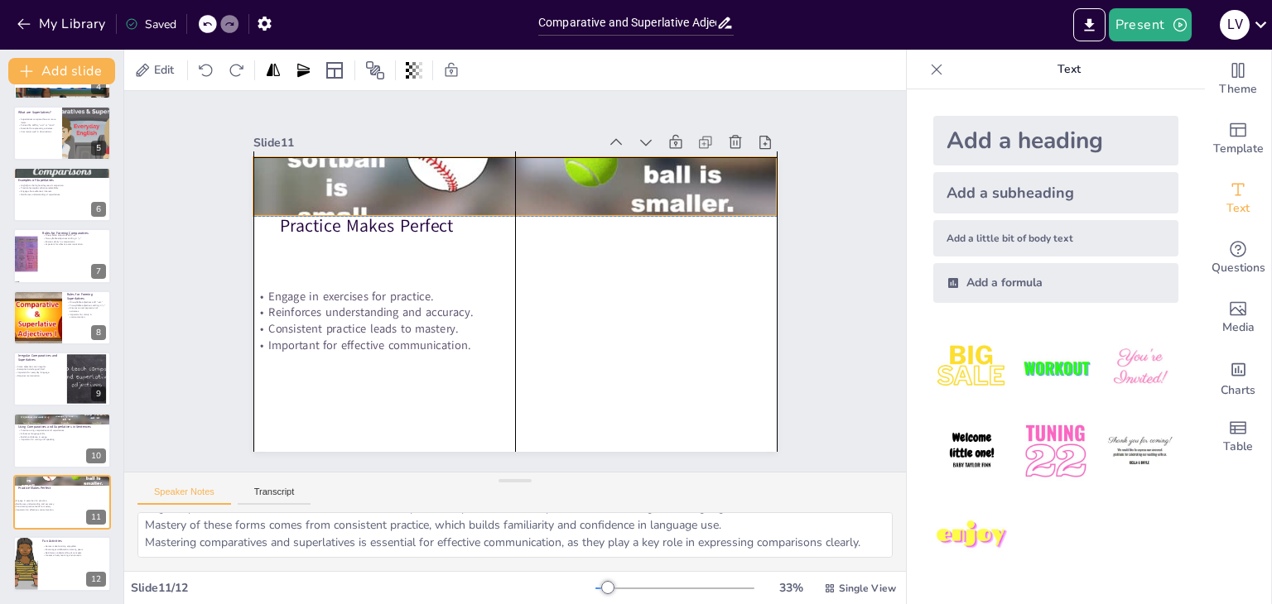
click at [464, 178] on div at bounding box center [421, 292] width 348 height 552
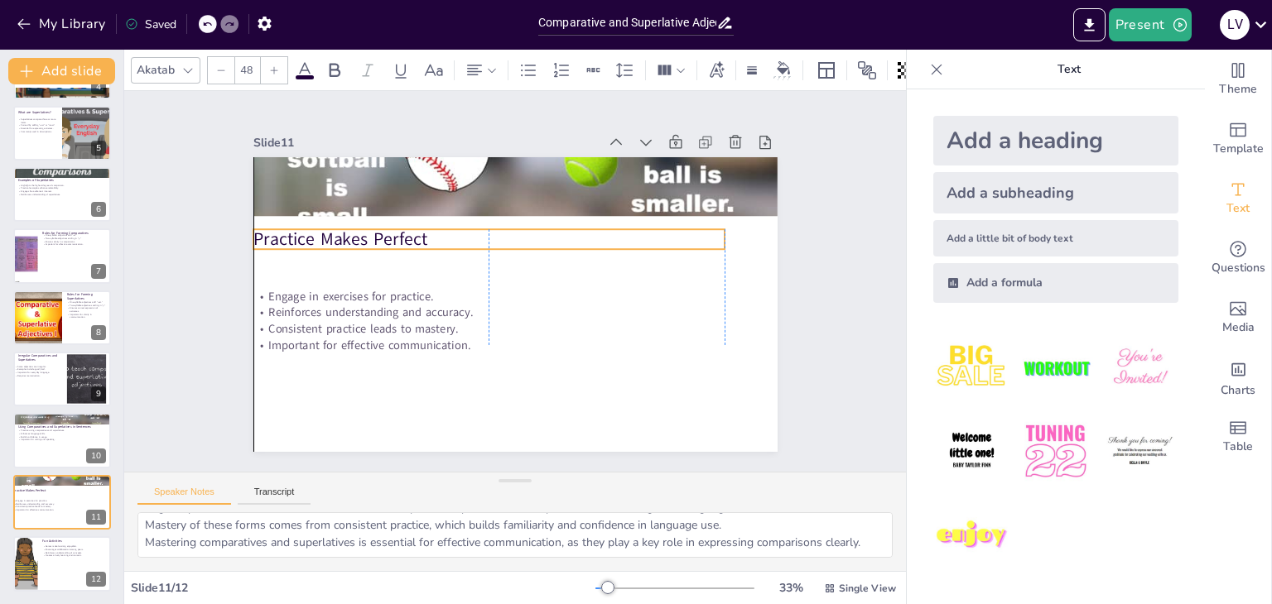
drag, startPoint x: 405, startPoint y: 219, endPoint x: 383, endPoint y: 232, distance: 24.8
click at [383, 232] on p "Practice Makes Perfect" at bounding box center [481, 246] width 466 height 123
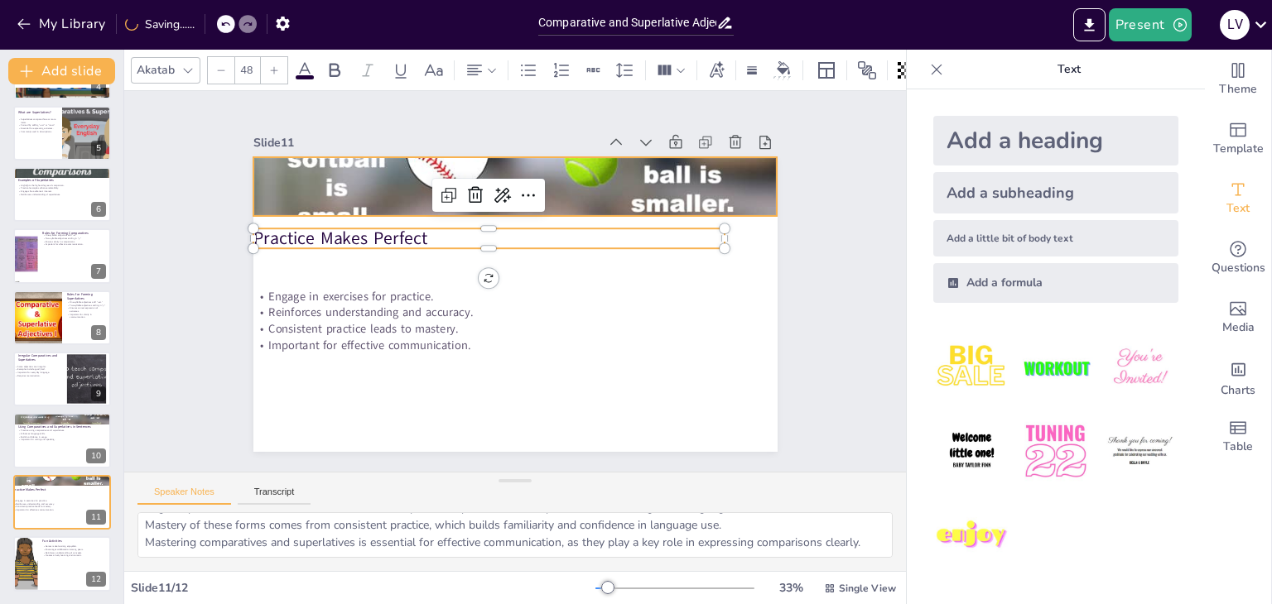
click at [616, 192] on div at bounding box center [514, 187] width 524 height 296
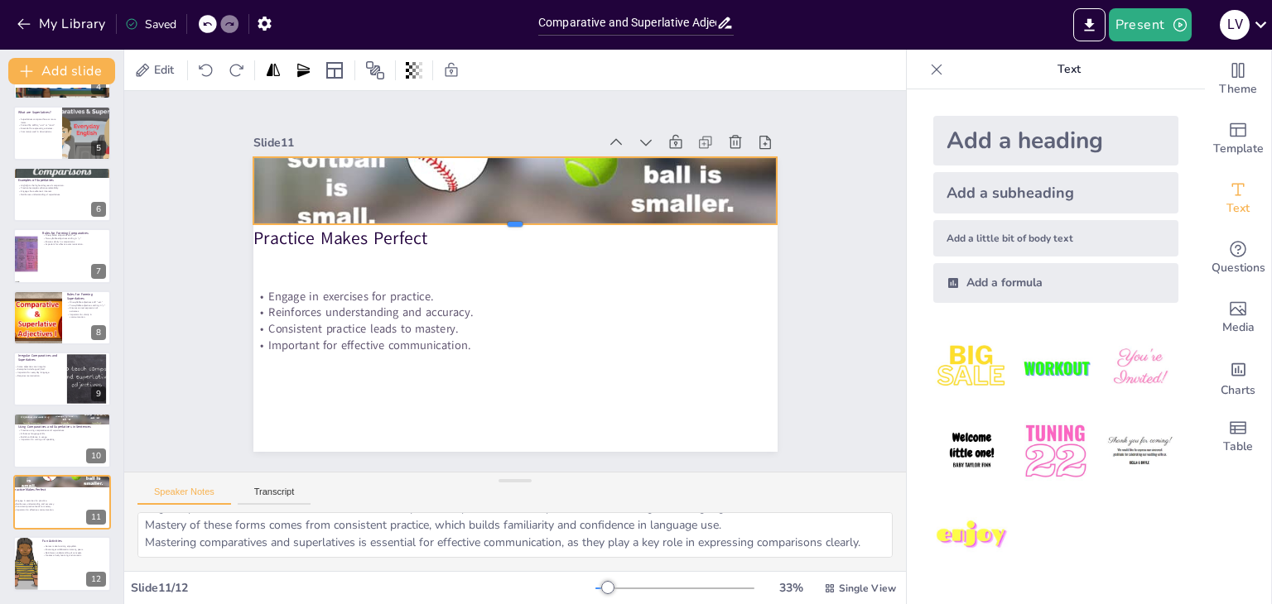
drag, startPoint x: 508, startPoint y: 214, endPoint x: 509, endPoint y: 222, distance: 8.3
click at [509, 325] on div at bounding box center [515, 331] width 524 height 13
click at [559, 221] on div at bounding box center [565, 282] width 13 height 524
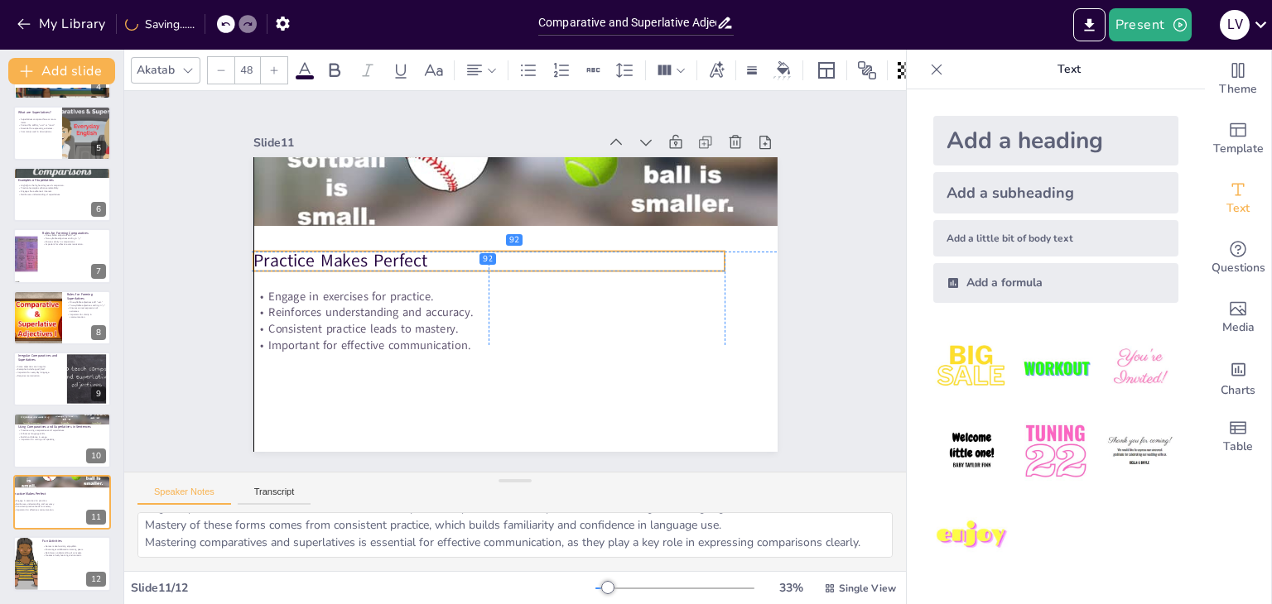
drag, startPoint x: 406, startPoint y: 227, endPoint x: 387, endPoint y: 292, distance: 68.3
click at [458, 252] on p "Practice Makes Perfect" at bounding box center [542, 263] width 168 height 456
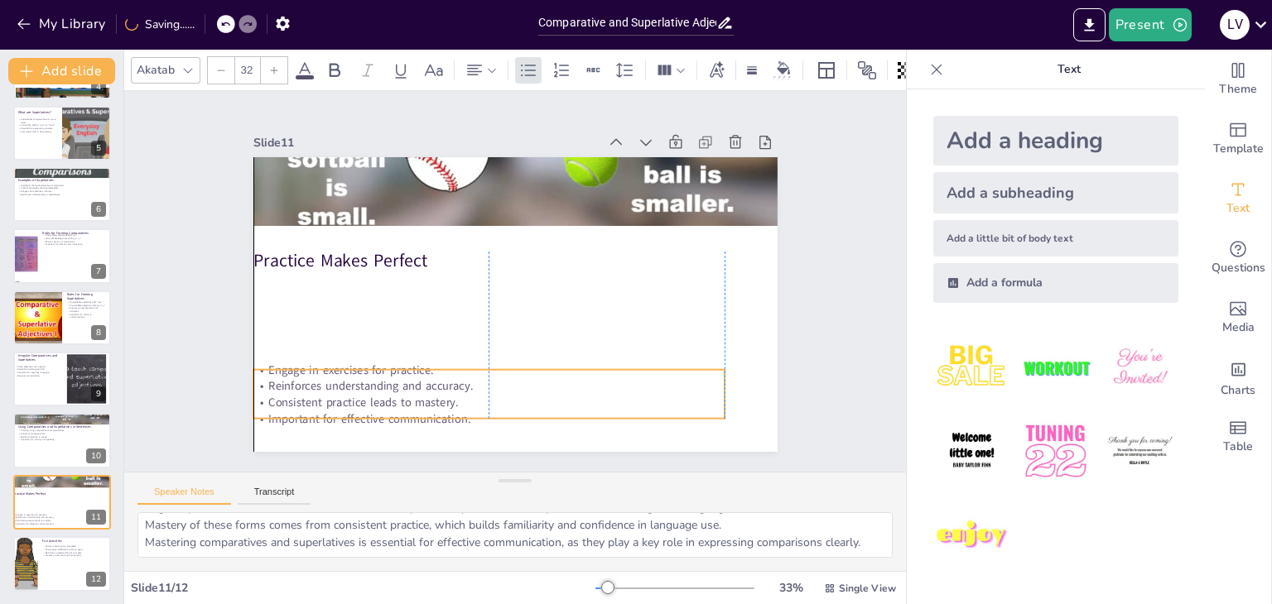
drag, startPoint x: 384, startPoint y: 315, endPoint x: 383, endPoint y: 389, distance: 73.7
click at [452, 389] on p "Consistent practice leads to mastery." at bounding box center [597, 373] width 291 height 391
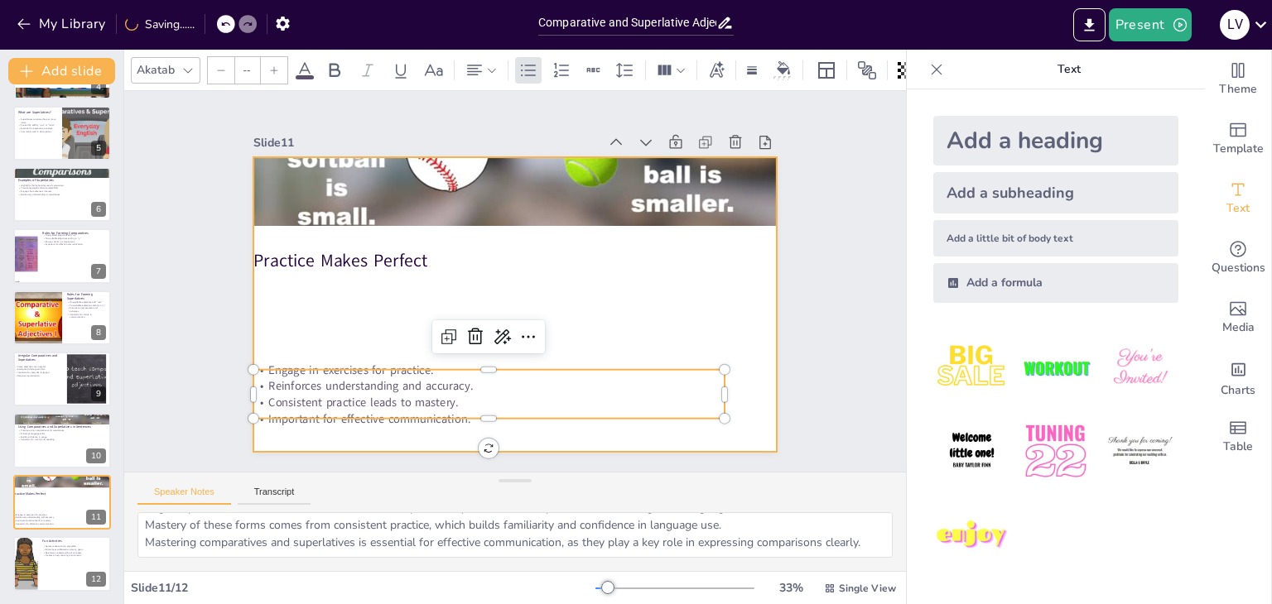
type input "48"
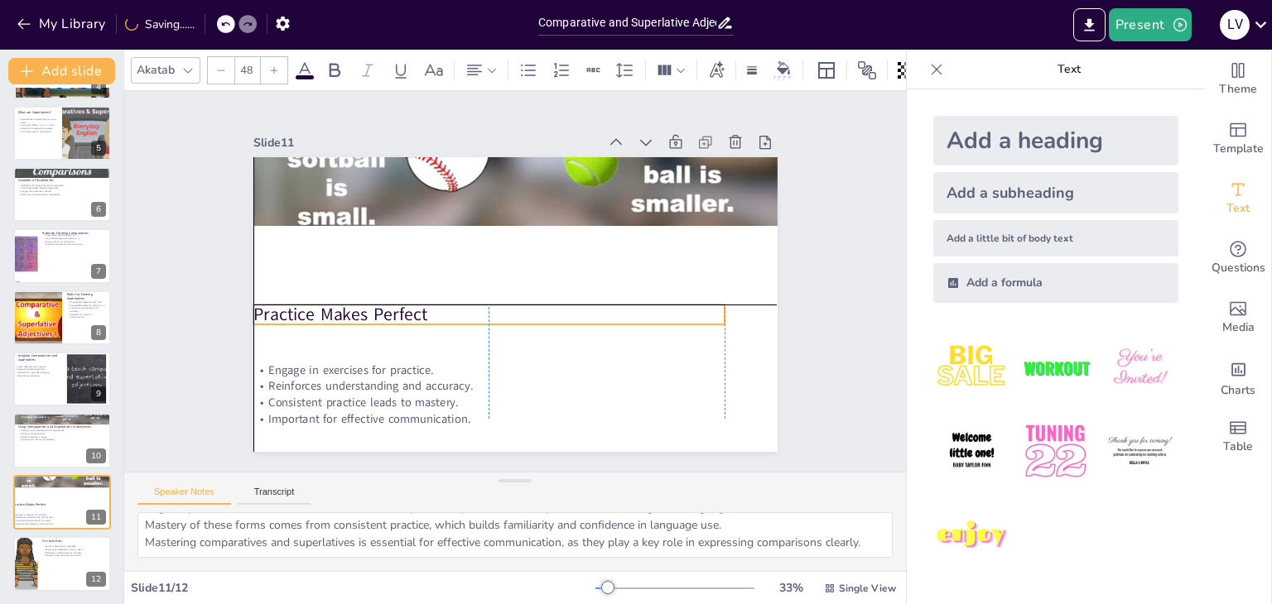
drag, startPoint x: 401, startPoint y: 283, endPoint x: 407, endPoint y: 312, distance: 29.7
click at [407, 312] on p "Practice Makes Perfect" at bounding box center [508, 239] width 334 height 367
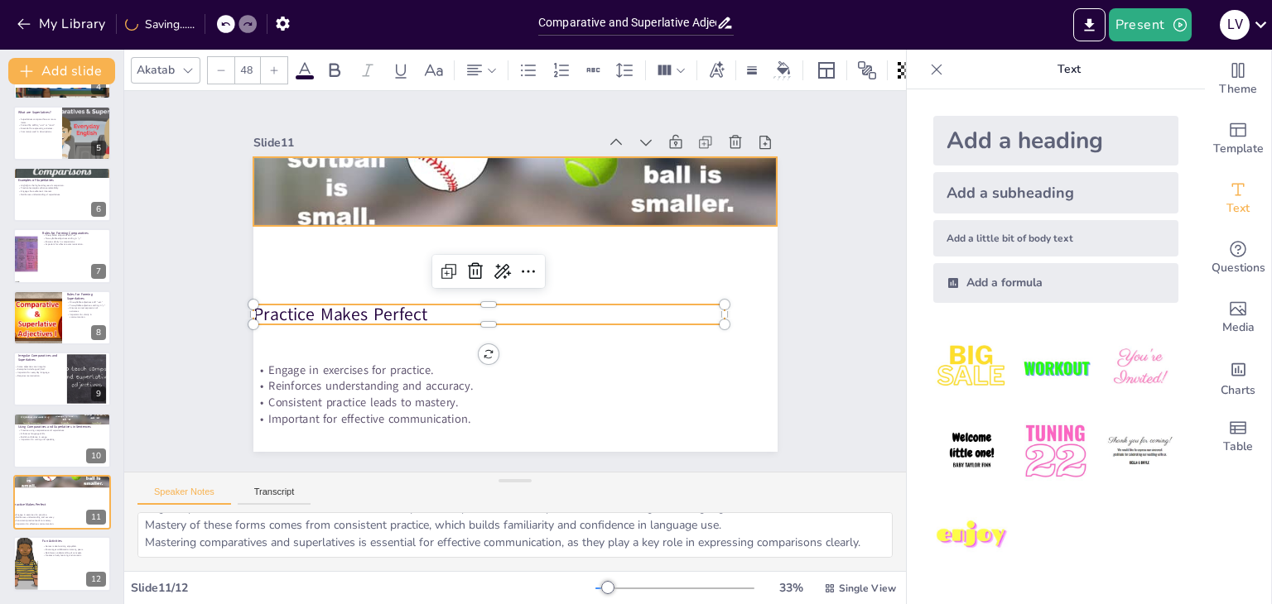
click at [508, 213] on div at bounding box center [421, 292] width 348 height 552
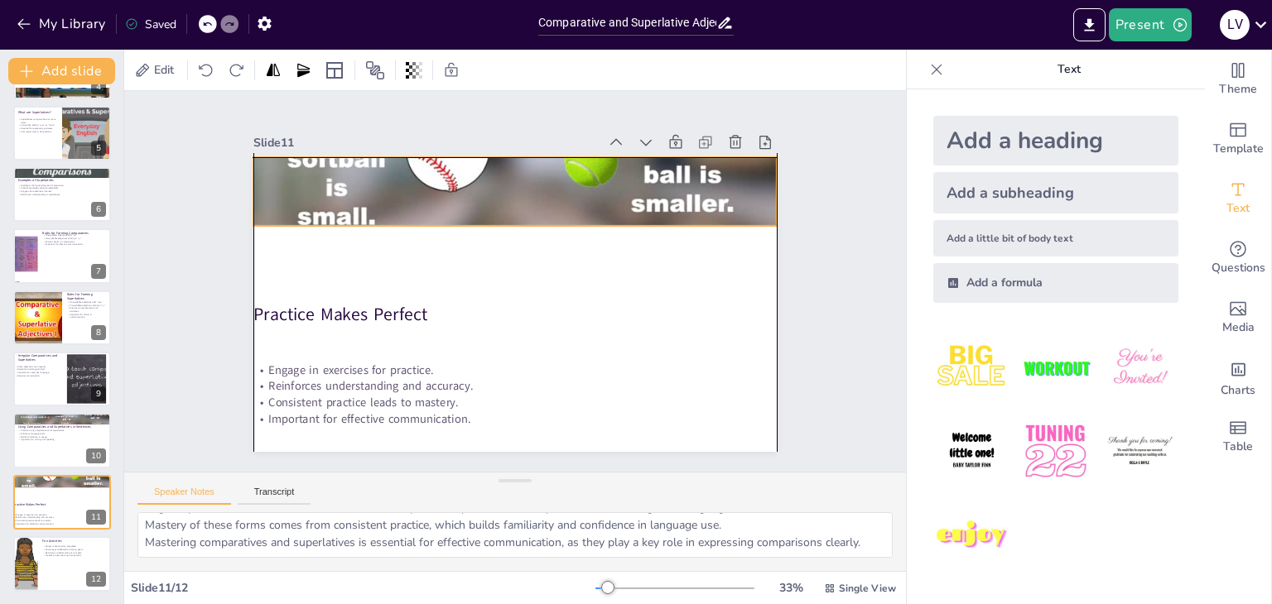
drag, startPoint x: 505, startPoint y: 216, endPoint x: 495, endPoint y: 209, distance: 11.9
click at [497, 194] on div at bounding box center [597, 234] width 517 height 601
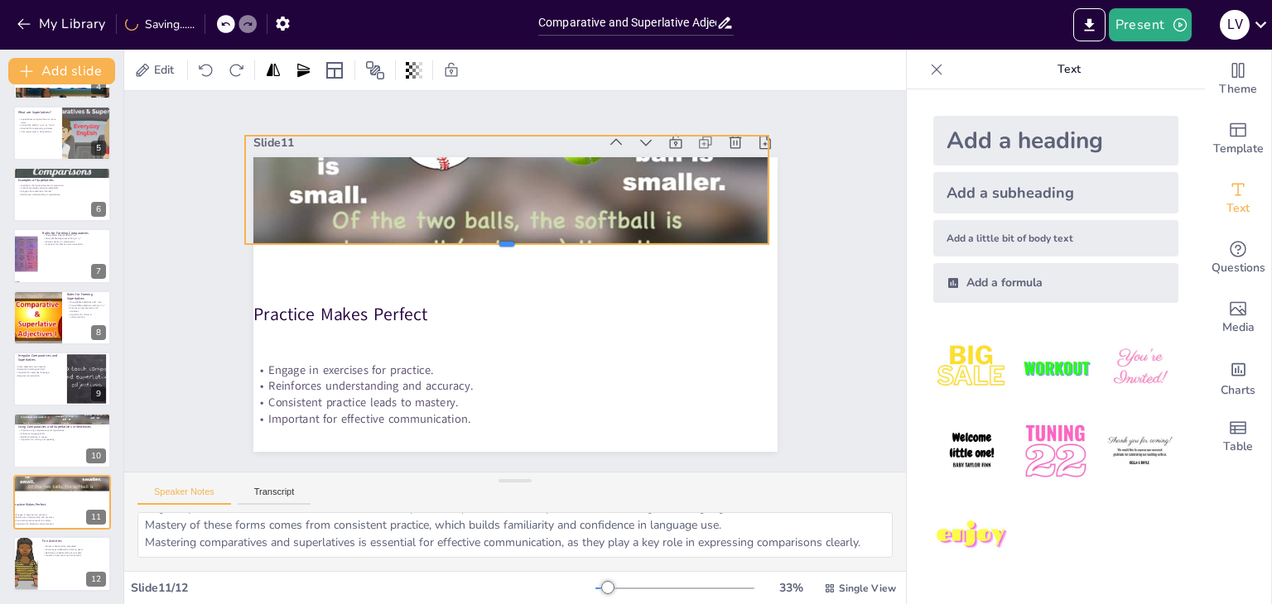
drag, startPoint x: 496, startPoint y: 203, endPoint x: 498, endPoint y: 250, distance: 47.2
click at [498, 250] on div at bounding box center [532, 254] width 360 height 398
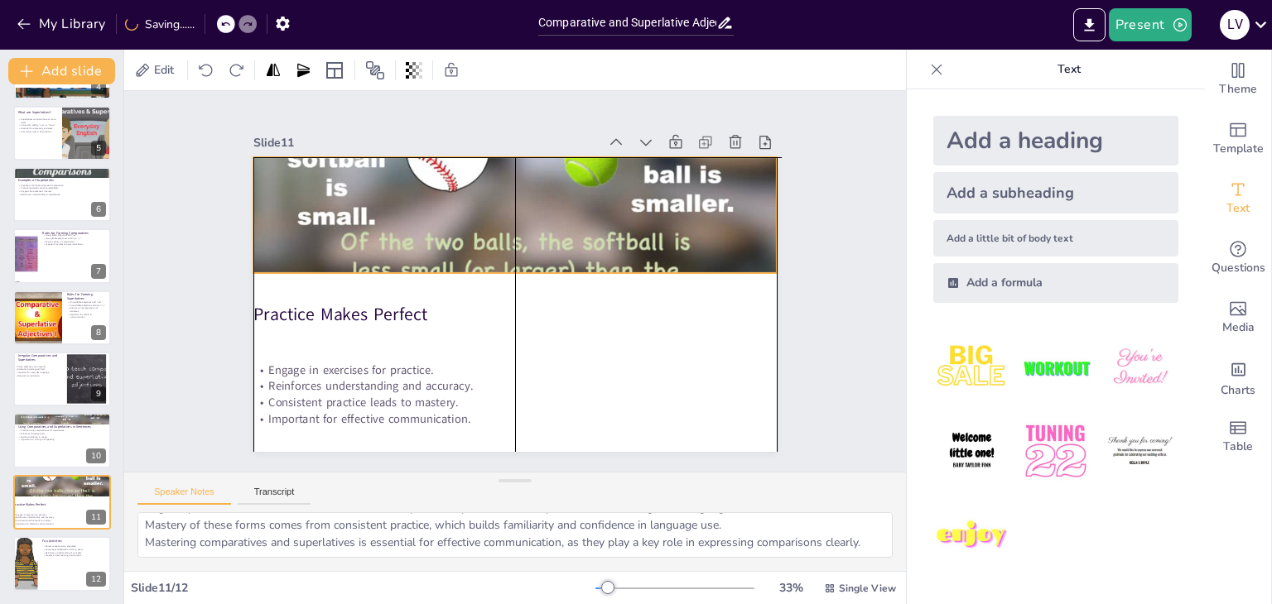
drag, startPoint x: 507, startPoint y: 190, endPoint x: 520, endPoint y: 217, distance: 29.6
click at [520, 217] on div at bounding box center [421, 292] width 348 height 552
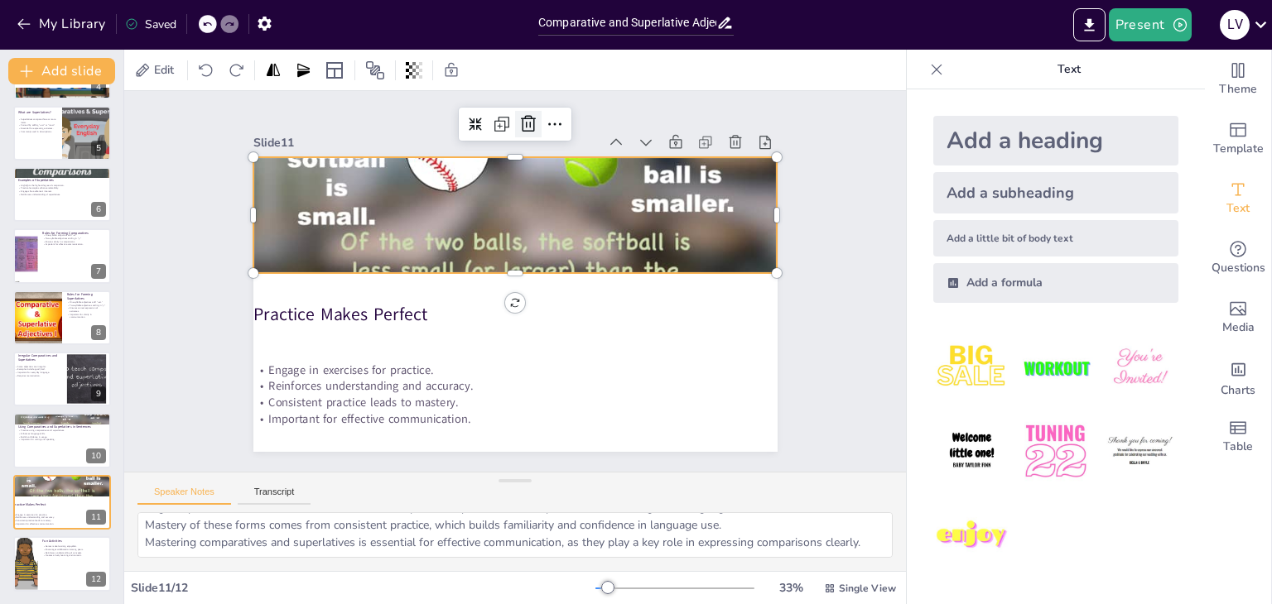
click at [648, 330] on icon at bounding box center [660, 342] width 25 height 25
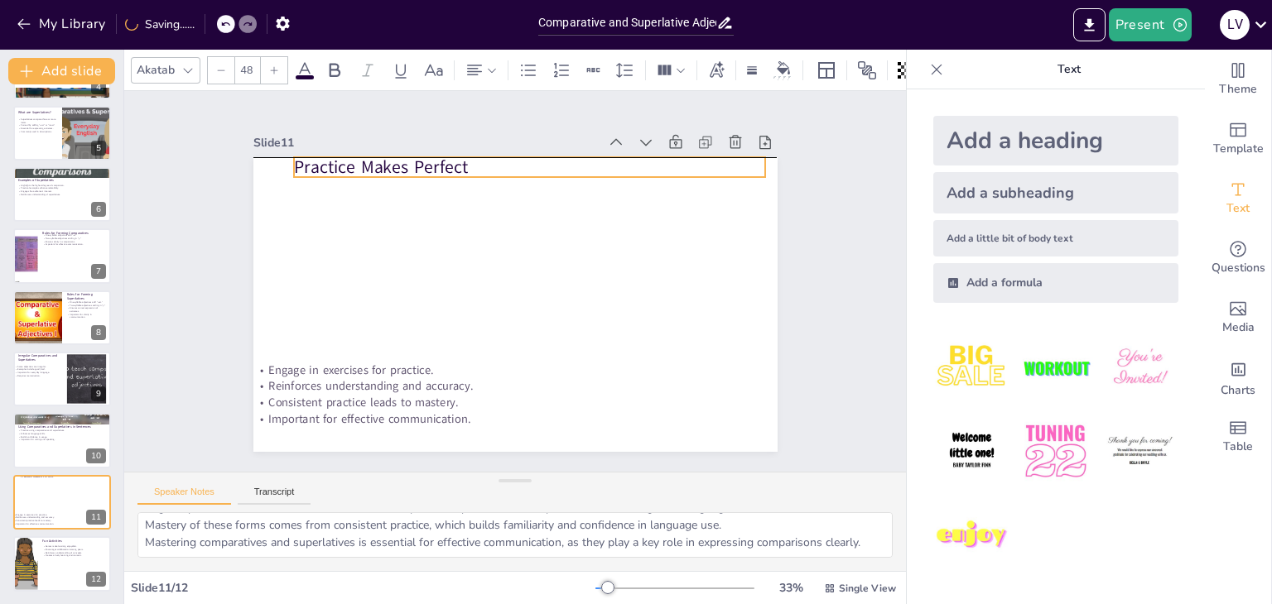
drag, startPoint x: 334, startPoint y: 305, endPoint x: 375, endPoint y: 160, distance: 151.2
click at [375, 160] on p "Practice Makes Perfect" at bounding box center [517, 166] width 472 height 74
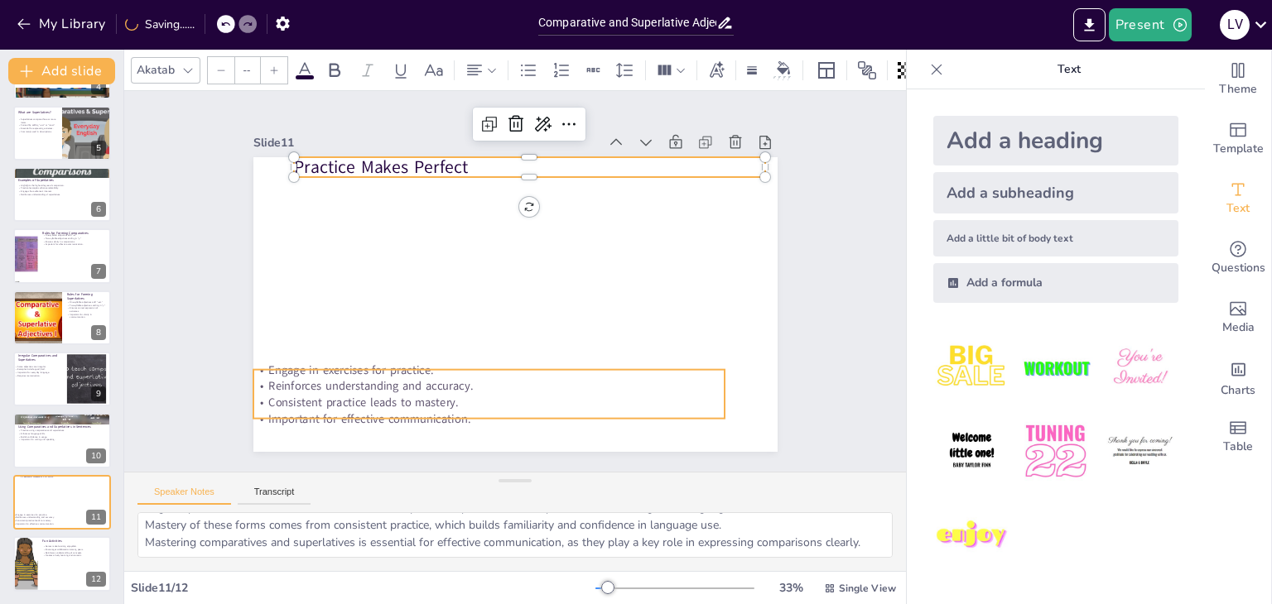
type input "32"
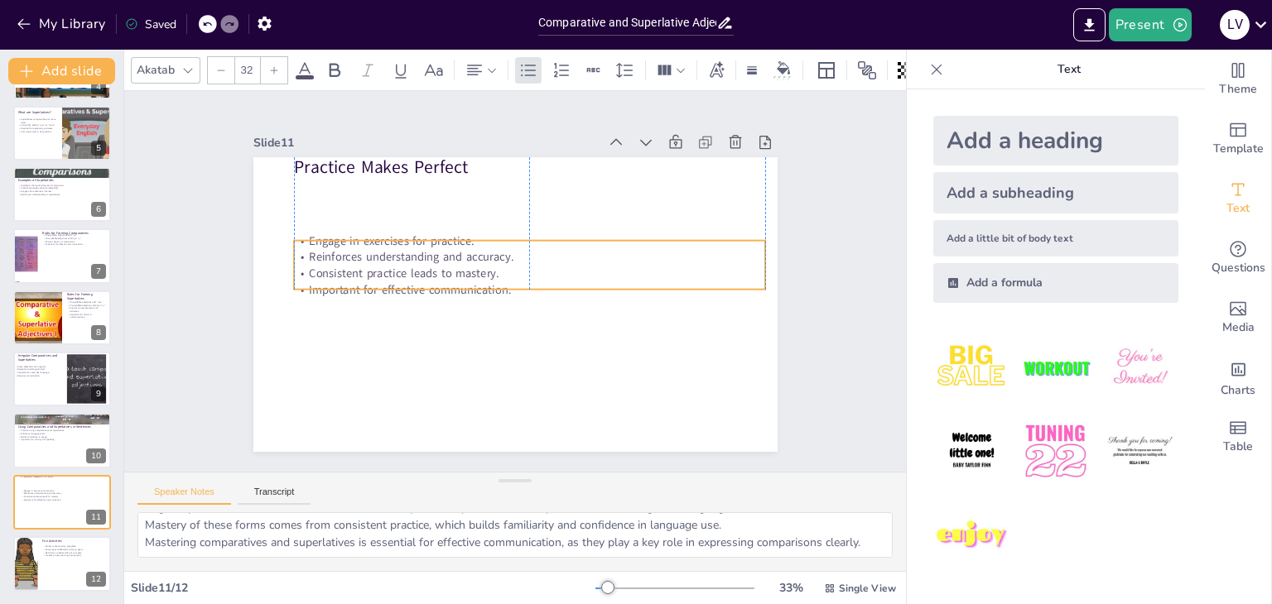
drag, startPoint x: 427, startPoint y: 366, endPoint x: 450, endPoint y: 256, distance: 112.3
click at [450, 256] on p "Reinforces understanding and accuracy." at bounding box center [491, 298] width 437 height 207
click at [434, 272] on p "Consistent practice leads to mastery." at bounding box center [528, 272] width 471 height 66
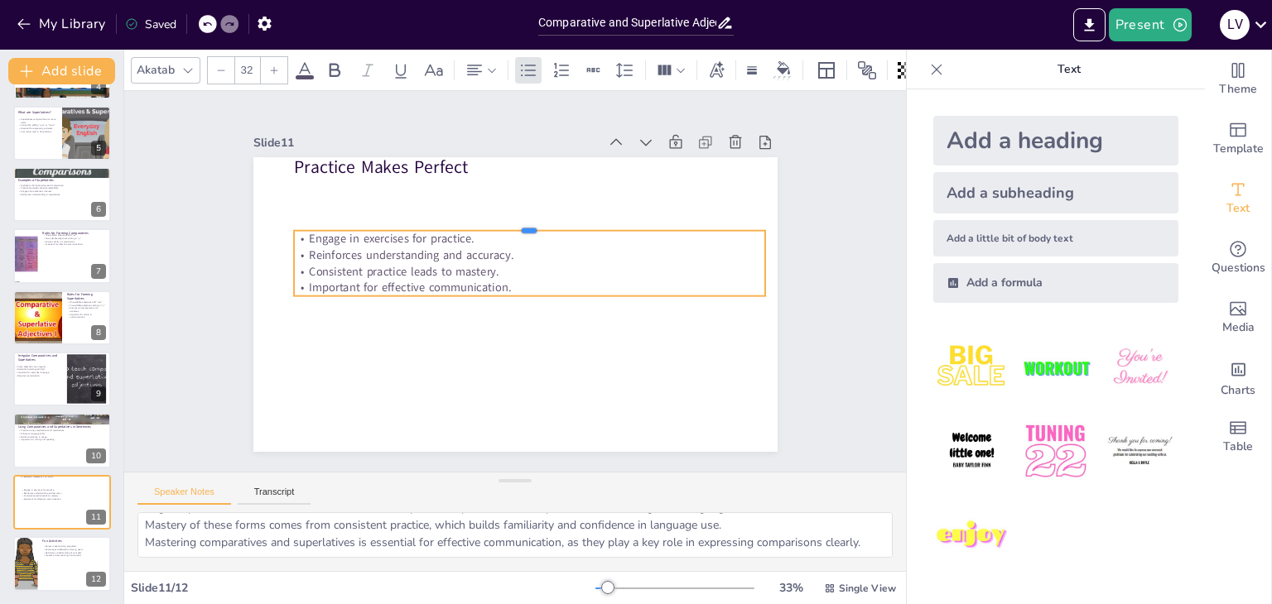
drag, startPoint x: 517, startPoint y: 233, endPoint x: 517, endPoint y: 224, distance: 10.0
click at [517, 224] on div at bounding box center [561, 318] width 204 height 436
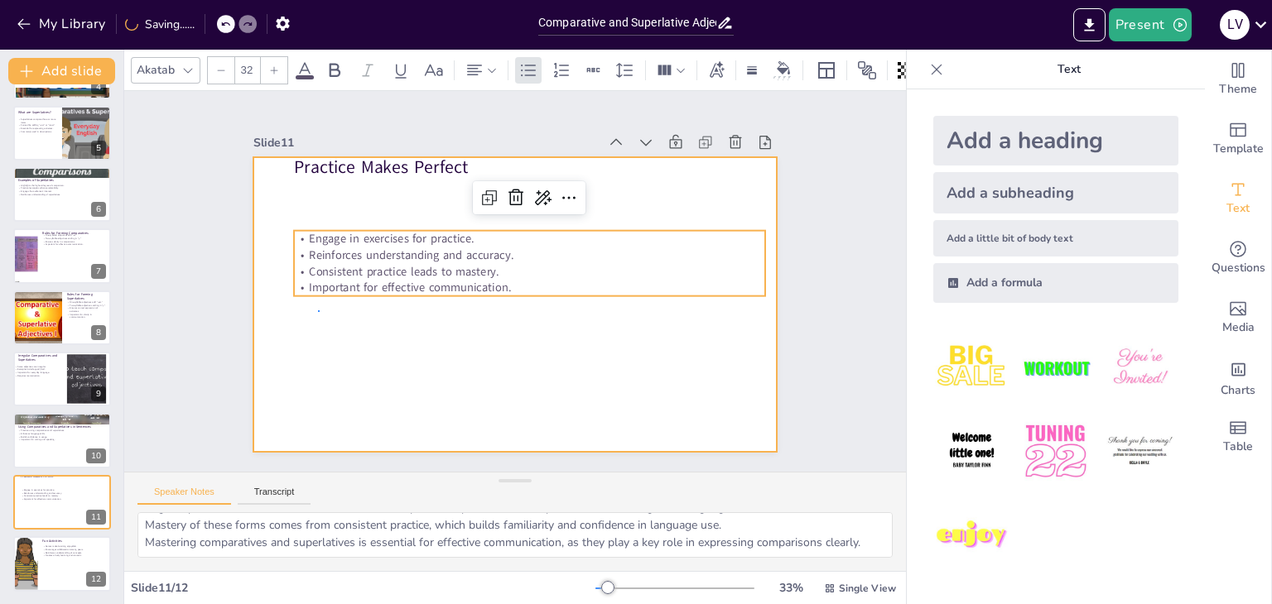
click at [319, 311] on div at bounding box center [505, 260] width 599 height 483
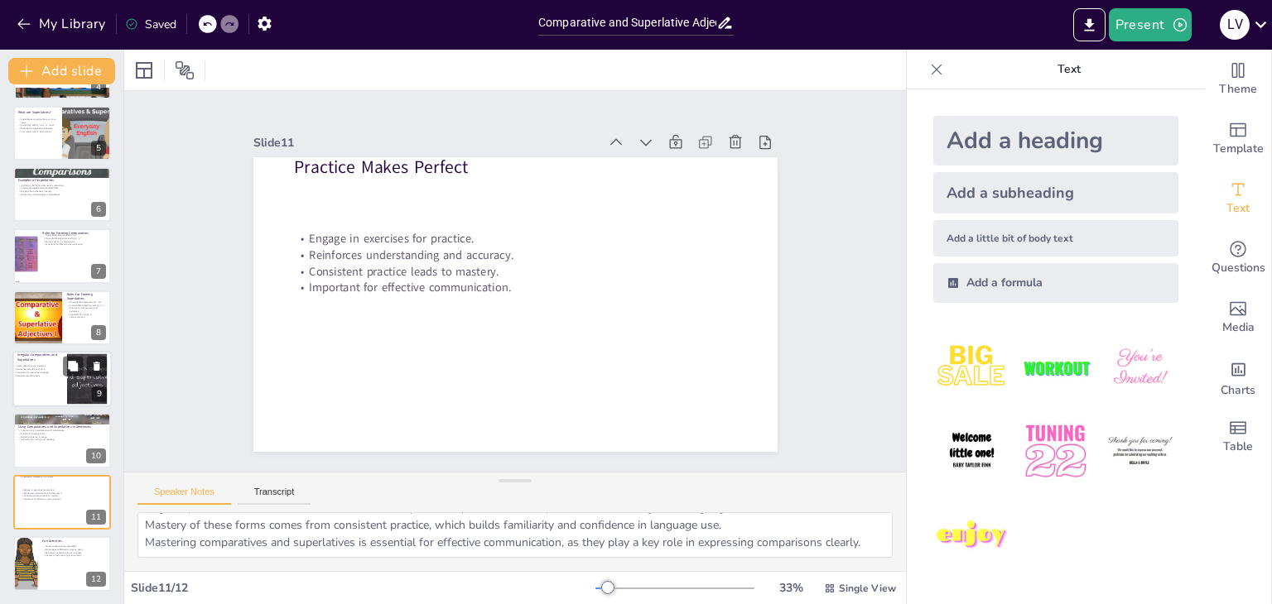
scroll to position [0, 0]
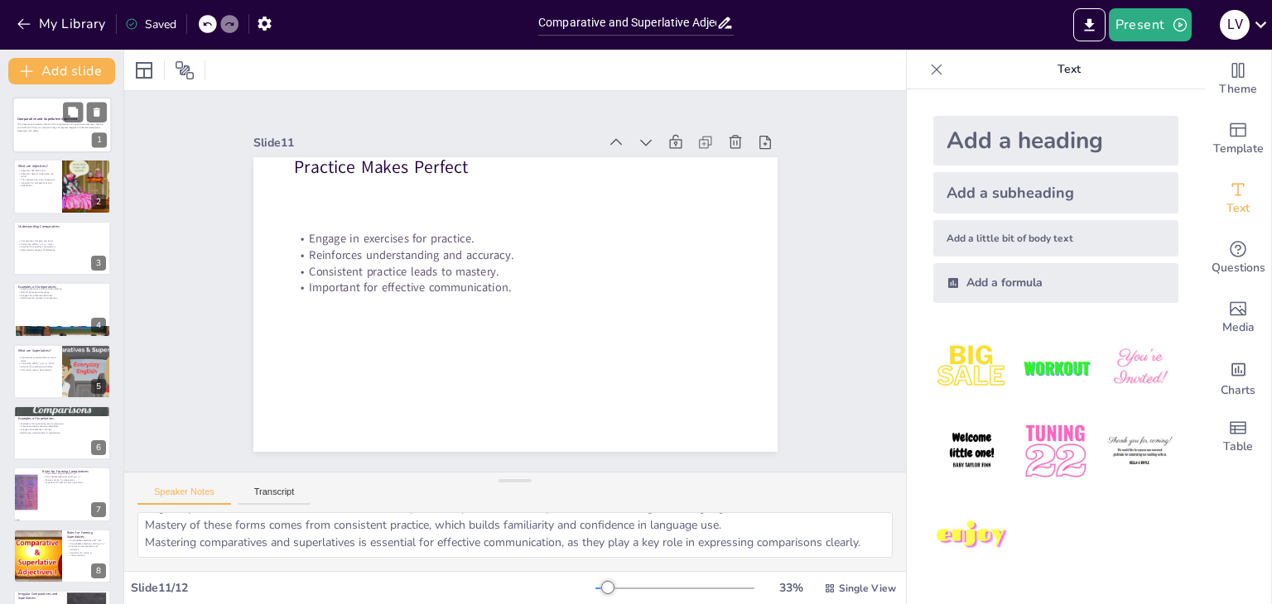
click at [53, 144] on div at bounding box center [61, 125] width 99 height 56
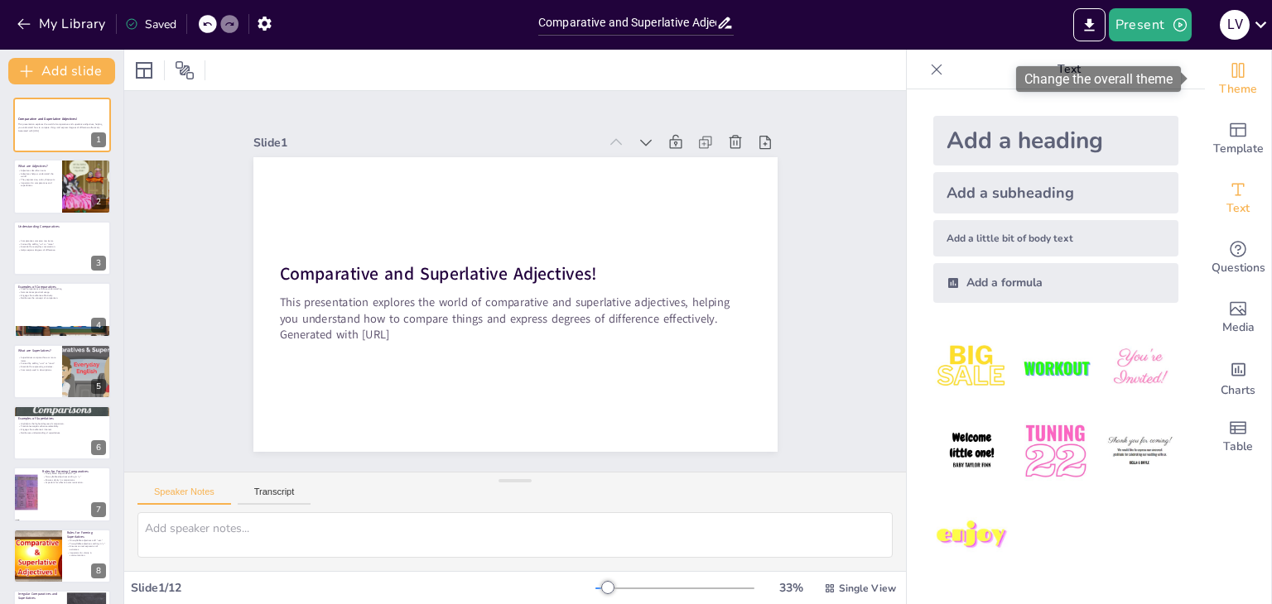
click at [1225, 83] on span "Theme" at bounding box center [1238, 89] width 38 height 18
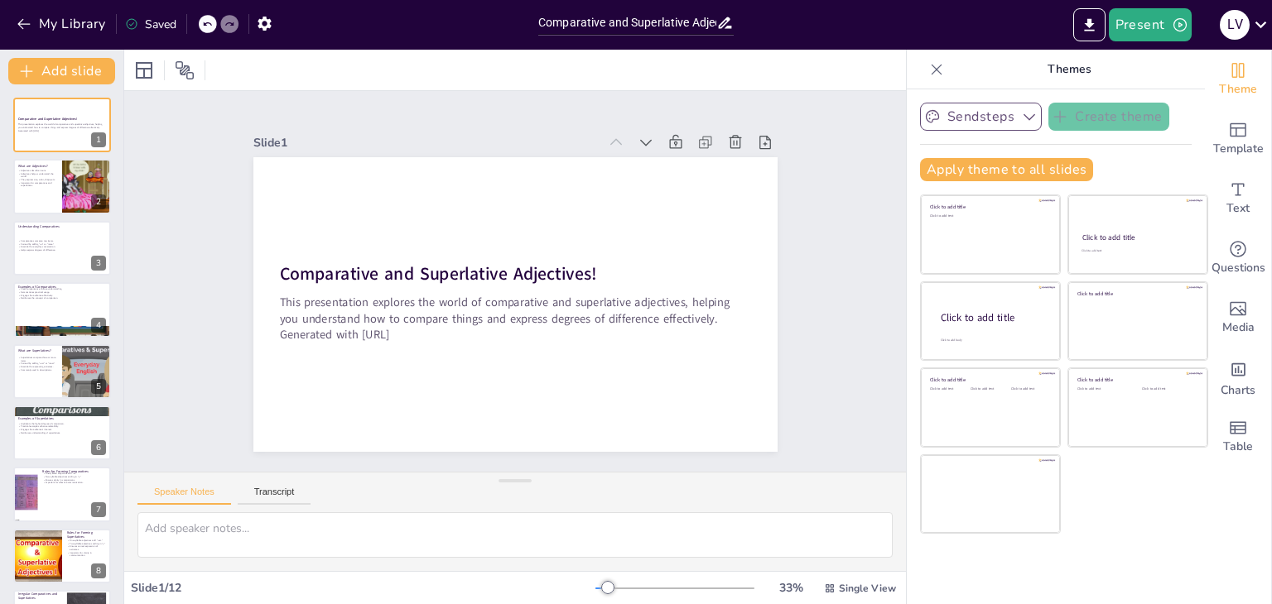
click at [951, 115] on button "Sendsteps" at bounding box center [981, 117] width 122 height 28
click at [928, 65] on icon at bounding box center [936, 69] width 17 height 17
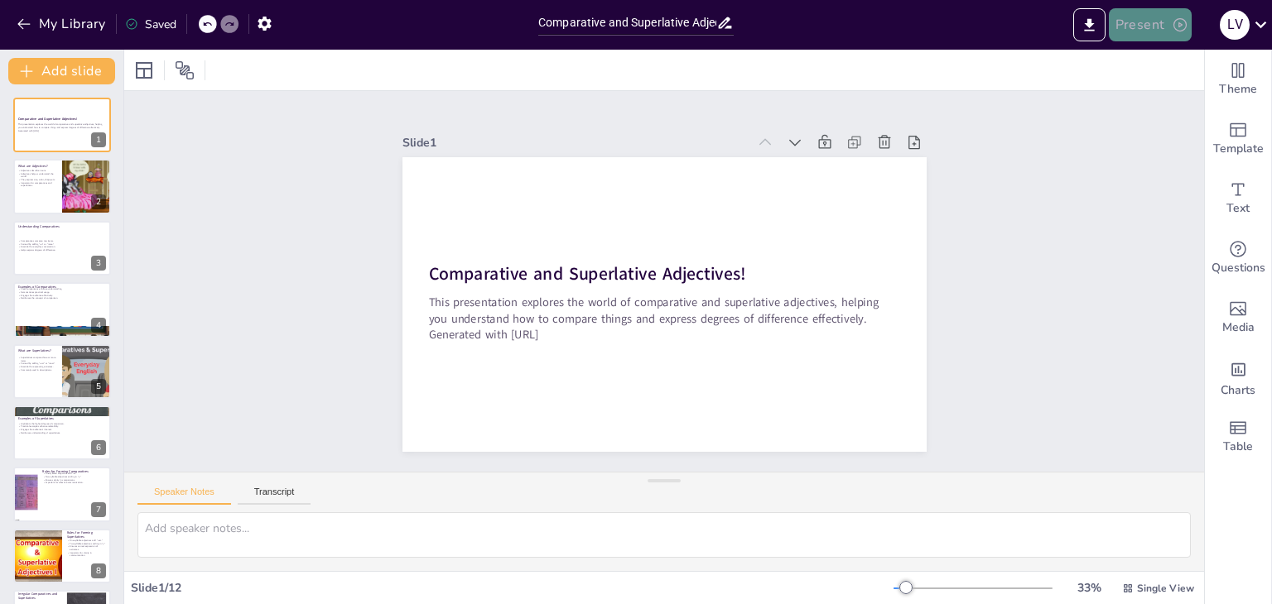
click at [1139, 31] on button "Present" at bounding box center [1149, 24] width 83 height 33
click at [1155, 55] on li "Preview presentation" at bounding box center [1174, 61] width 130 height 26
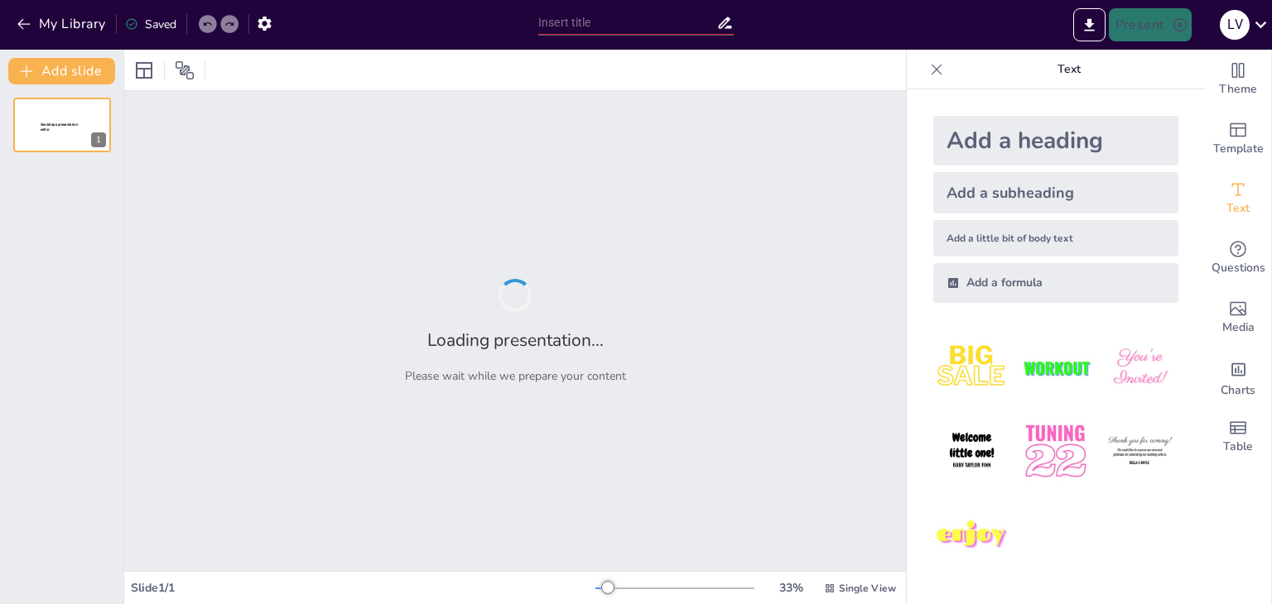
type input "Comparative and Superlative Adjectives: Let's Get Comparing!"
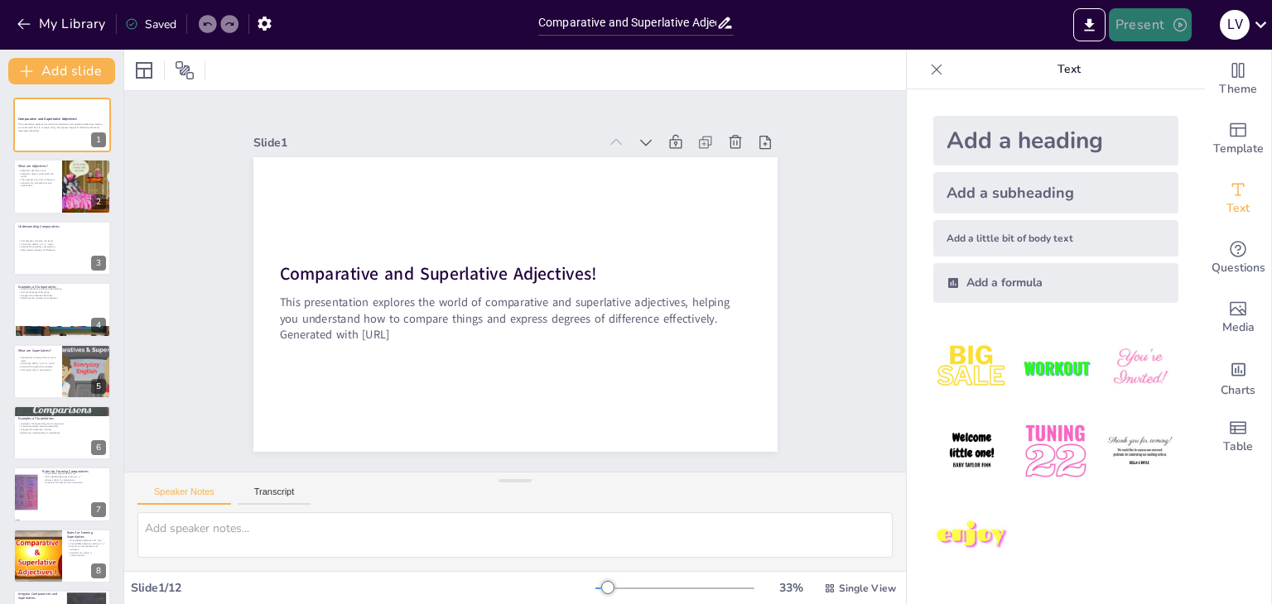
click at [1138, 35] on button "Present" at bounding box center [1149, 24] width 83 height 33
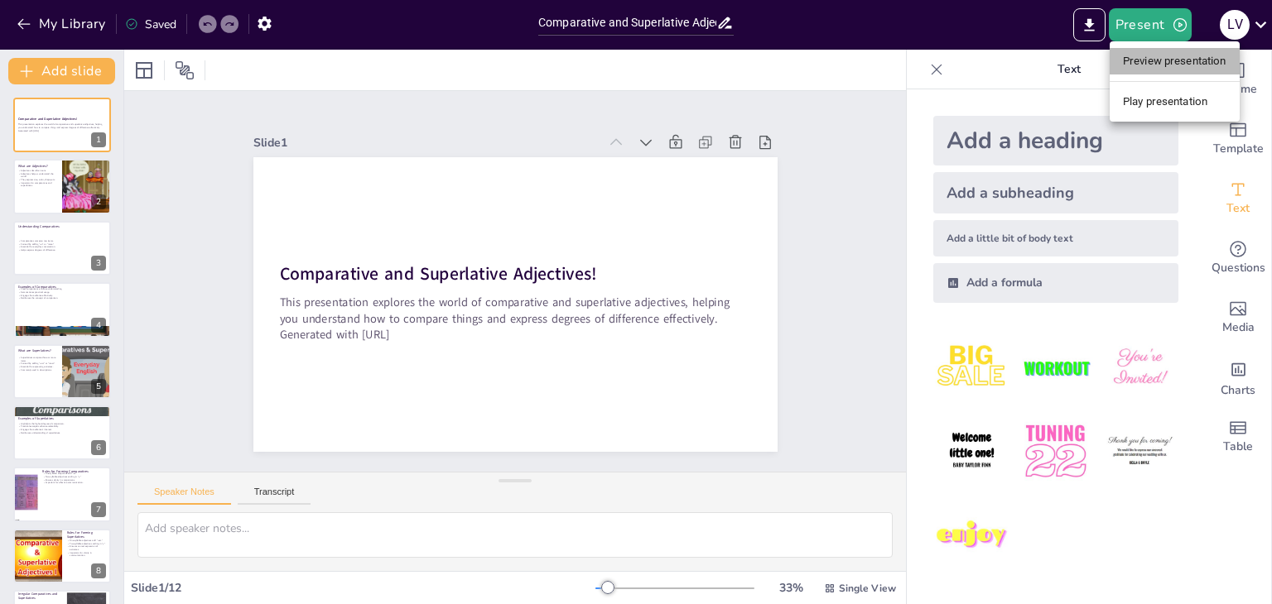
click at [1156, 58] on li "Preview presentation" at bounding box center [1174, 61] width 130 height 26
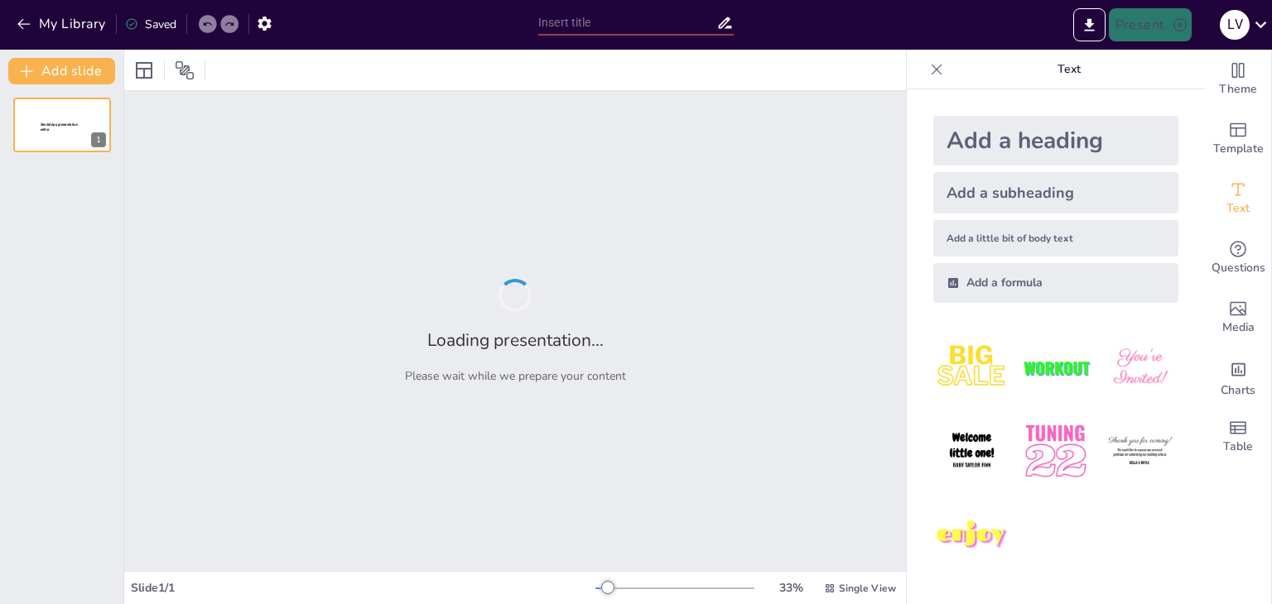
type input "Comparative and Superlative Adjectives: Let's Get Comparing!"
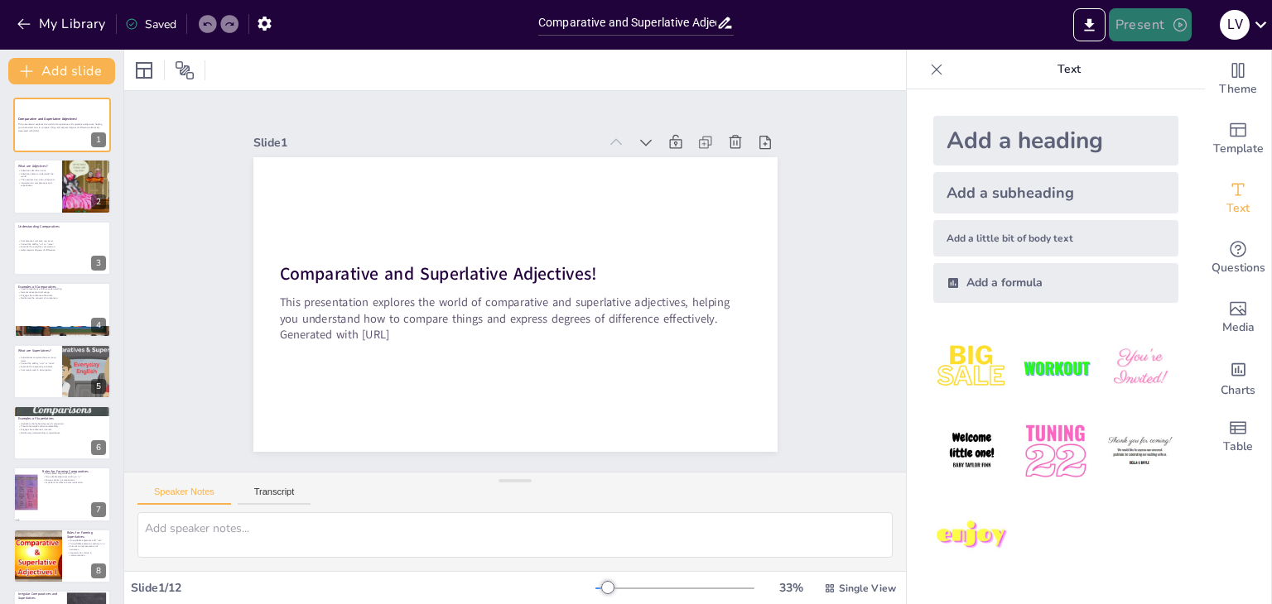
click at [1168, 30] on button "Present" at bounding box center [1149, 24] width 83 height 33
click at [1168, 30] on body "My Library Saved Comparative and Superlative Adjectives: Let's Get Comparing! P…" at bounding box center [636, 302] width 1272 height 604
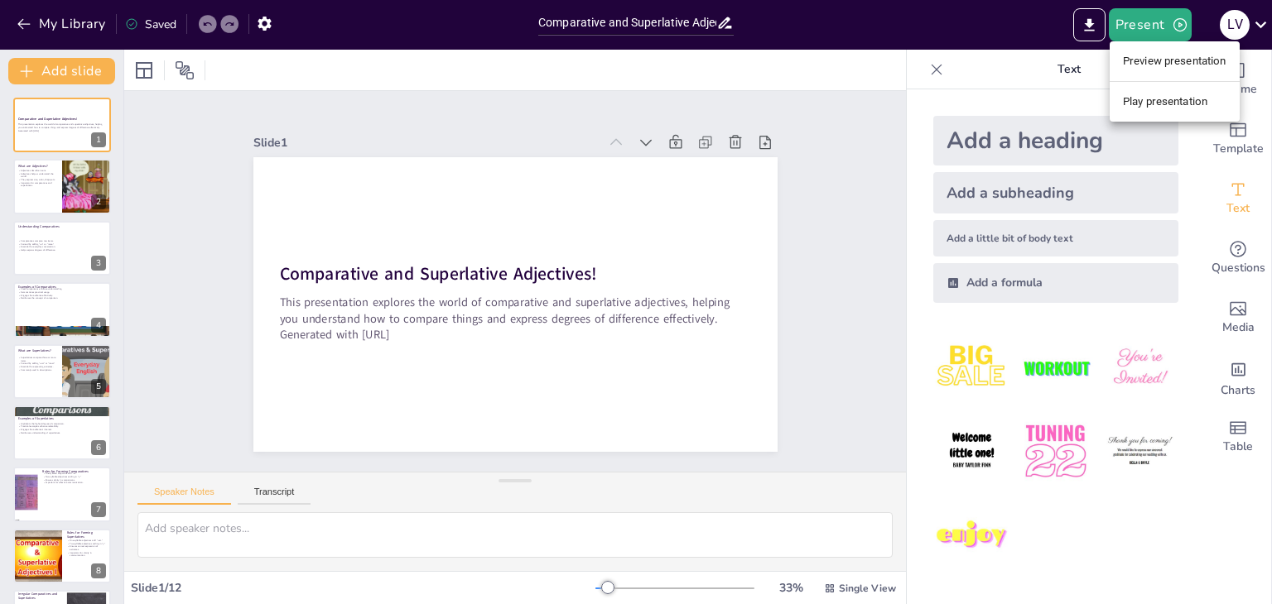
drag, startPoint x: 1152, startPoint y: 66, endPoint x: 1151, endPoint y: 106, distance: 39.8
click at [1151, 106] on ul "Preview presentation Play presentation" at bounding box center [1174, 81] width 130 height 80
click at [1151, 106] on li "Play presentation" at bounding box center [1174, 102] width 130 height 26
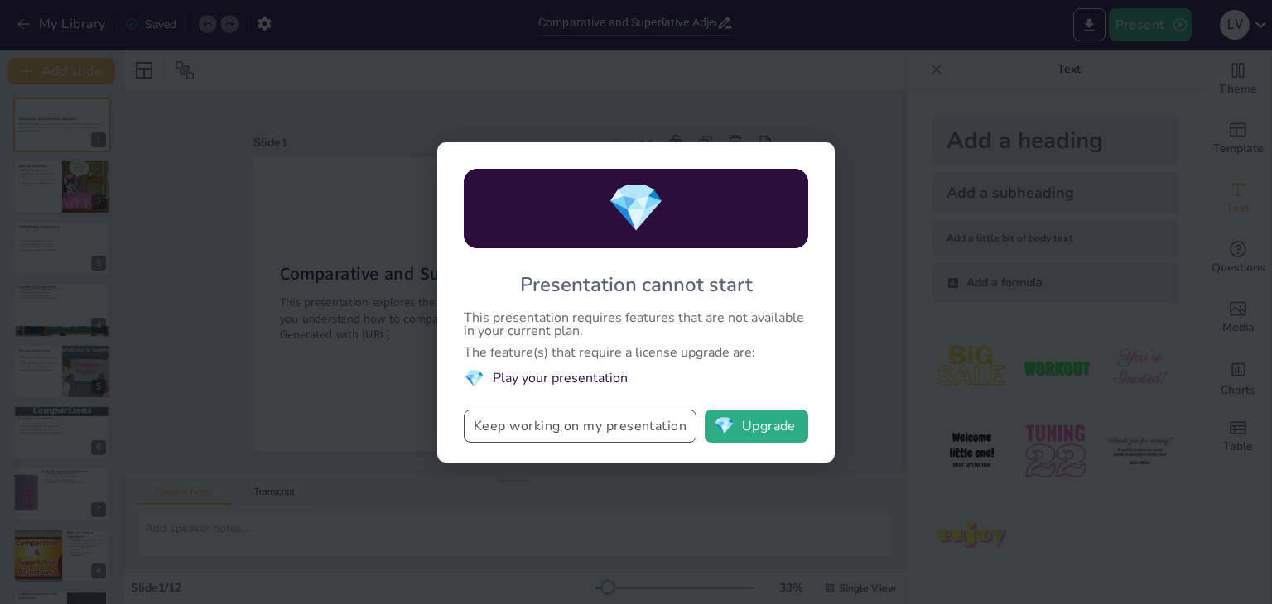
click at [605, 438] on button "Keep working on my presentation" at bounding box center [580, 426] width 233 height 33
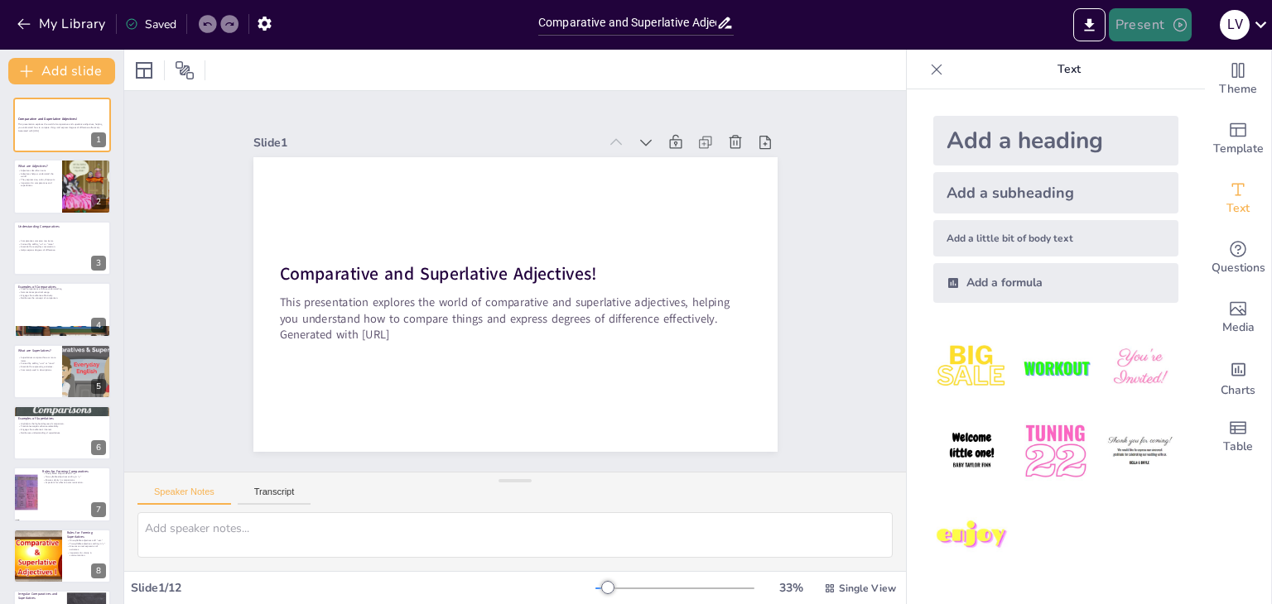
click at [1141, 14] on button "Present" at bounding box center [1149, 24] width 83 height 33
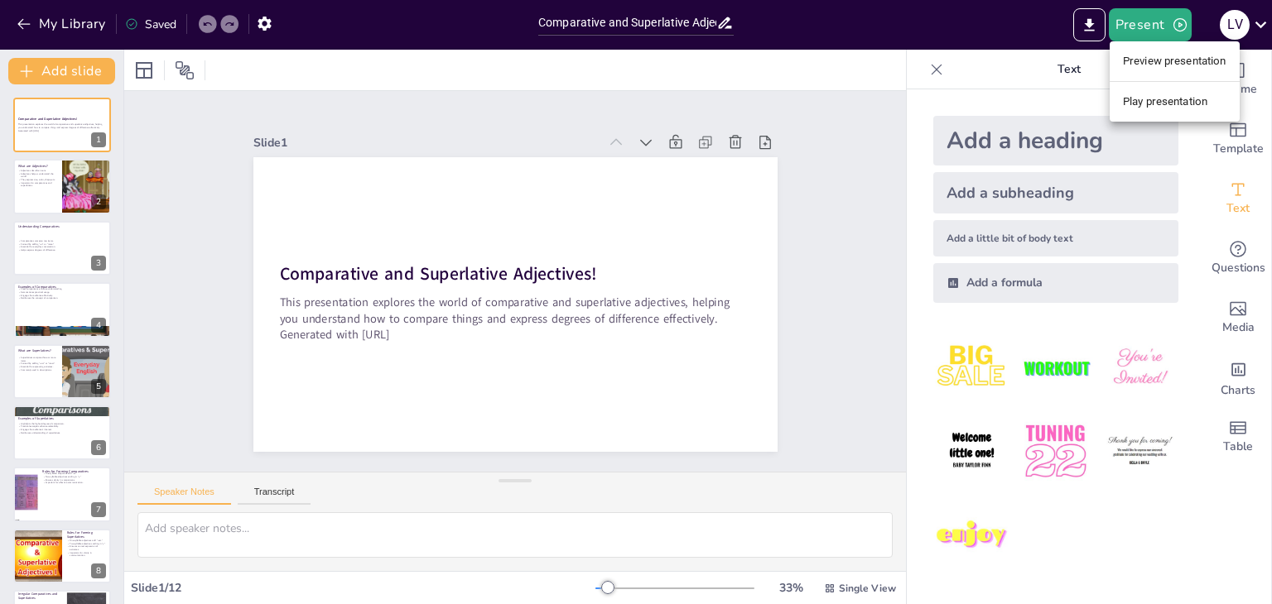
click at [1149, 65] on li "Preview presentation" at bounding box center [1174, 61] width 130 height 26
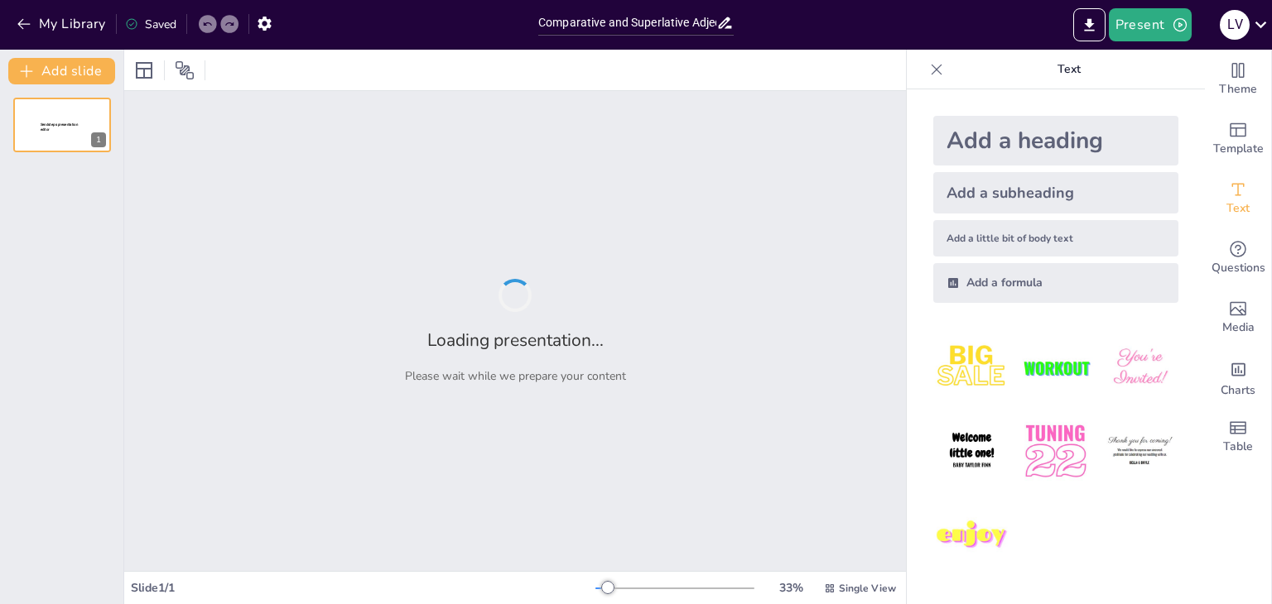
type input "Comparative and Superlative Adjectives: Let's Get Comparing!"
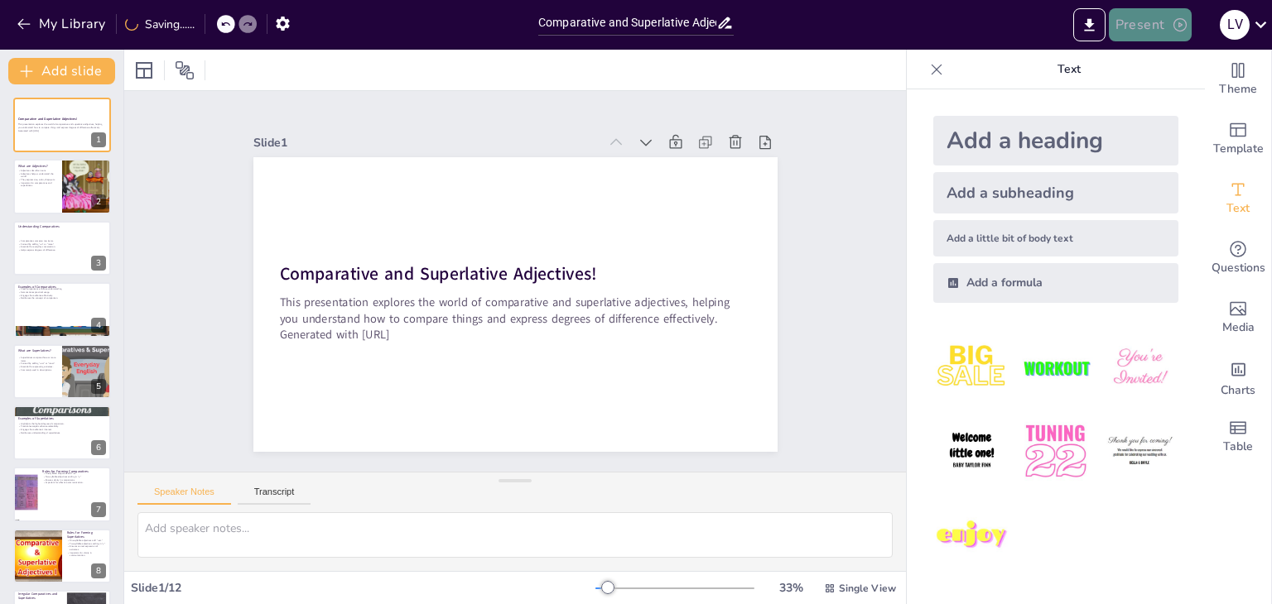
click at [1159, 17] on button "Present" at bounding box center [1149, 24] width 83 height 33
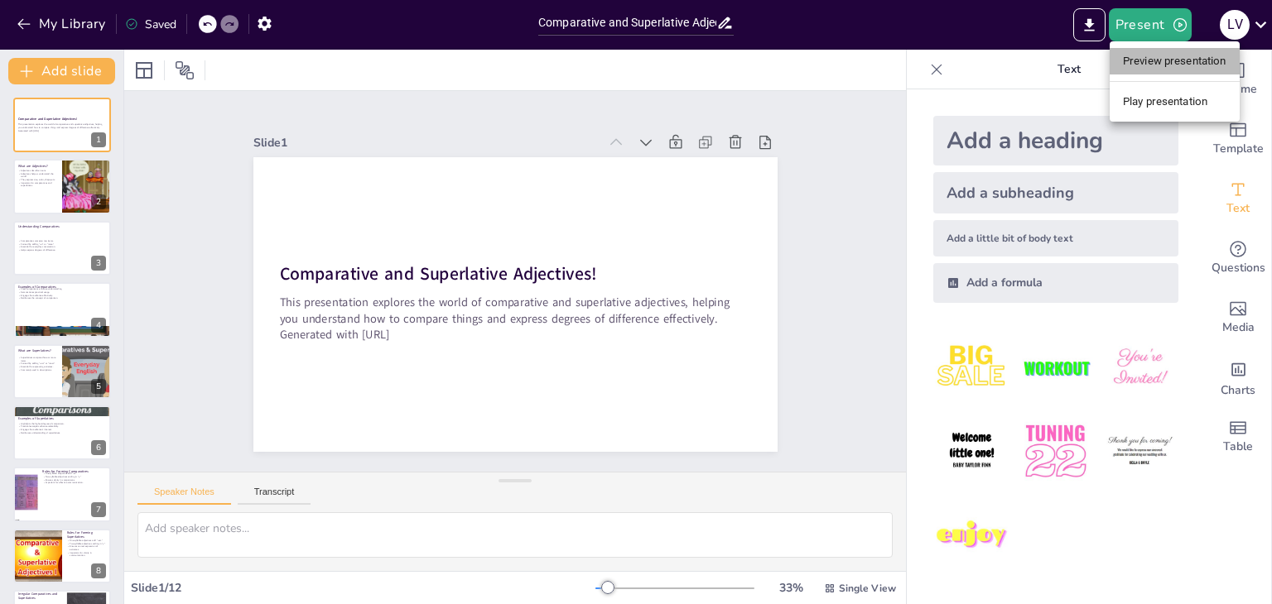
click at [1186, 56] on li "Preview presentation" at bounding box center [1174, 61] width 130 height 26
